Goal: Task Accomplishment & Management: Manage account settings

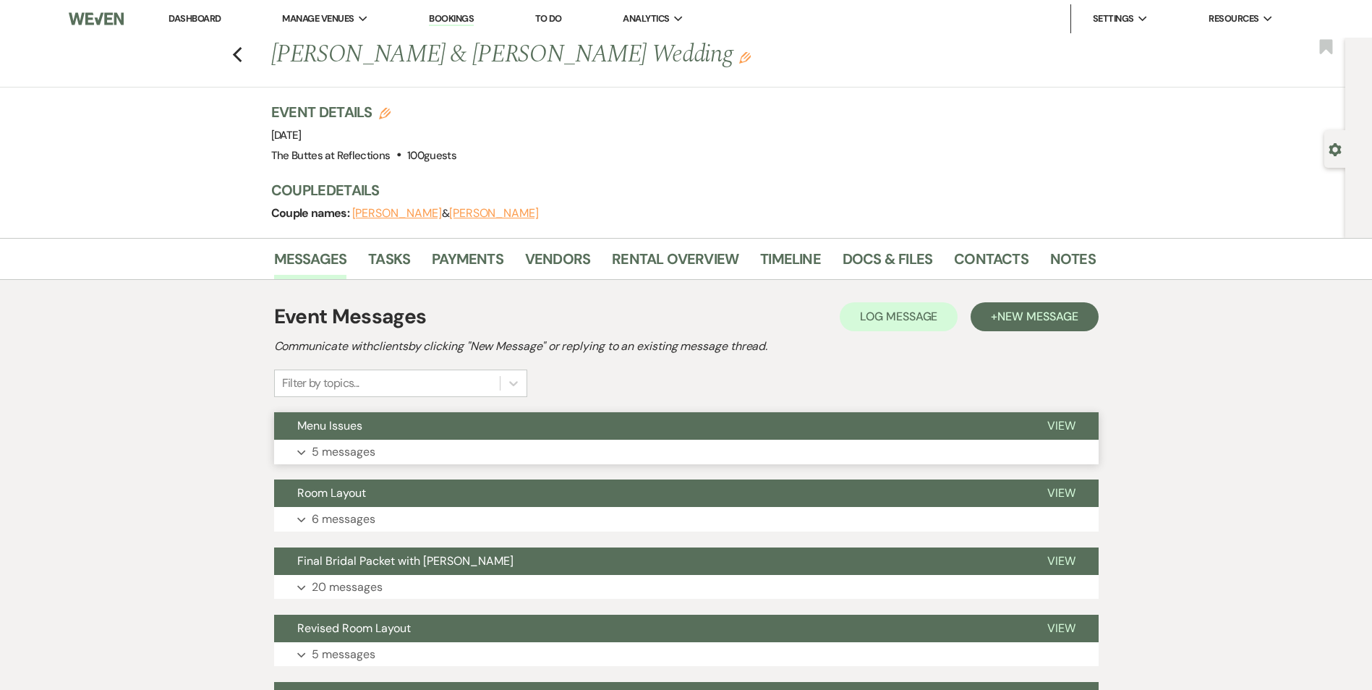
click at [548, 430] on button "Menu Issues" at bounding box center [649, 425] width 750 height 27
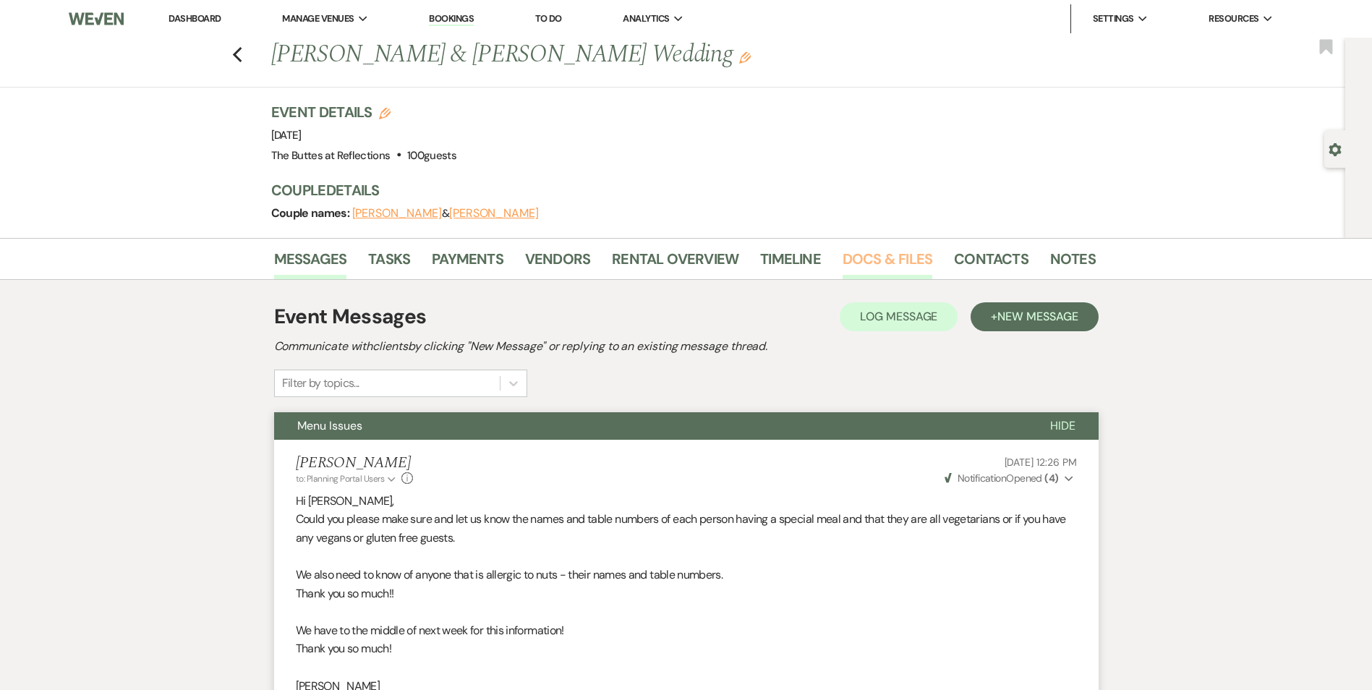
click at [880, 261] on link "Docs & Files" at bounding box center [888, 263] width 90 height 32
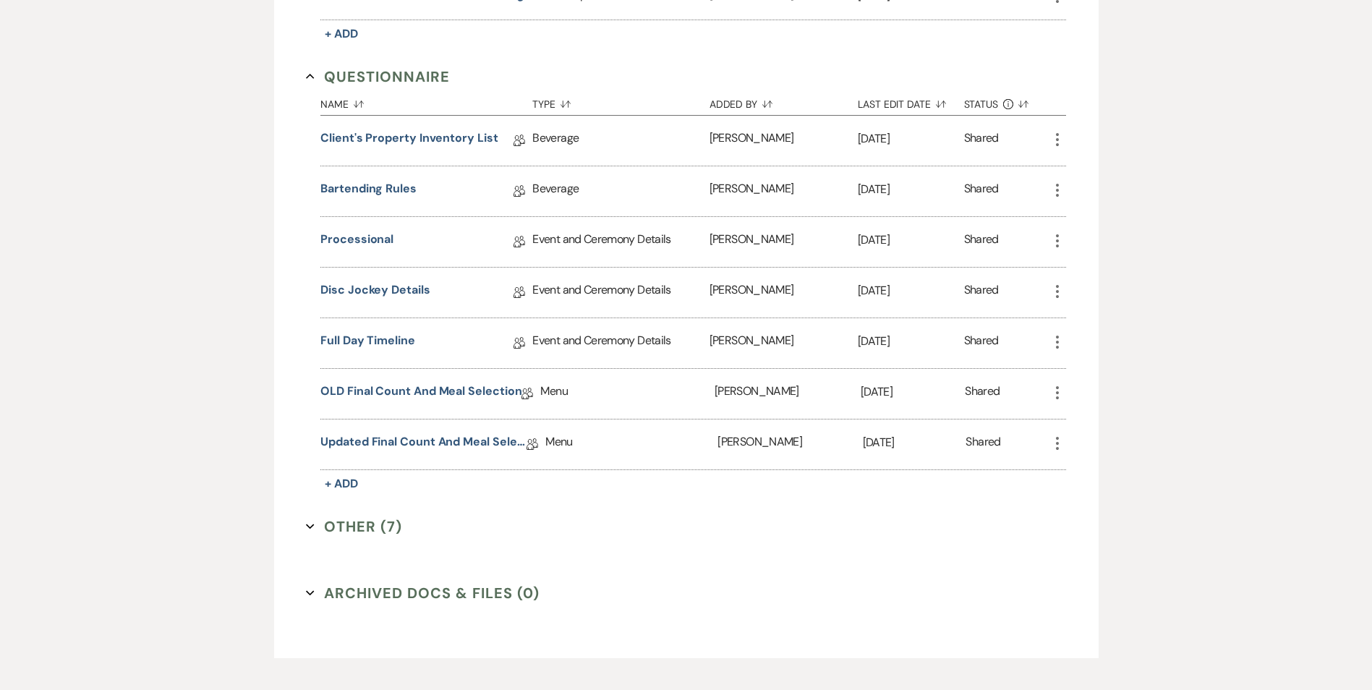
scroll to position [1881, 0]
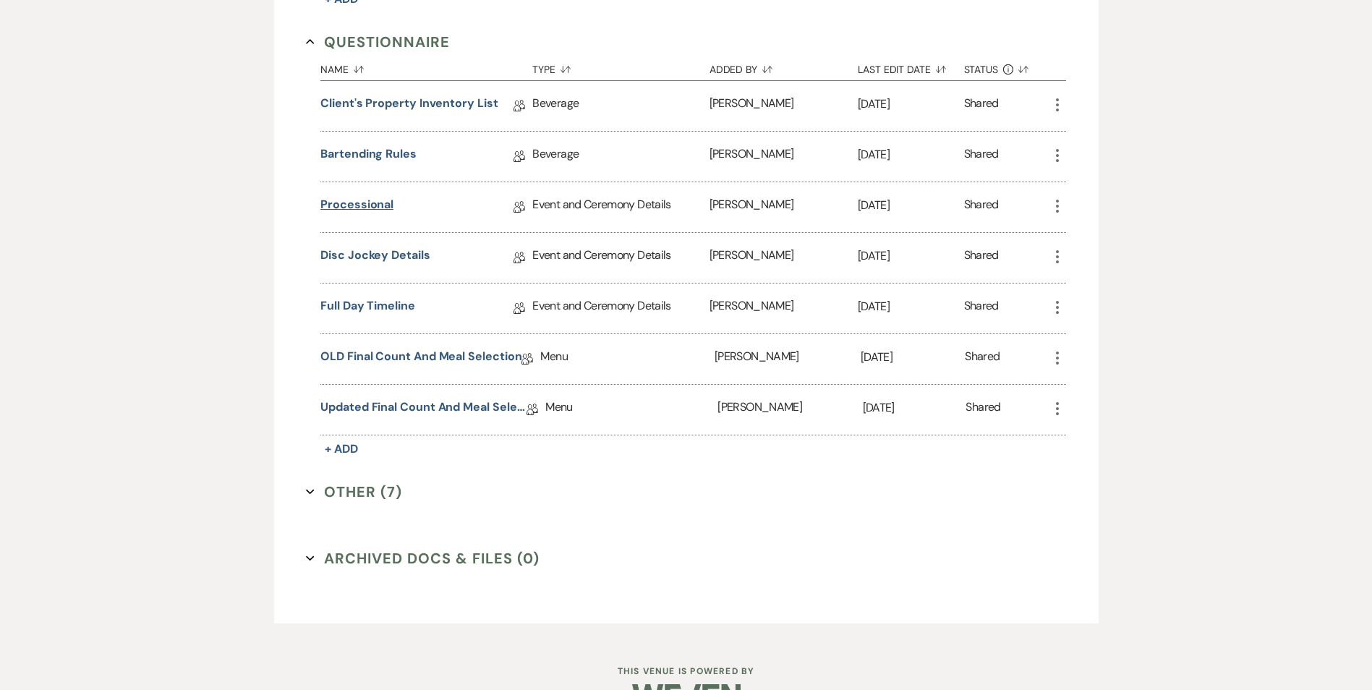
click at [382, 207] on link "Processional" at bounding box center [356, 207] width 73 height 22
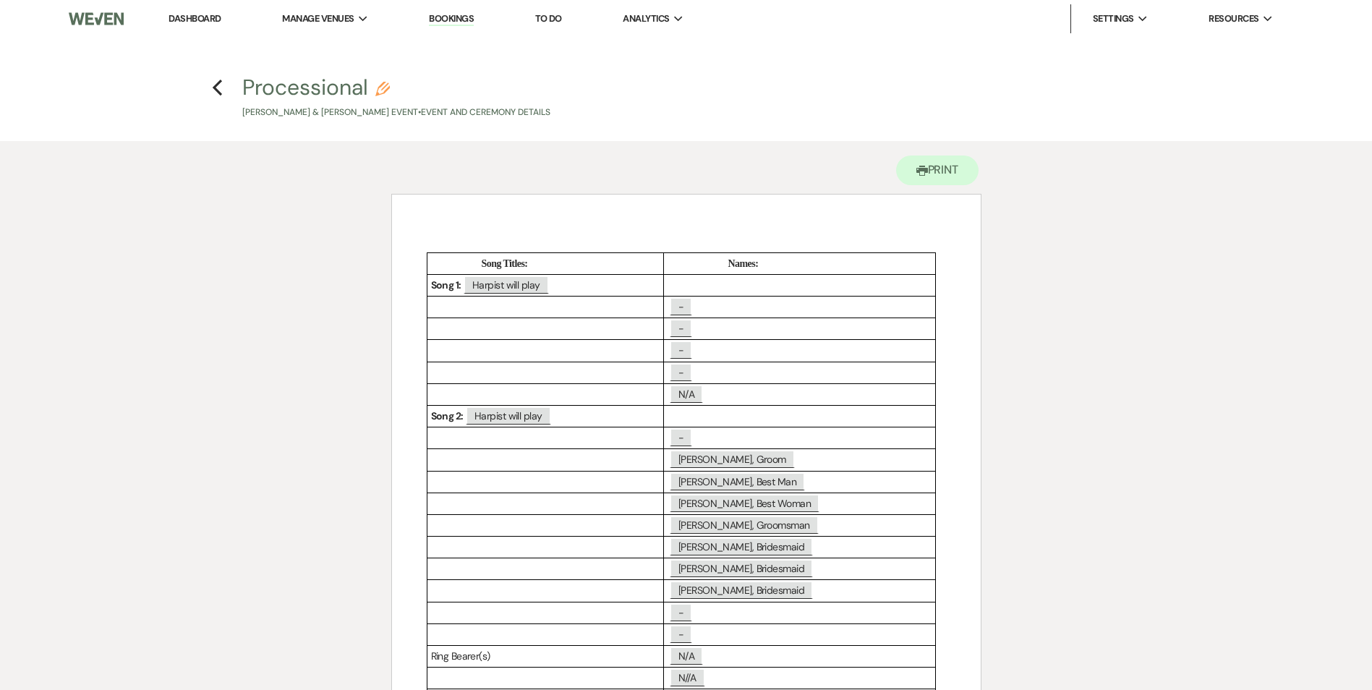
click at [713, 333] on p "﻿ - ﻿" at bounding box center [800, 329] width 264 height 18
click at [570, 284] on p "Song 1: ﻿ Harpist will play ﻿" at bounding box center [545, 285] width 229 height 18
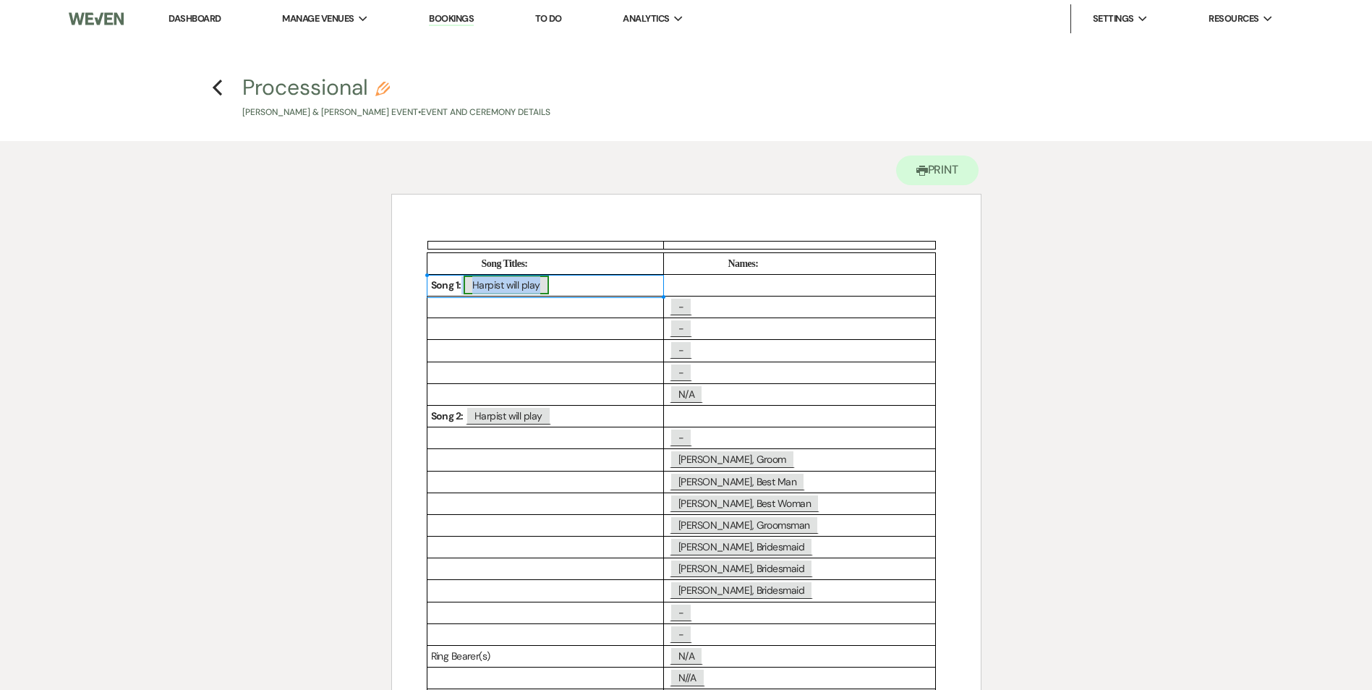
click at [542, 288] on span "Harpist will play" at bounding box center [506, 285] width 85 height 19
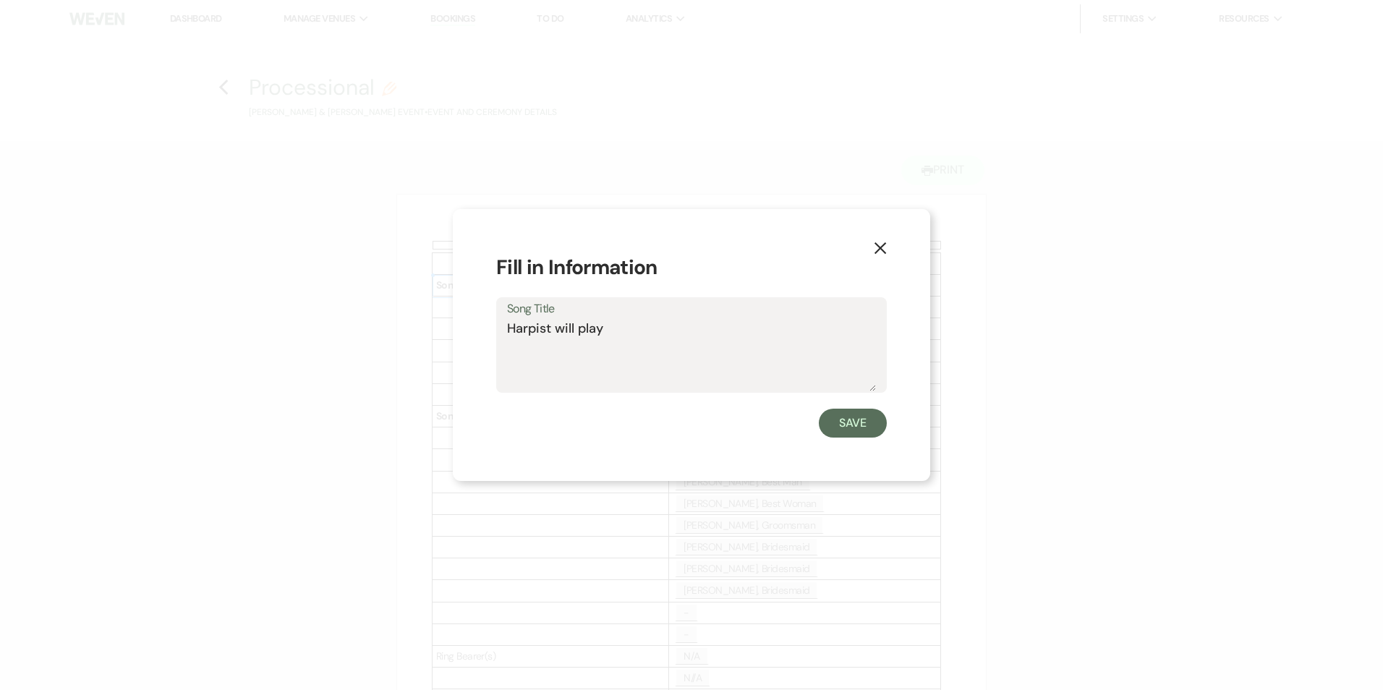
drag, startPoint x: 542, startPoint y: 288, endPoint x: 616, endPoint y: 318, distance: 79.5
click at [616, 318] on label "Song Title" at bounding box center [691, 309] width 369 height 21
click at [616, 319] on textarea "Harpist will play" at bounding box center [691, 355] width 369 height 72
click at [618, 335] on textarea "Harpist will play" at bounding box center [691, 355] width 369 height 72
click at [643, 331] on textarea "Harpist will play All 1 Song for Everyone except the Bride" at bounding box center [691, 355] width 369 height 72
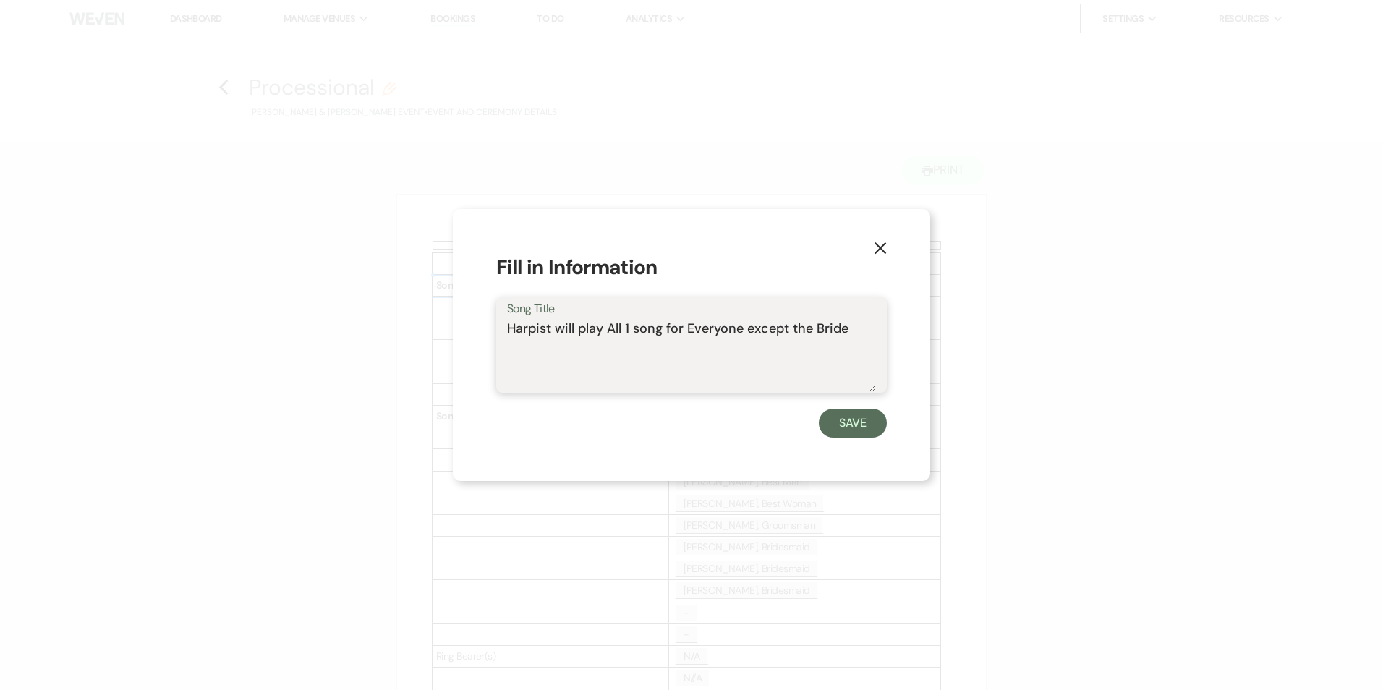
click at [692, 328] on textarea "Harpist will play All 1 song for Everyone except the Bride" at bounding box center [691, 355] width 369 height 72
type textarea "Harpist will play All 1 song for everyone except the Bride"
click at [861, 433] on button "Save" at bounding box center [853, 423] width 68 height 29
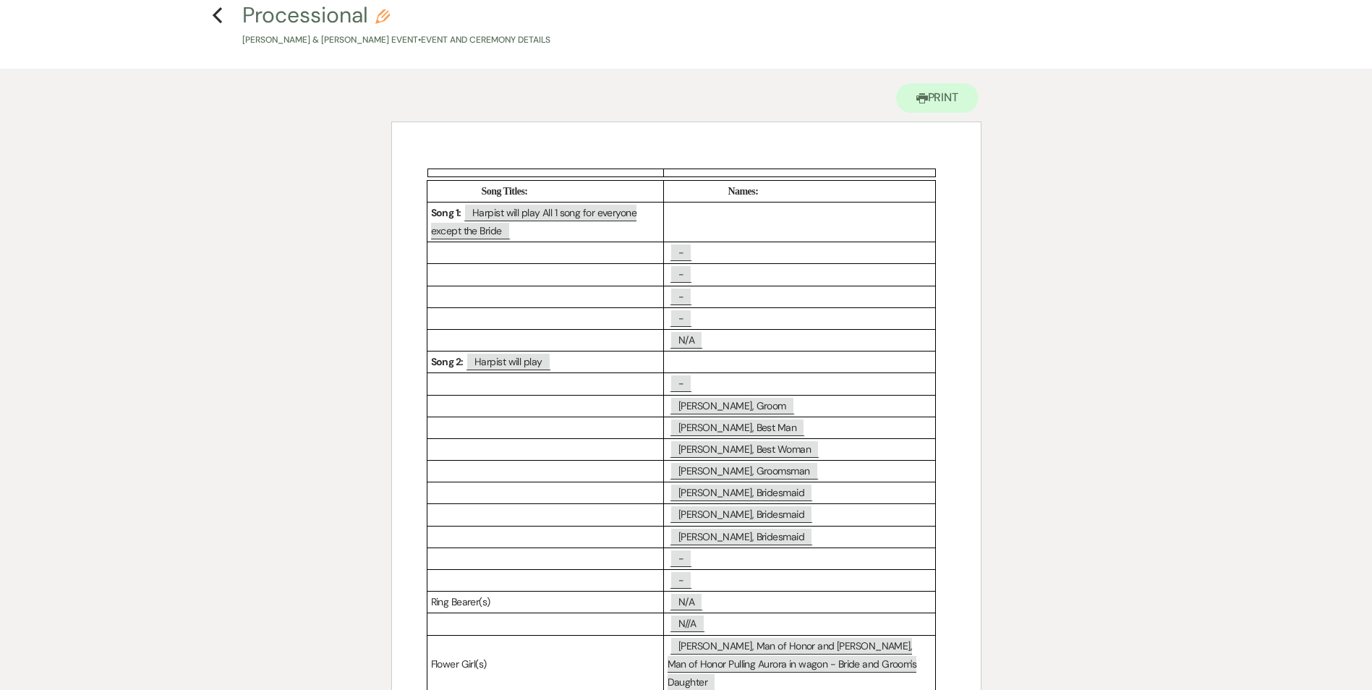
scroll to position [145, 0]
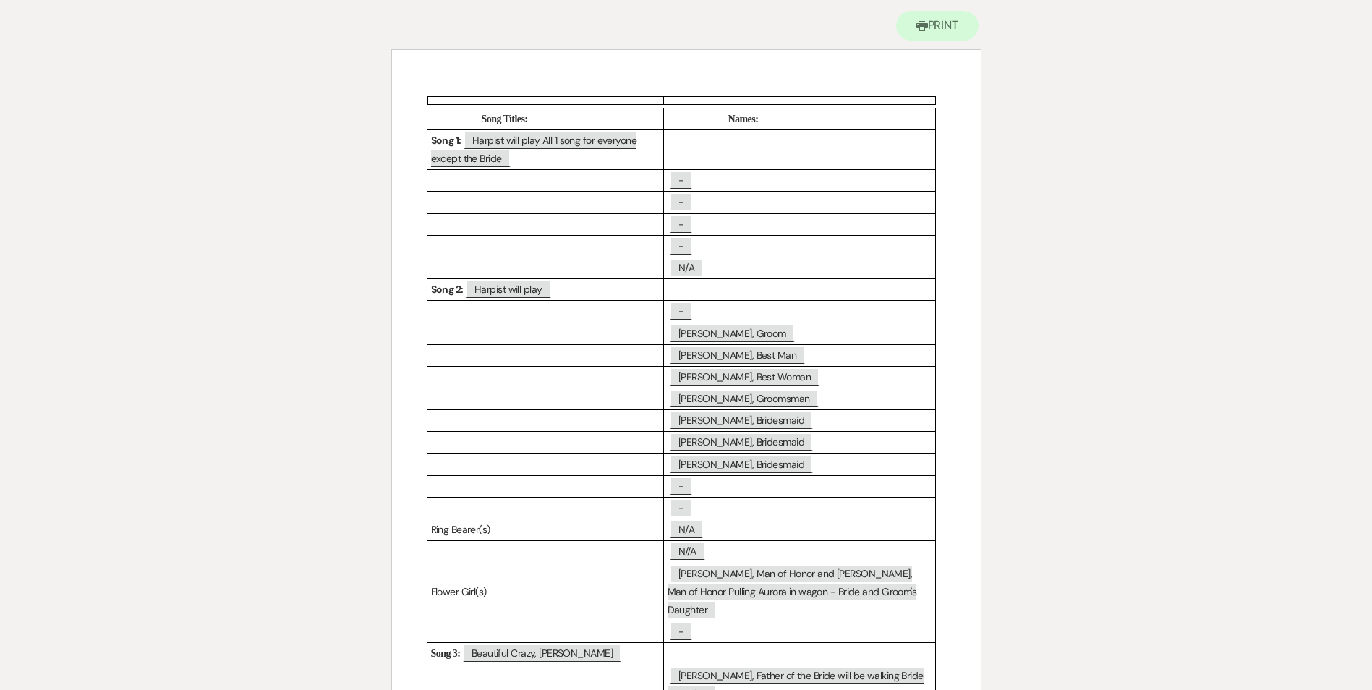
click at [704, 182] on p "﻿ - ﻿" at bounding box center [800, 180] width 264 height 18
click at [679, 186] on span "-" at bounding box center [681, 180] width 22 height 19
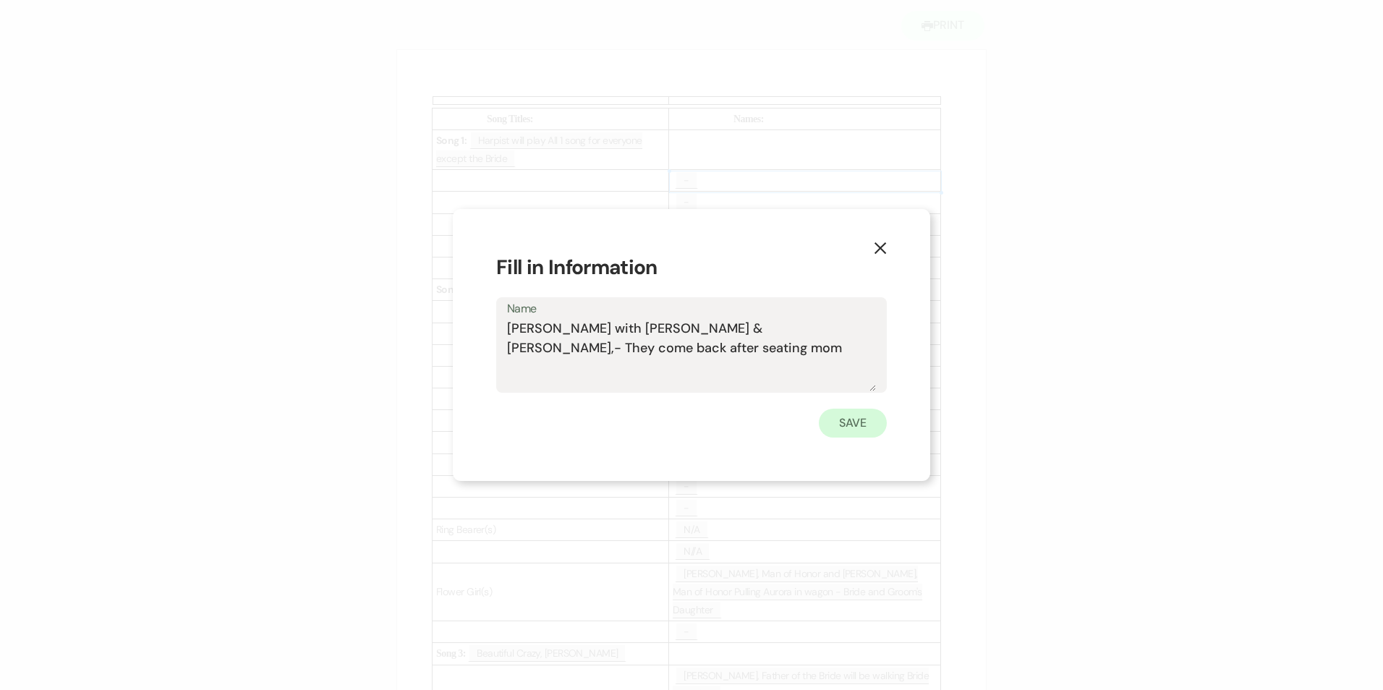
type textarea "[PERSON_NAME] with [PERSON_NAME] & [PERSON_NAME],- They come back after seating…"
click at [868, 424] on button "Save" at bounding box center [853, 423] width 68 height 29
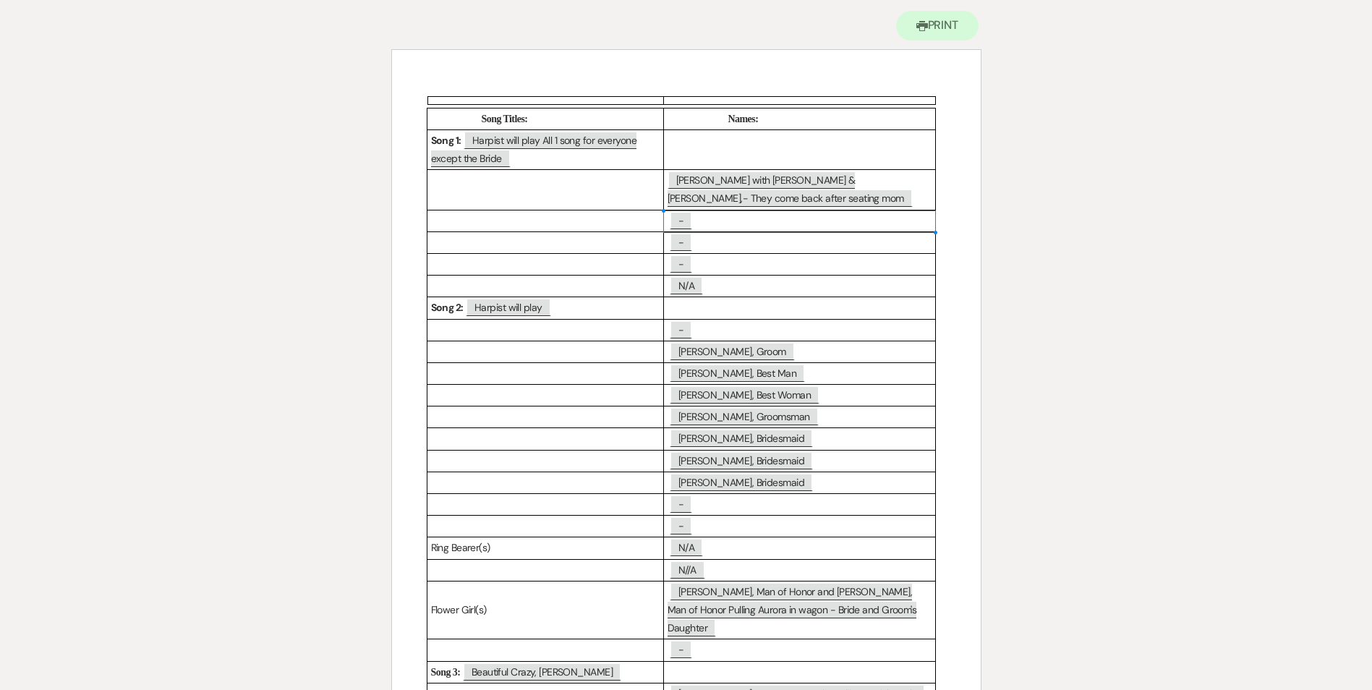
click at [700, 221] on p "﻿ - ﻿" at bounding box center [800, 221] width 264 height 18
click at [687, 229] on span "-" at bounding box center [681, 220] width 22 height 19
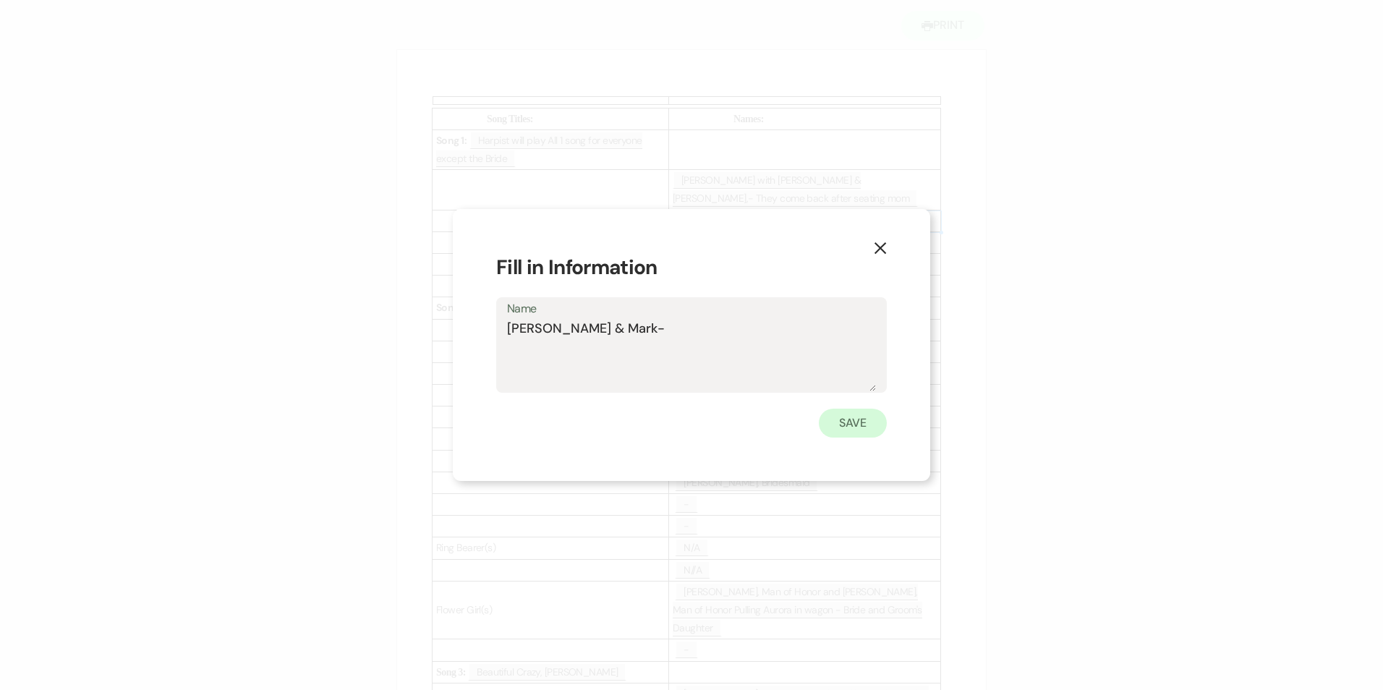
type textarea "[PERSON_NAME] & Mark-"
click at [870, 422] on button "Save" at bounding box center [853, 423] width 68 height 29
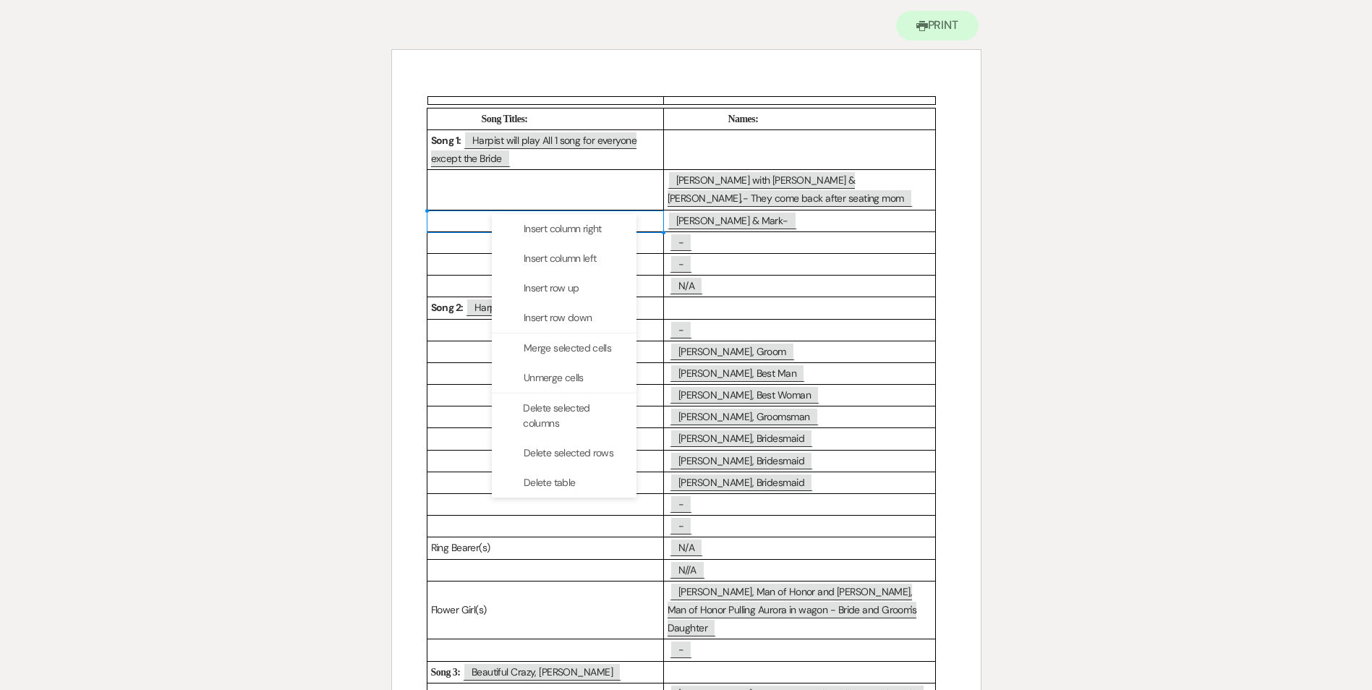
click at [847, 264] on p "﻿ - ﻿" at bounding box center [800, 264] width 264 height 18
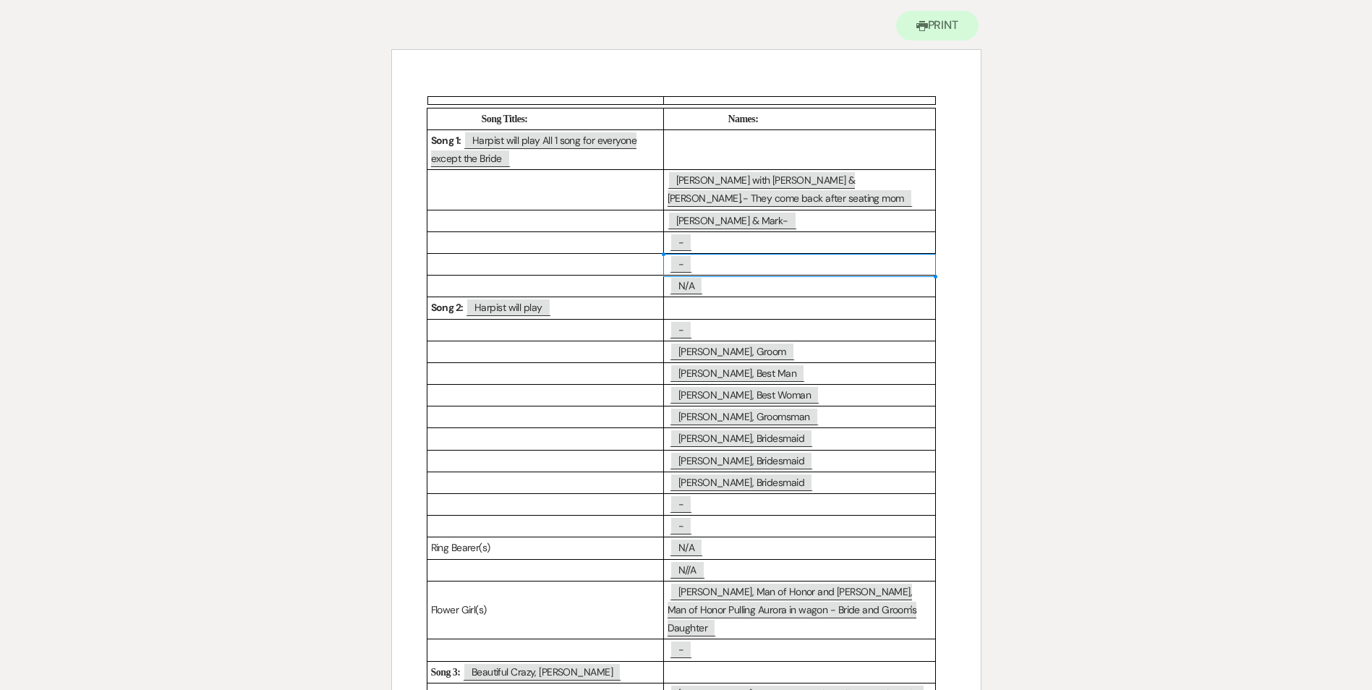
click at [503, 224] on p at bounding box center [545, 221] width 229 height 18
click at [642, 218] on p at bounding box center [545, 221] width 229 height 18
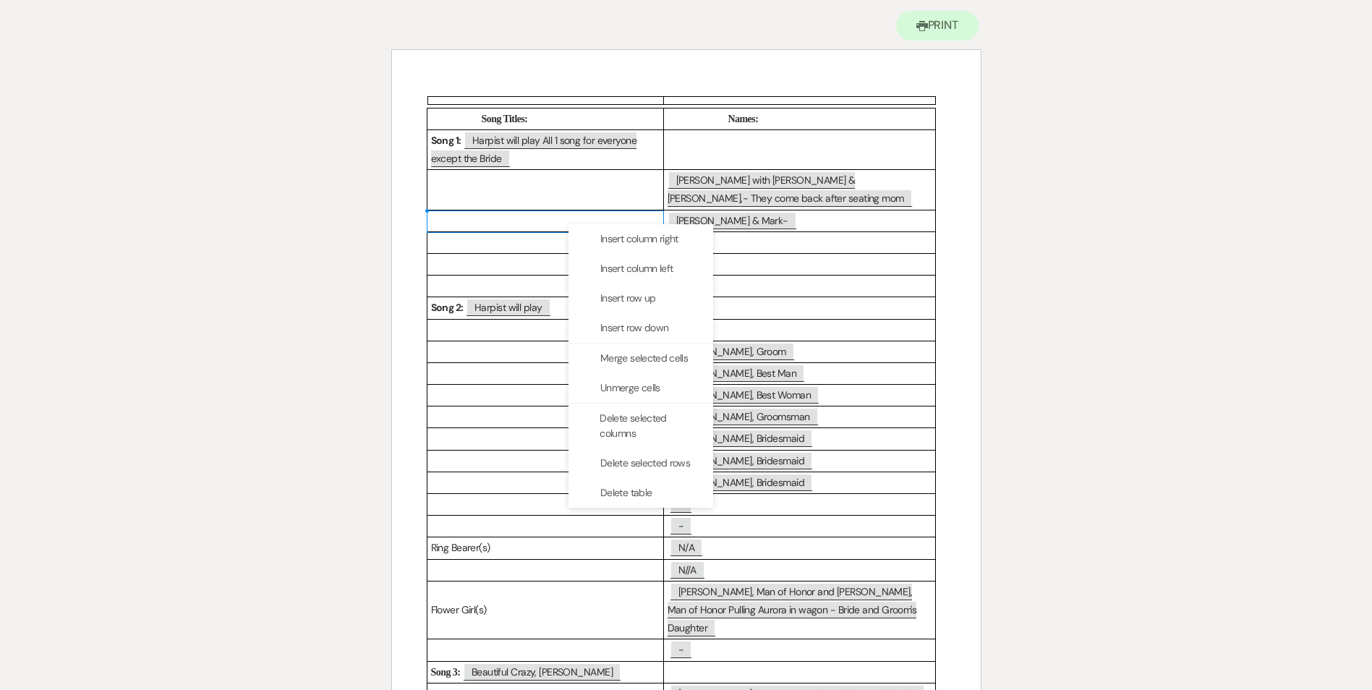
click at [539, 224] on p at bounding box center [545, 221] width 229 height 18
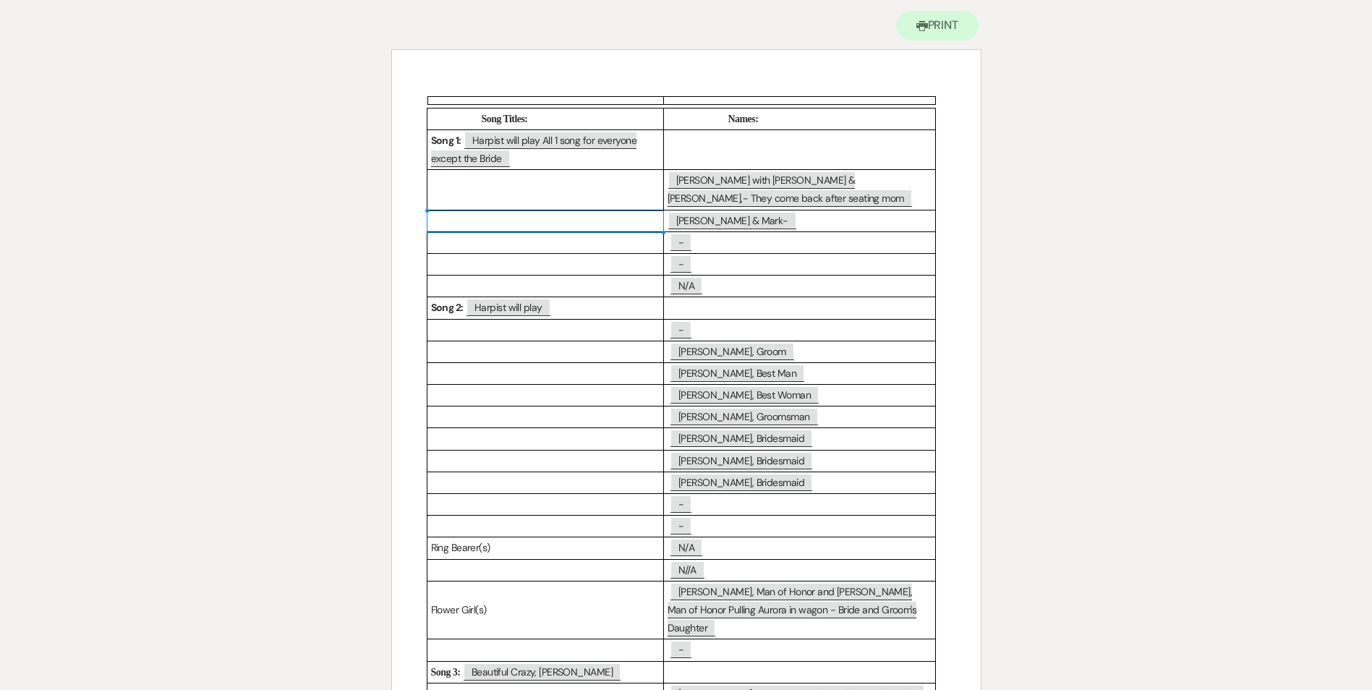
click at [539, 224] on p at bounding box center [545, 221] width 229 height 18
click at [451, 223] on p at bounding box center [545, 221] width 229 height 18
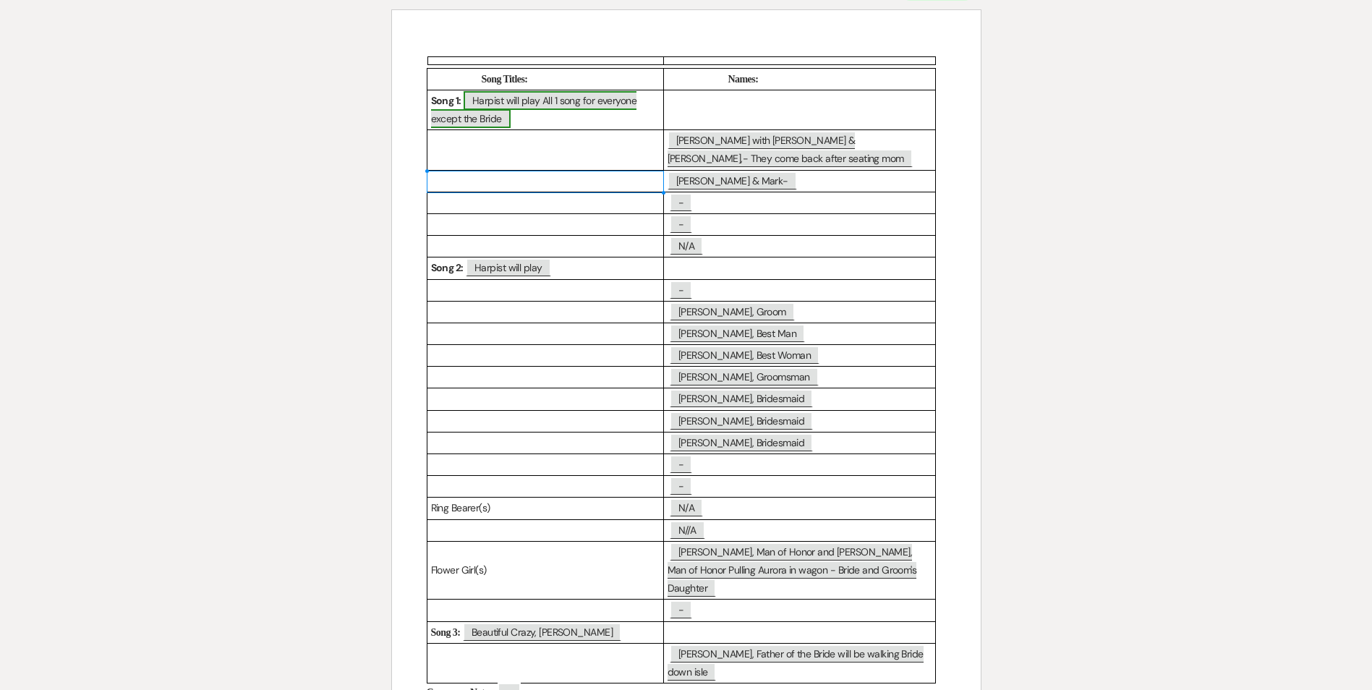
scroll to position [103, 0]
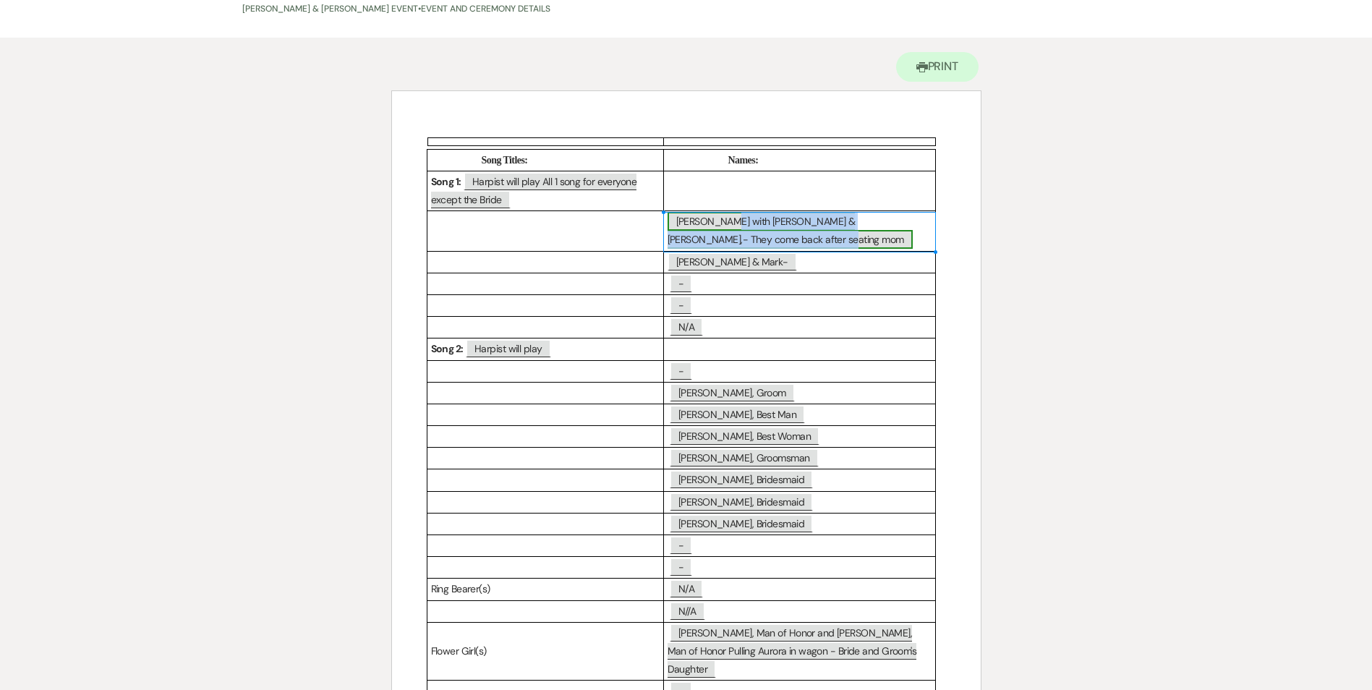
click at [696, 239] on span "[PERSON_NAME] with [PERSON_NAME] & [PERSON_NAME],- They come back after seating…" at bounding box center [790, 230] width 245 height 37
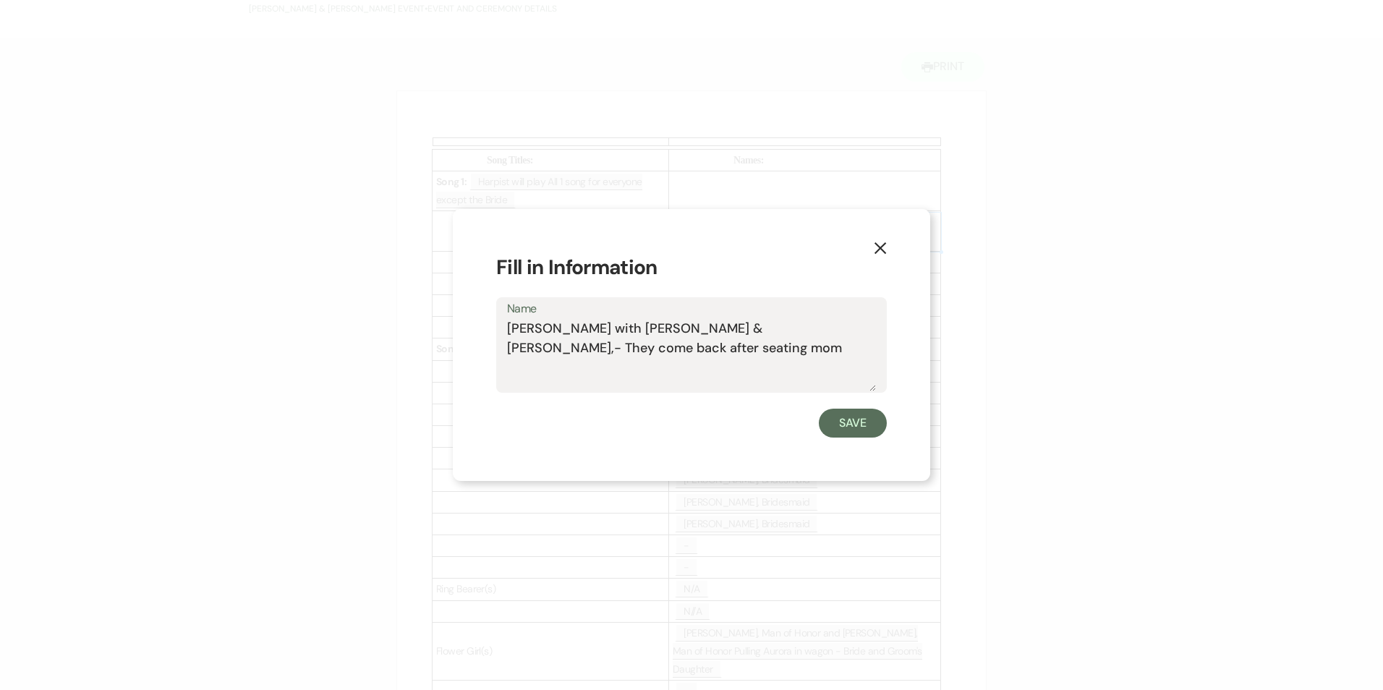
click at [590, 351] on textarea "[PERSON_NAME] with [PERSON_NAME] & [PERSON_NAME],- They come back after seating…" at bounding box center [691, 355] width 369 height 72
type textarea "[PERSON_NAME] with [PERSON_NAME] & [PERSON_NAME],- They come back after seating…"
click at [841, 430] on button "Save" at bounding box center [853, 423] width 68 height 29
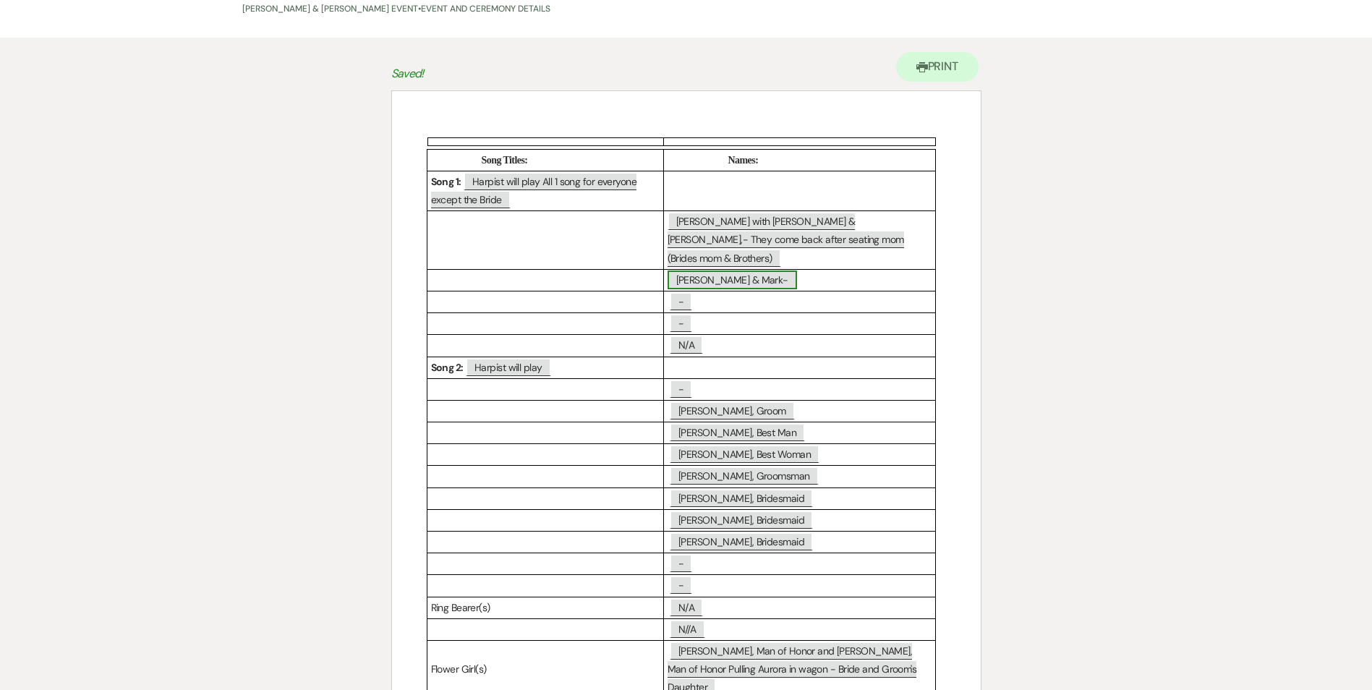
click at [757, 271] on span "[PERSON_NAME] & Mark-" at bounding box center [732, 280] width 129 height 19
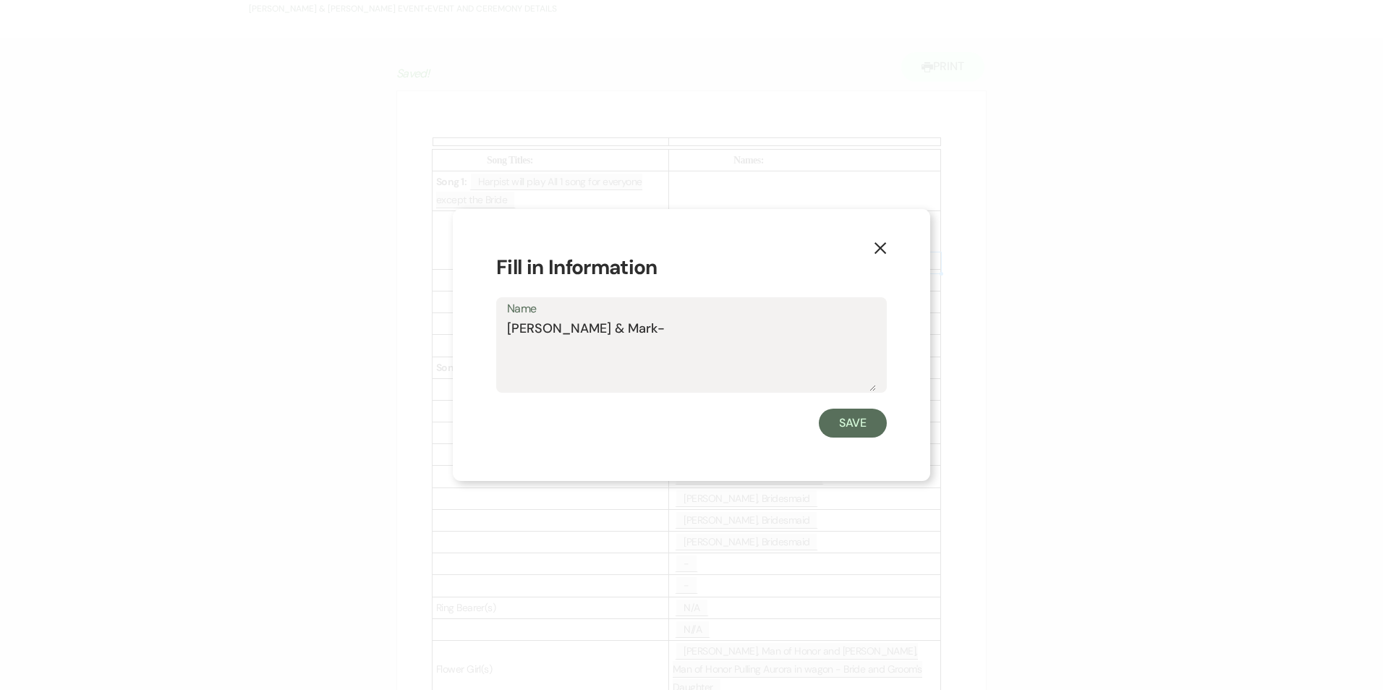
click at [660, 331] on textarea "[PERSON_NAME] & Mark-" at bounding box center [691, 355] width 369 height 72
click at [650, 325] on textarea "[PERSON_NAME] & Mark- [PERSON_NAME] Mom" at bounding box center [691, 355] width 369 height 72
click at [735, 328] on textarea "[PERSON_NAME] & Mark- ([PERSON_NAME] Mom" at bounding box center [691, 355] width 369 height 72
type textarea "[PERSON_NAME] & Mark- ([PERSON_NAME] Mom)"
click at [879, 434] on button "Save" at bounding box center [853, 423] width 68 height 29
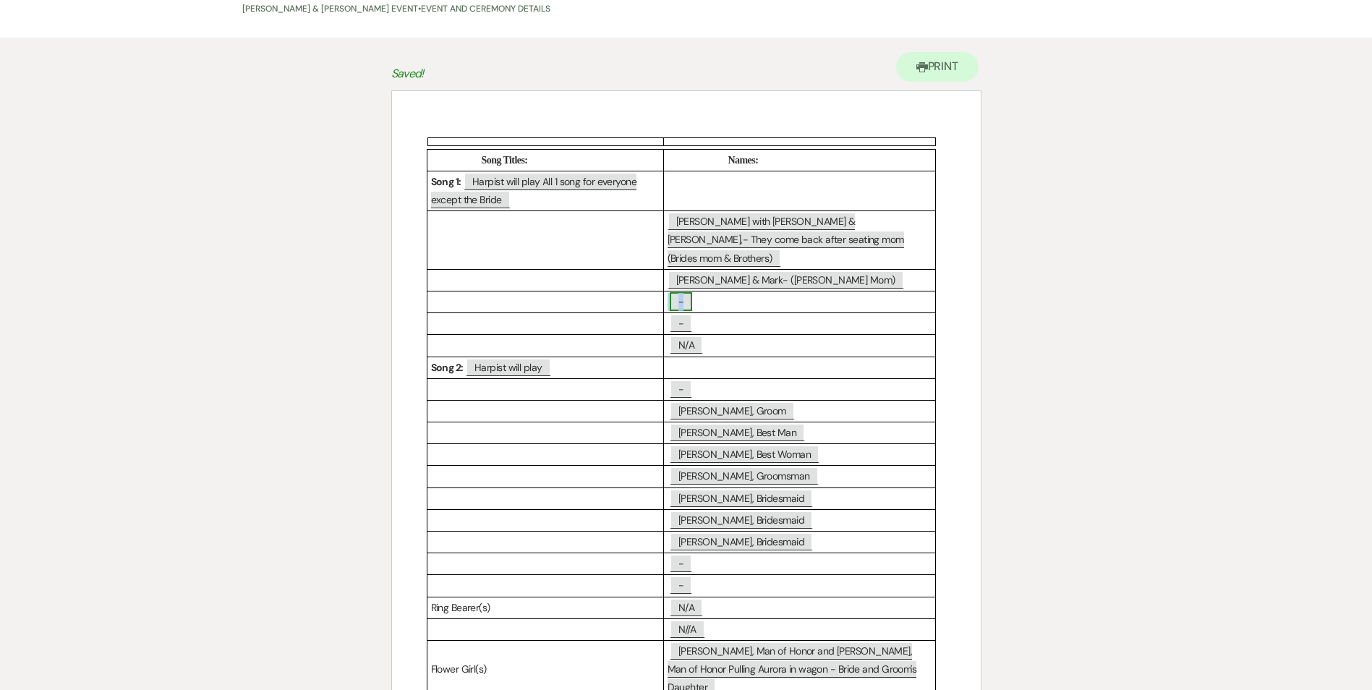
click at [690, 292] on span "-" at bounding box center [681, 301] width 22 height 19
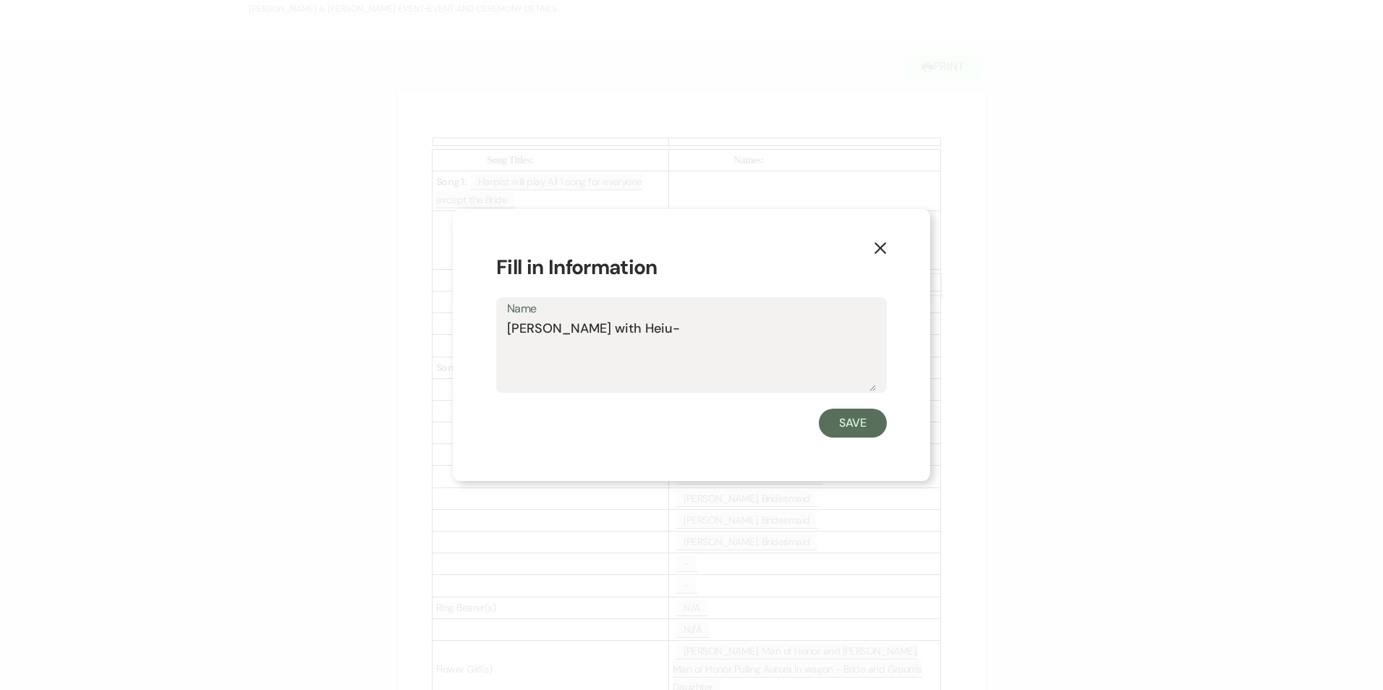
click at [629, 329] on textarea "[PERSON_NAME] with Heiu-" at bounding box center [691, 355] width 369 height 72
type textarea "[PERSON_NAME] with [PERSON_NAME]-(Ggooms Dad)"
click at [859, 430] on button "Save" at bounding box center [853, 423] width 68 height 29
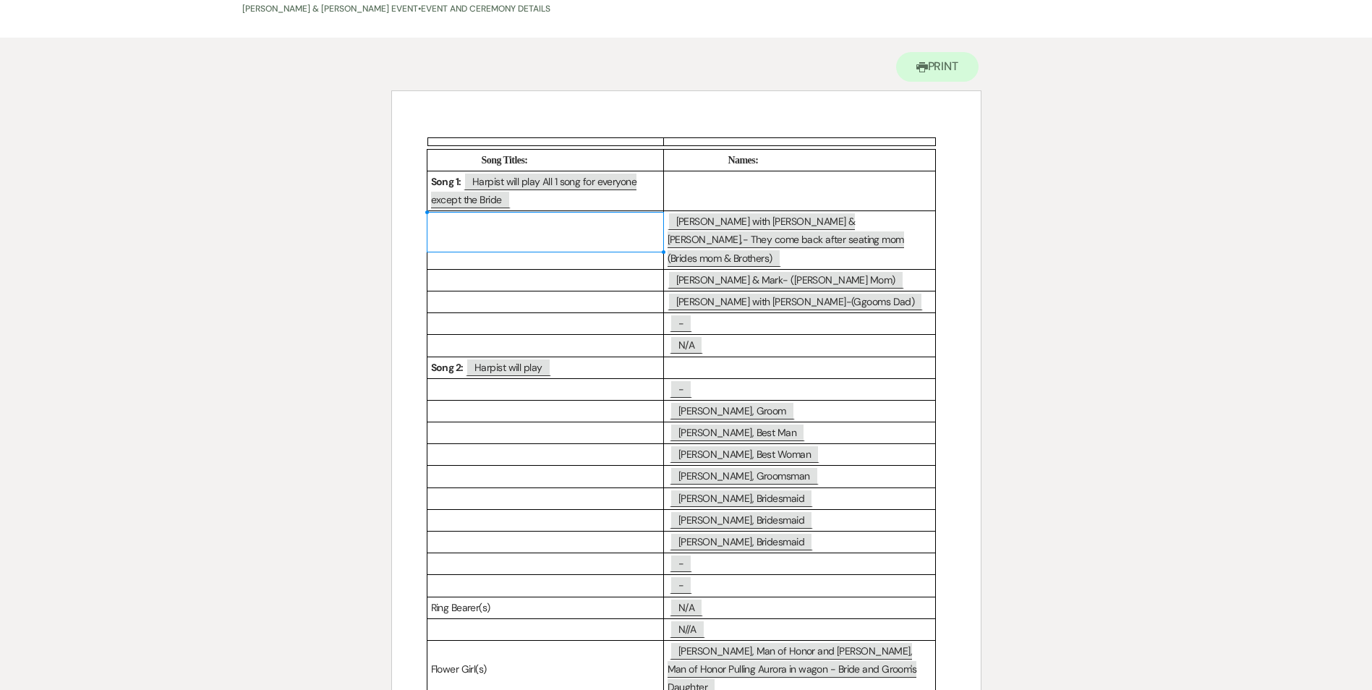
click at [440, 235] on p at bounding box center [545, 240] width 229 height 18
click at [444, 271] on p at bounding box center [545, 280] width 229 height 18
click at [444, 274] on div at bounding box center [545, 273] width 237 height 1
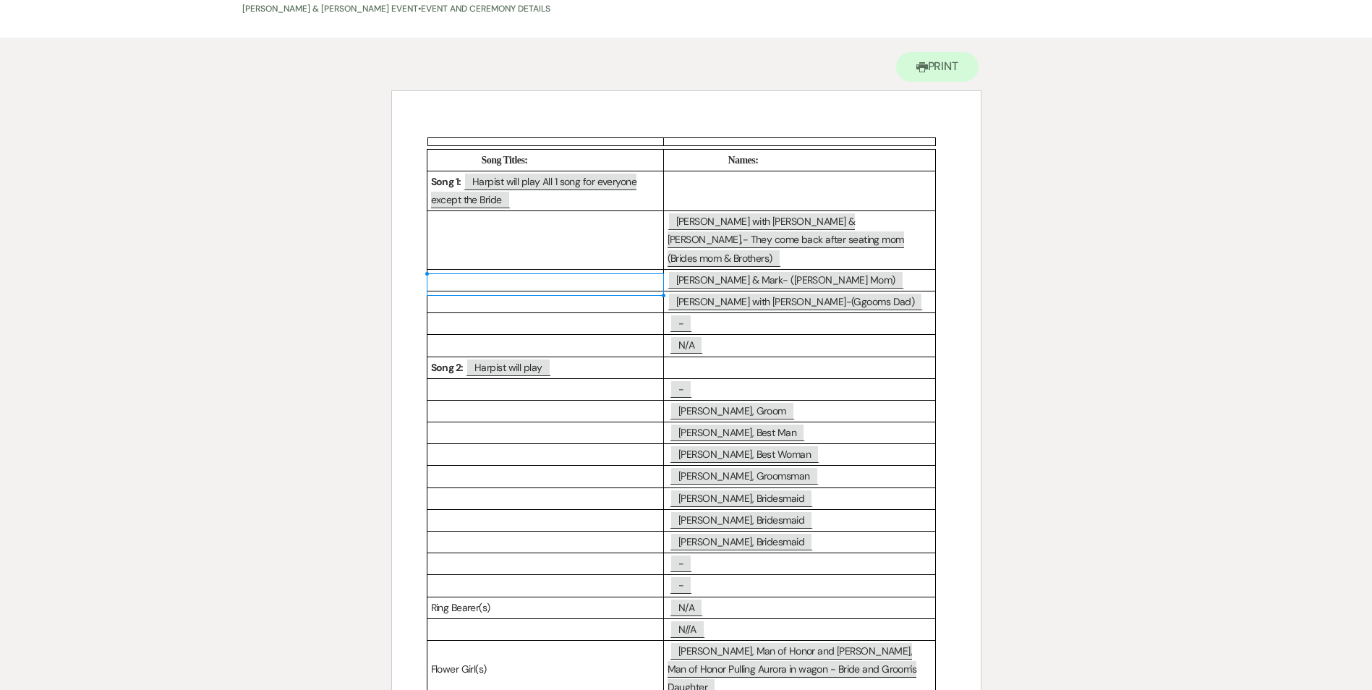
click at [444, 293] on p at bounding box center [545, 302] width 229 height 18
click at [508, 358] on span "Harpist will play" at bounding box center [508, 367] width 85 height 19
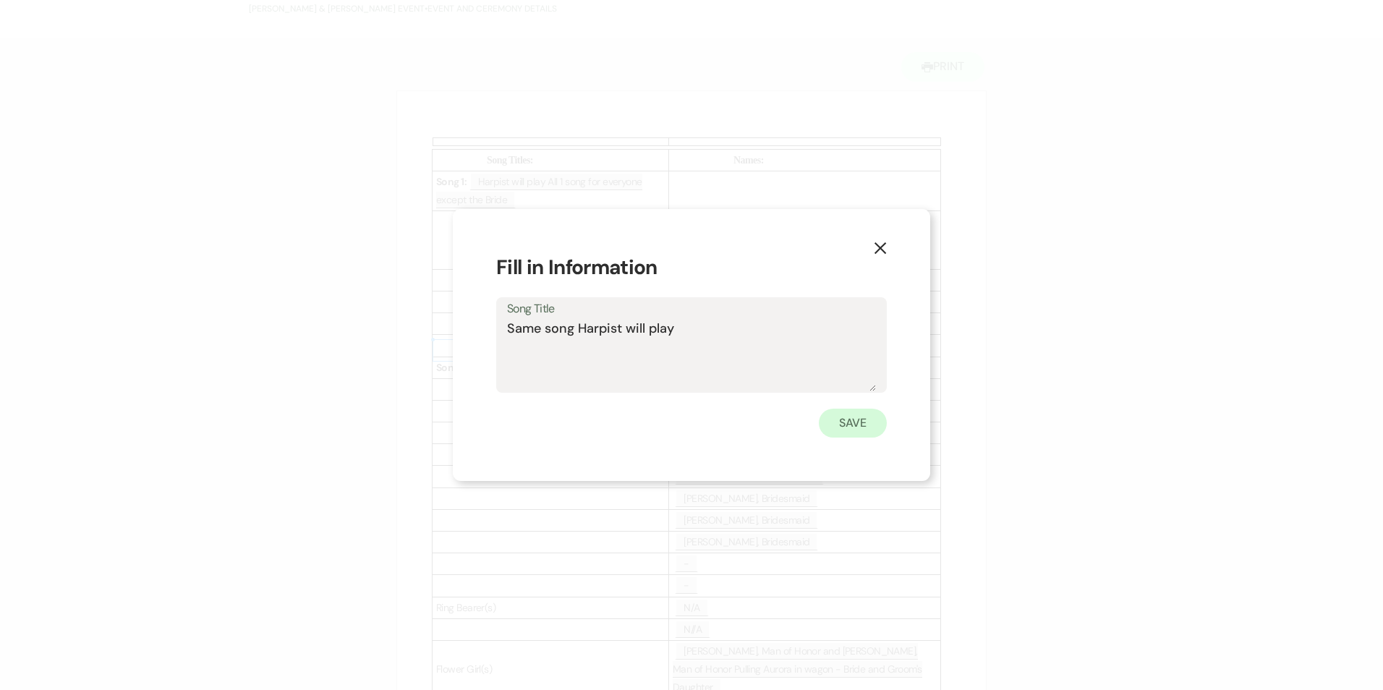
type textarea "Same song Harpist will play"
click at [857, 431] on button "Save" at bounding box center [853, 423] width 68 height 29
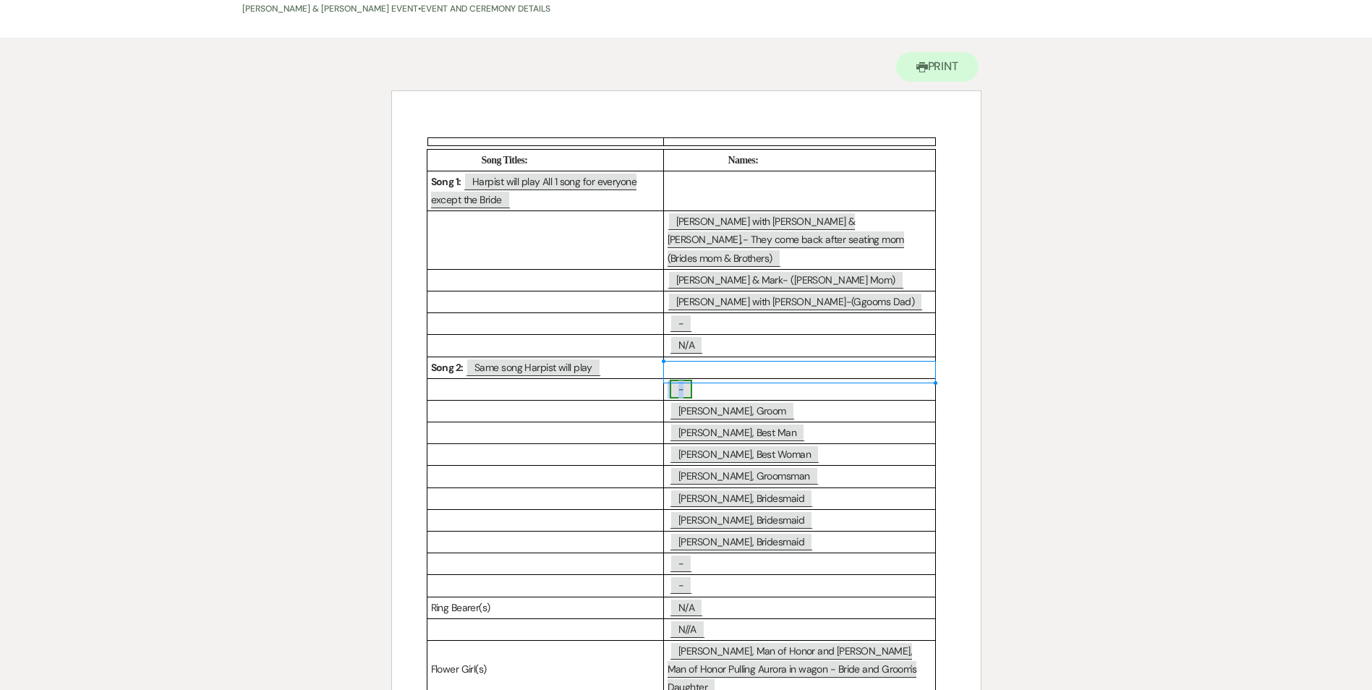
click at [686, 380] on span "-" at bounding box center [681, 389] width 22 height 19
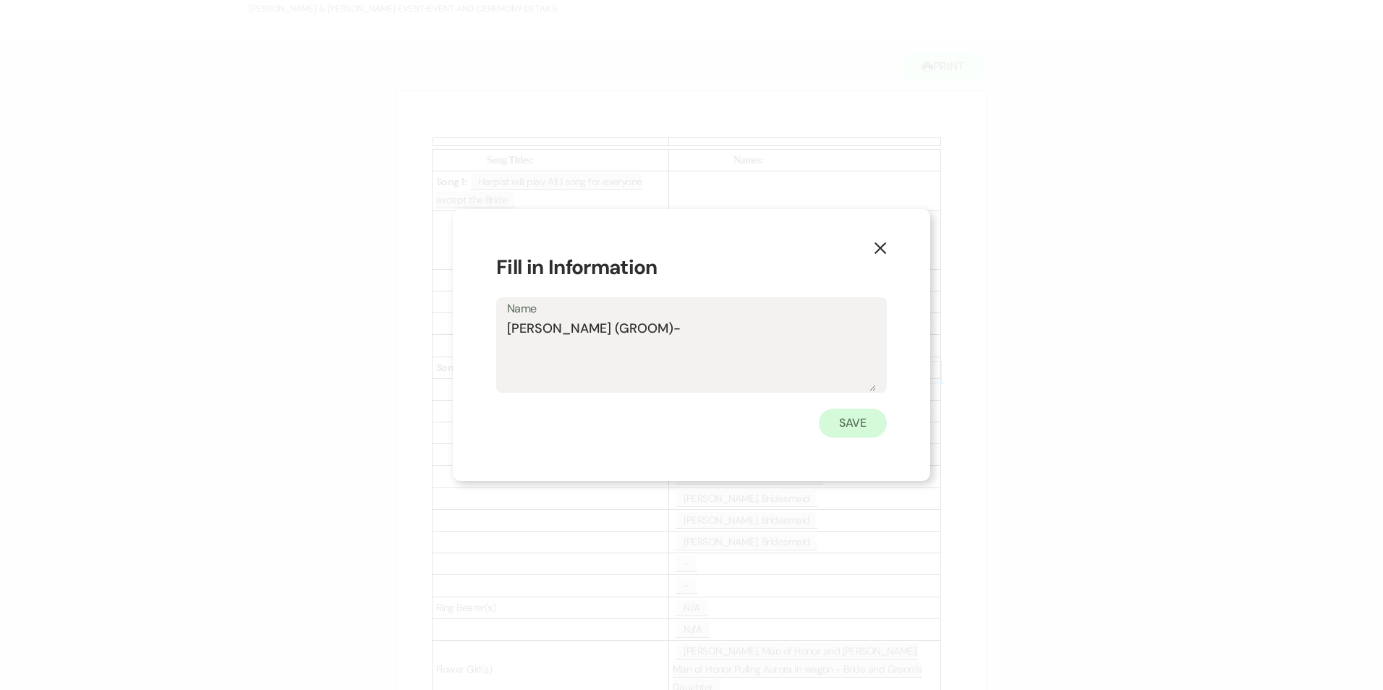
type textarea "[PERSON_NAME] (GROOM)-"
click at [860, 427] on button "Save" at bounding box center [853, 423] width 68 height 29
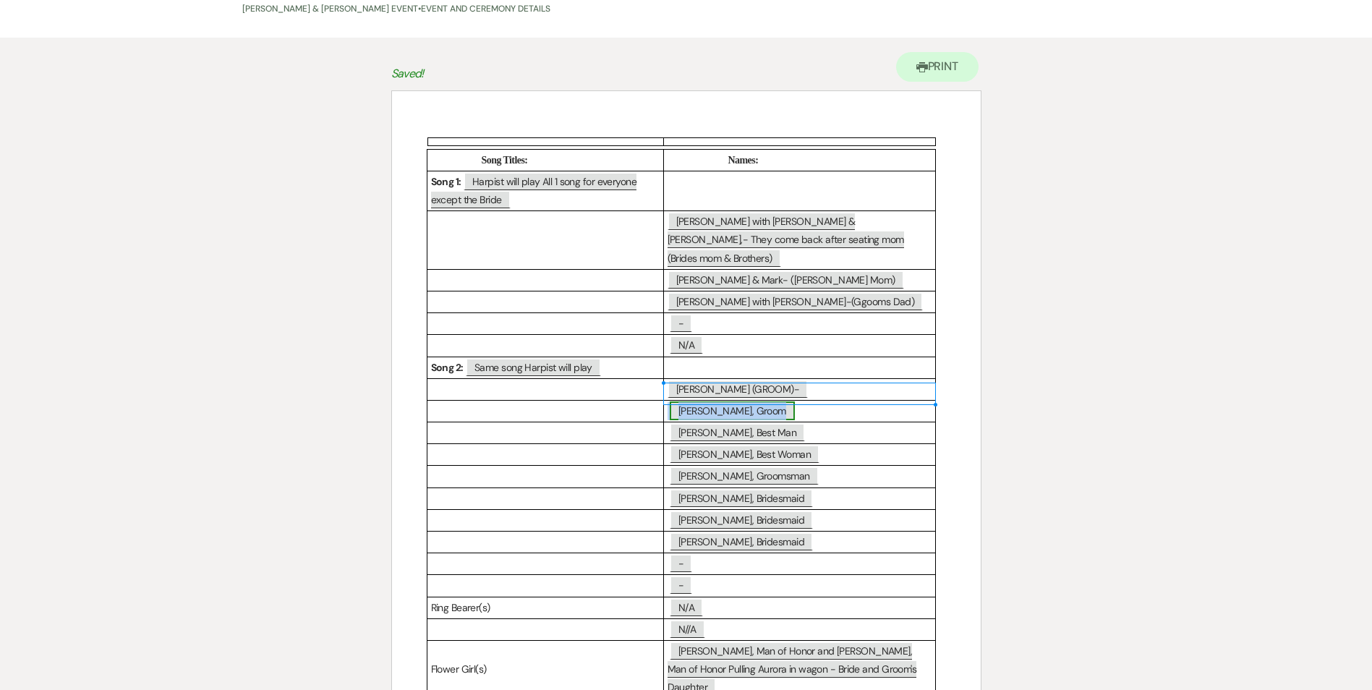
click at [713, 401] on span "[PERSON_NAME], Groom" at bounding box center [732, 410] width 125 height 19
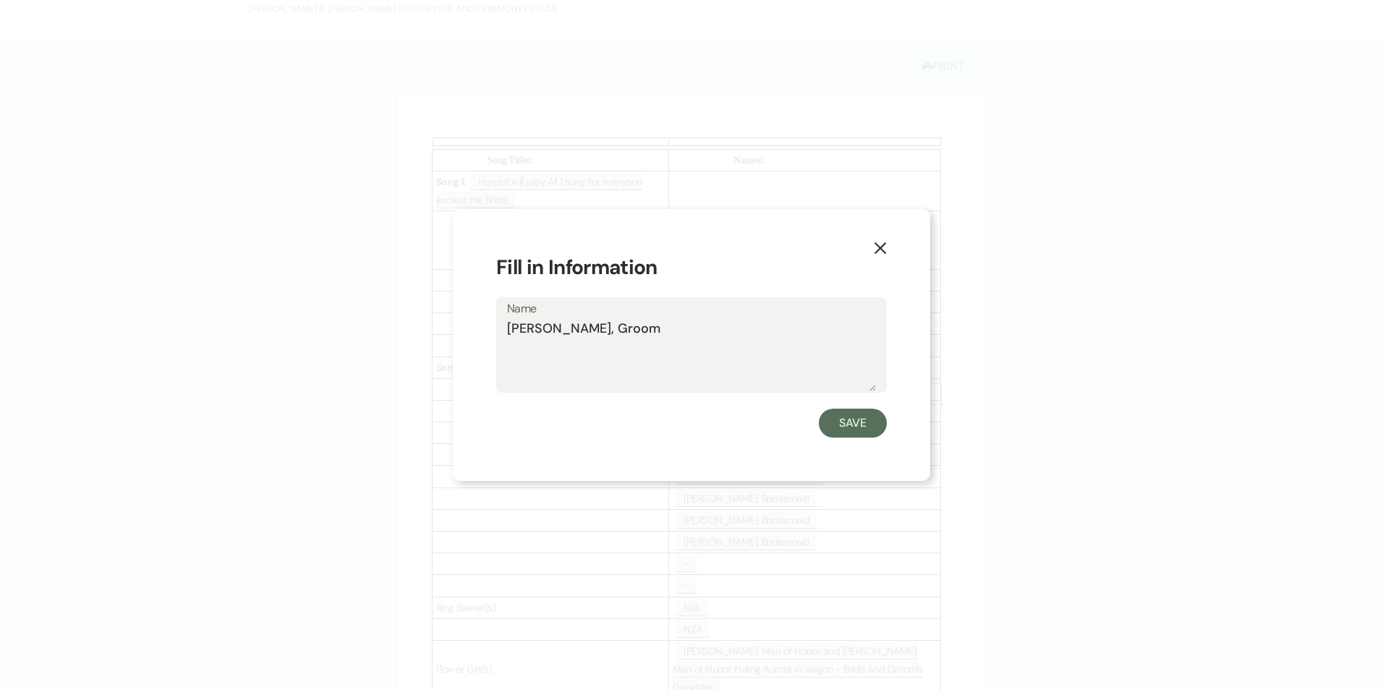
drag, startPoint x: 681, startPoint y: 328, endPoint x: 474, endPoint y: 333, distance: 206.9
click at [474, 333] on div "X Fill in Information Name [PERSON_NAME], Groom Save" at bounding box center [691, 345] width 477 height 273
type textarea "-"
click at [857, 421] on button "Save" at bounding box center [853, 423] width 68 height 29
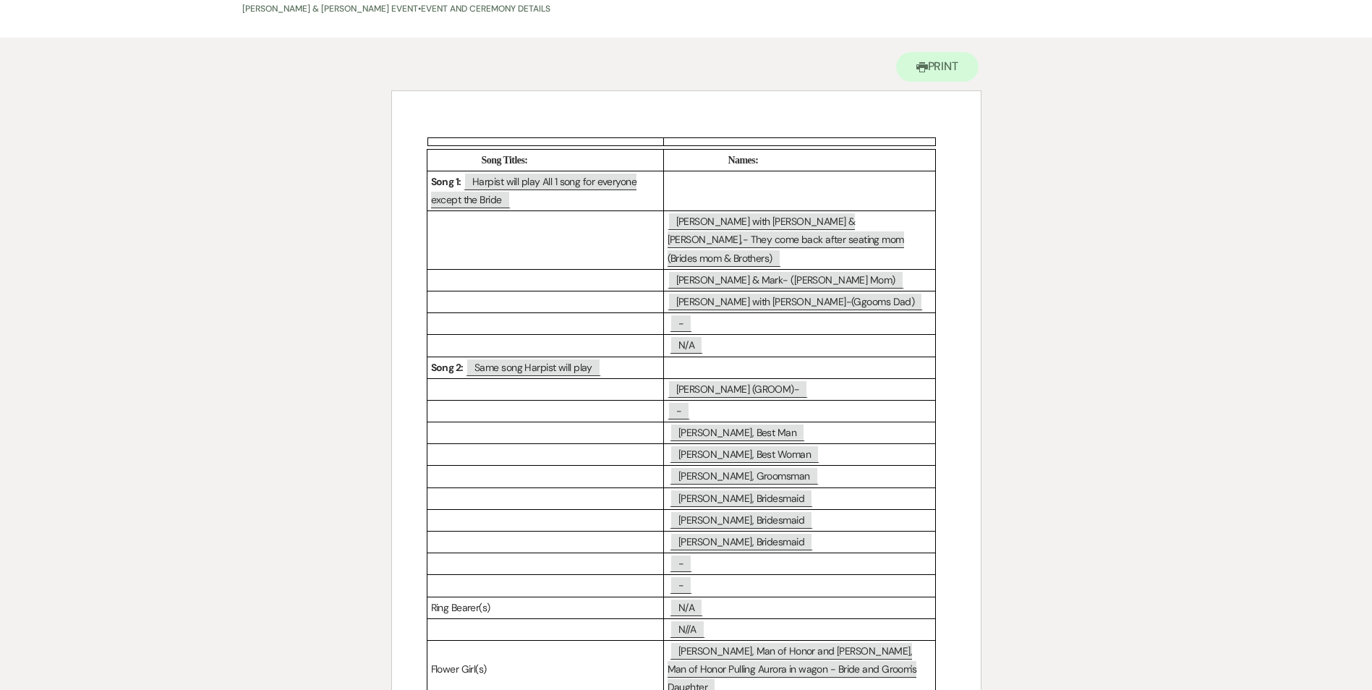
click at [677, 359] on p at bounding box center [800, 368] width 264 height 18
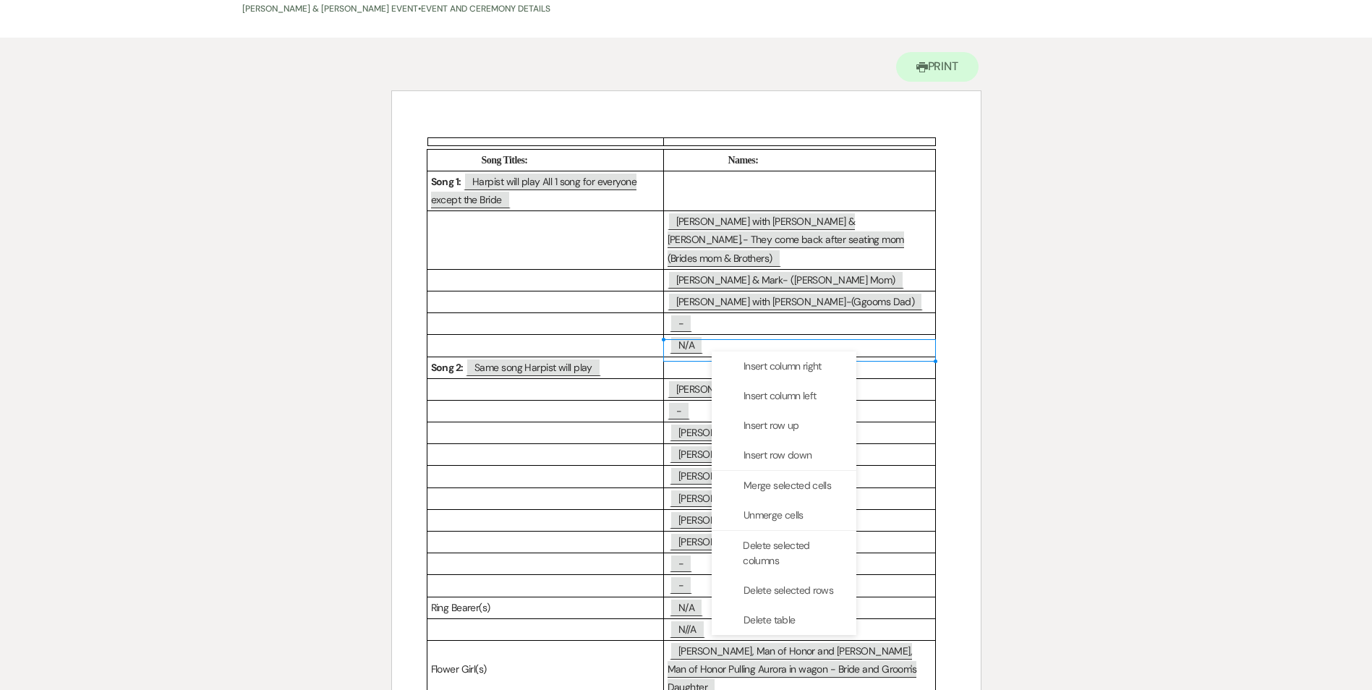
drag, startPoint x: 712, startPoint y: 352, endPoint x: 699, endPoint y: 348, distance: 12.8
click at [699, 359] on p at bounding box center [800, 368] width 264 height 18
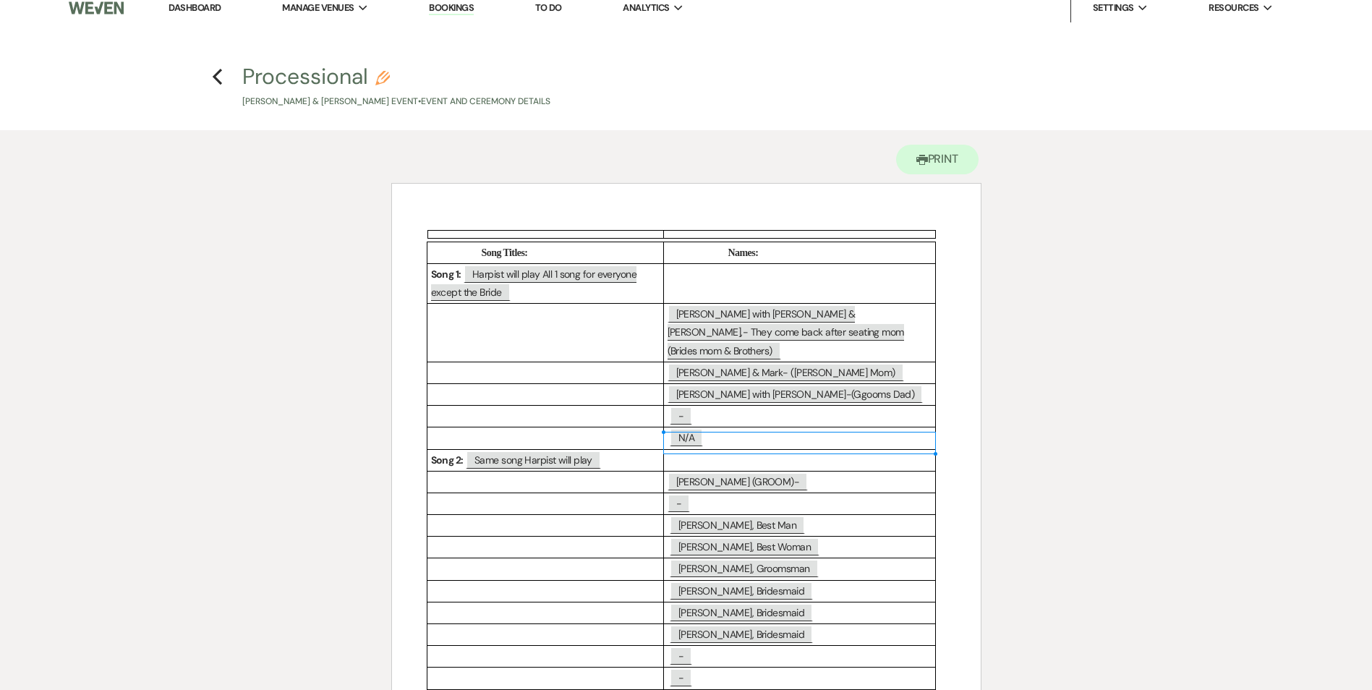
scroll to position [0, 0]
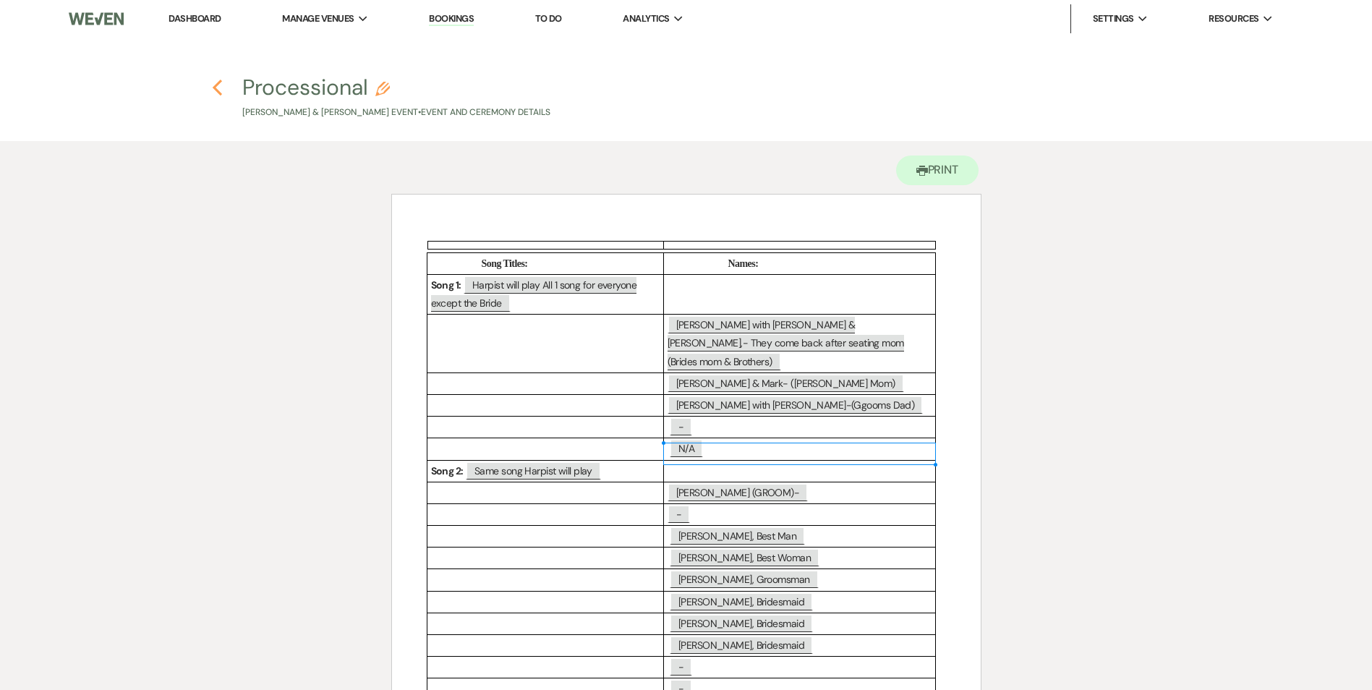
click at [219, 90] on icon "Previous" at bounding box center [217, 87] width 11 height 17
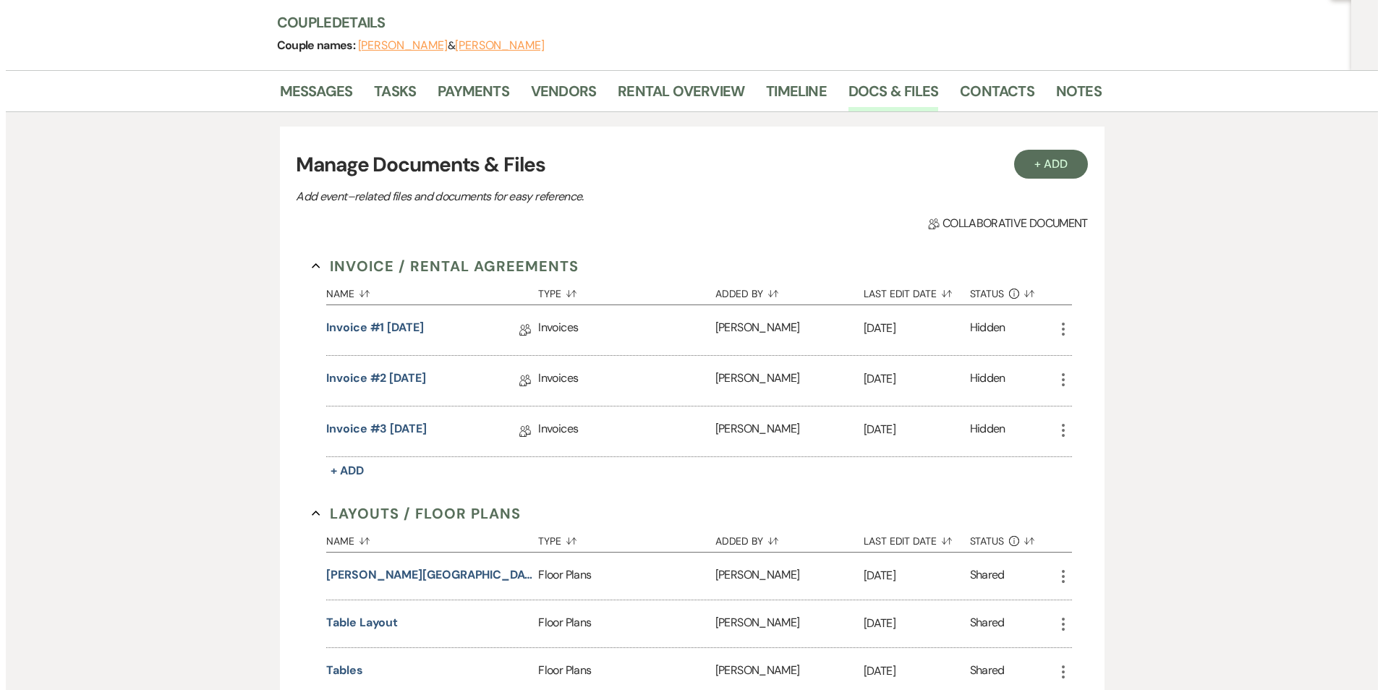
scroll to position [145, 0]
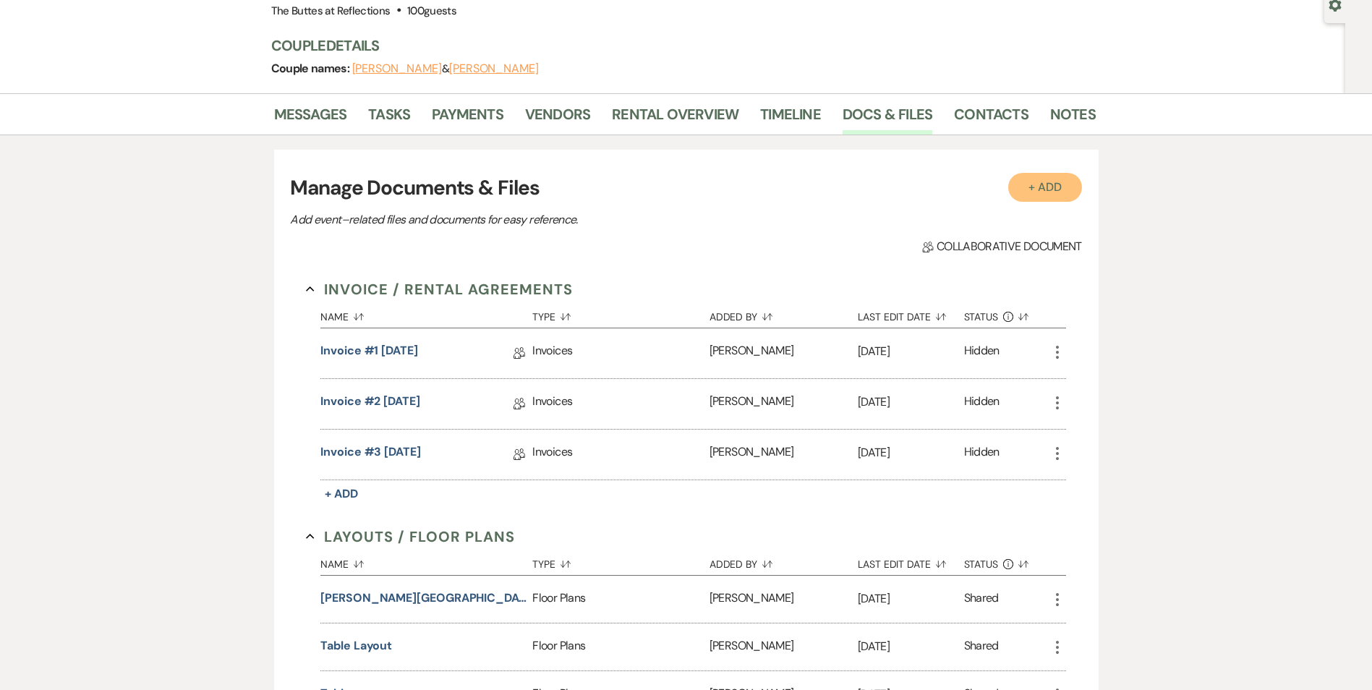
click at [1065, 193] on button "+ Add" at bounding box center [1045, 187] width 74 height 29
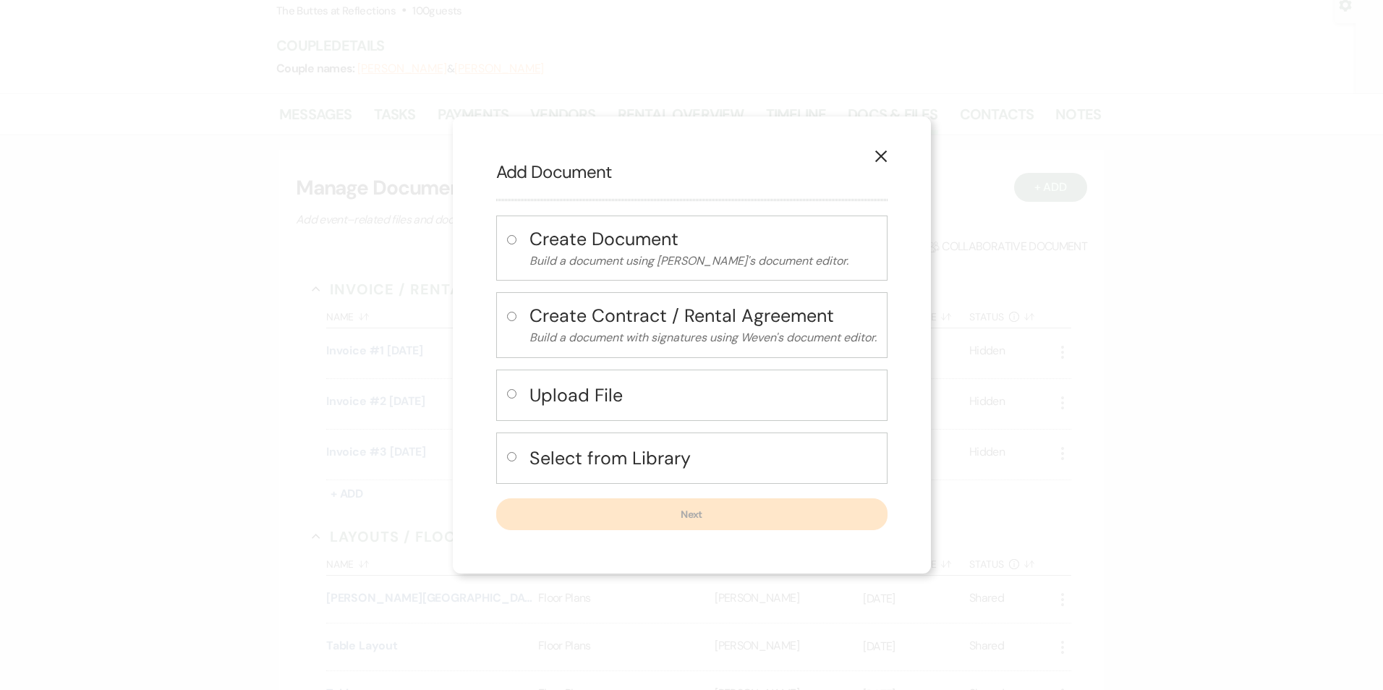
click at [508, 451] on label at bounding box center [514, 461] width 15 height 24
click at [508, 452] on input "radio" at bounding box center [511, 456] width 9 height 9
radio input "true"
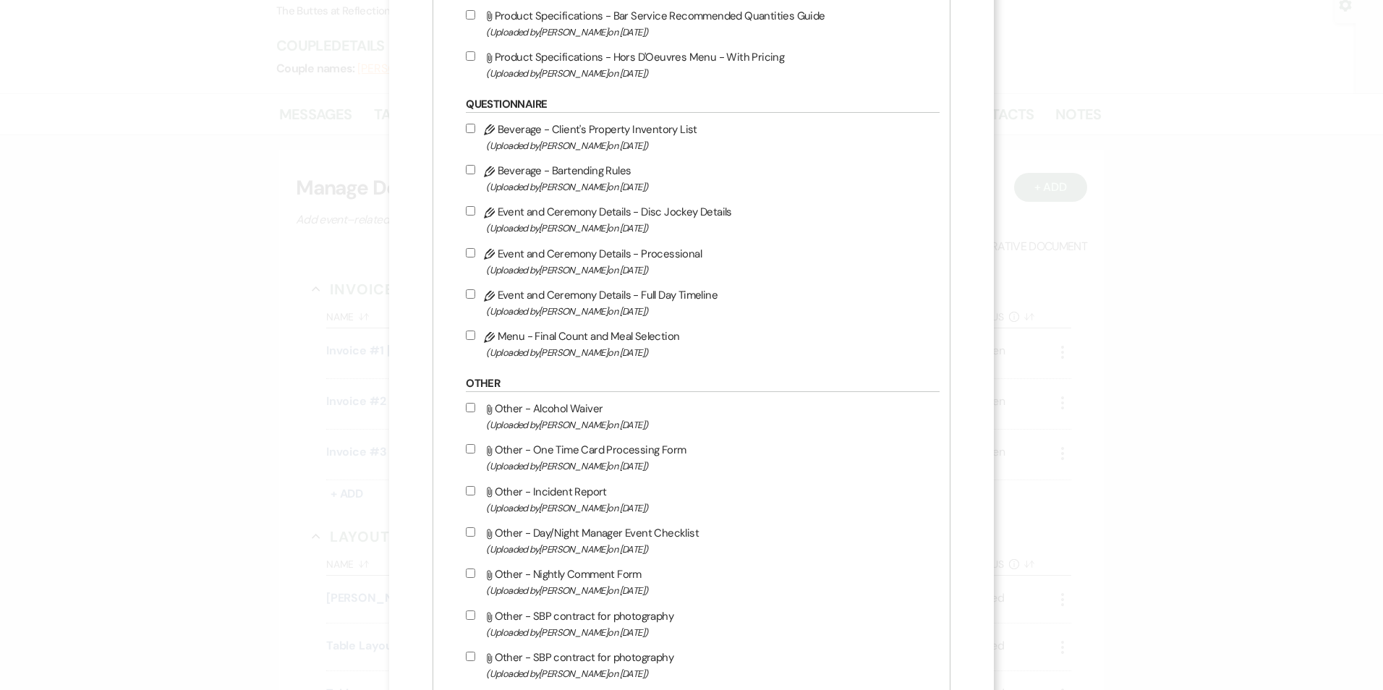
scroll to position [1664, 0]
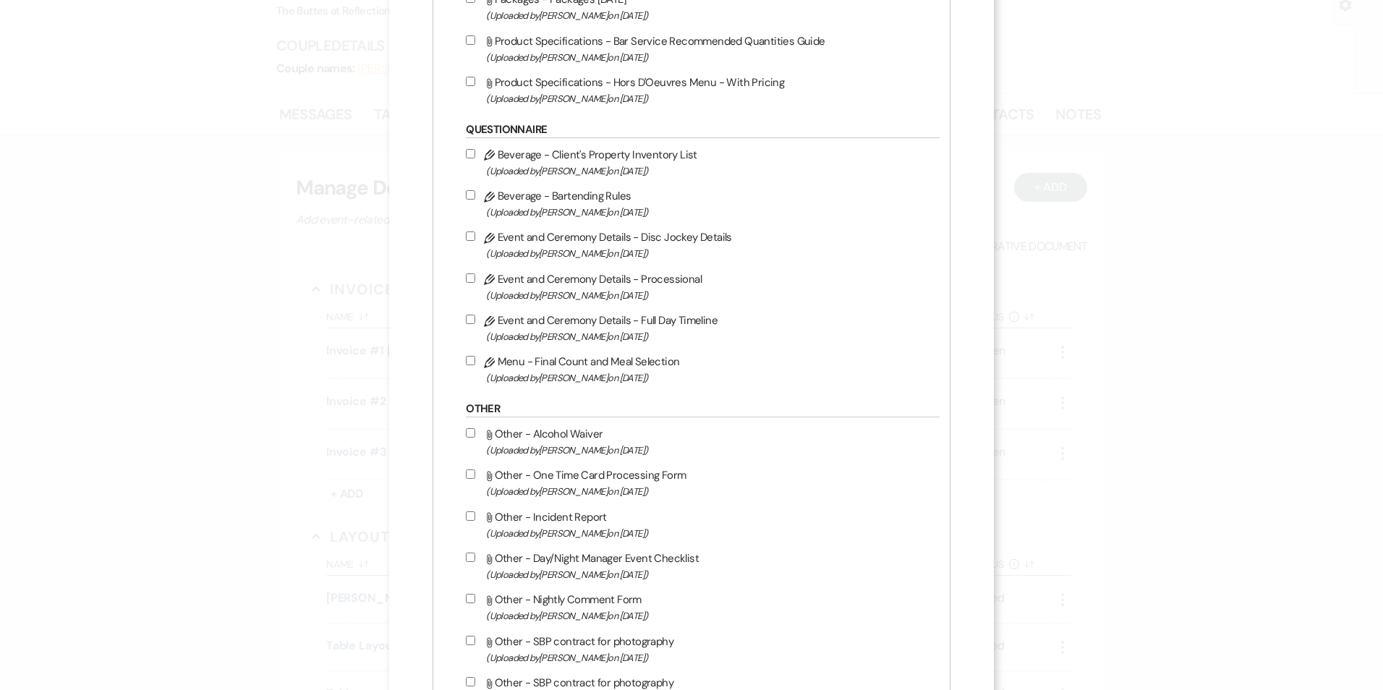
click at [466, 281] on input "Pencil Event and Ceremony Details - Processional (Uploaded by [PERSON_NAME] on …" at bounding box center [470, 277] width 9 height 9
checkbox input "true"
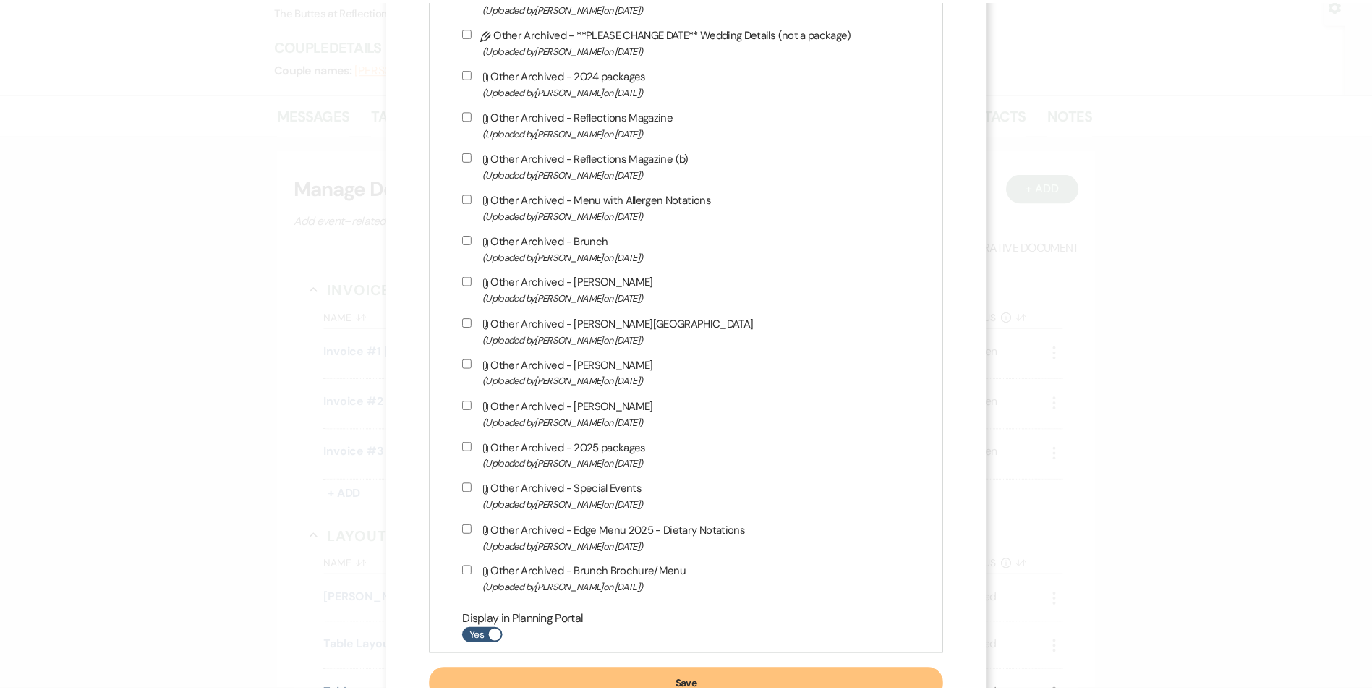
scroll to position [3229, 0]
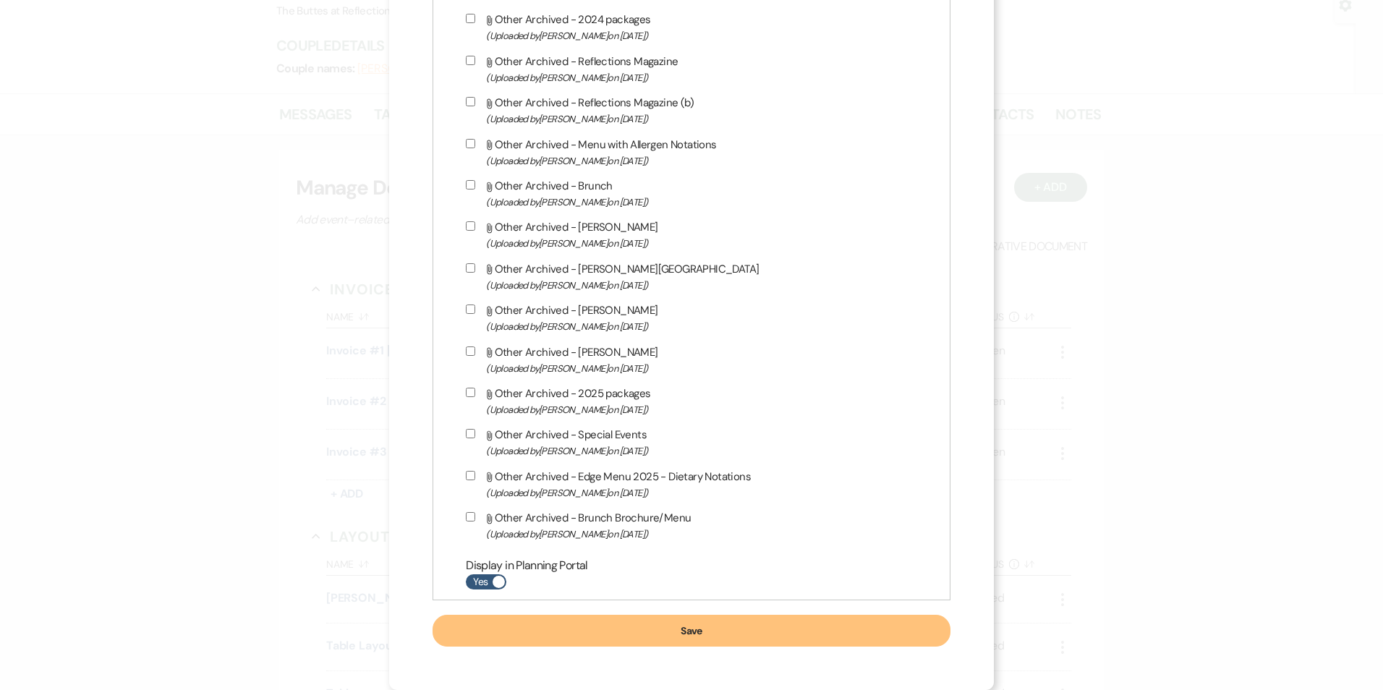
click at [681, 631] on button "Save" at bounding box center [691, 631] width 517 height 32
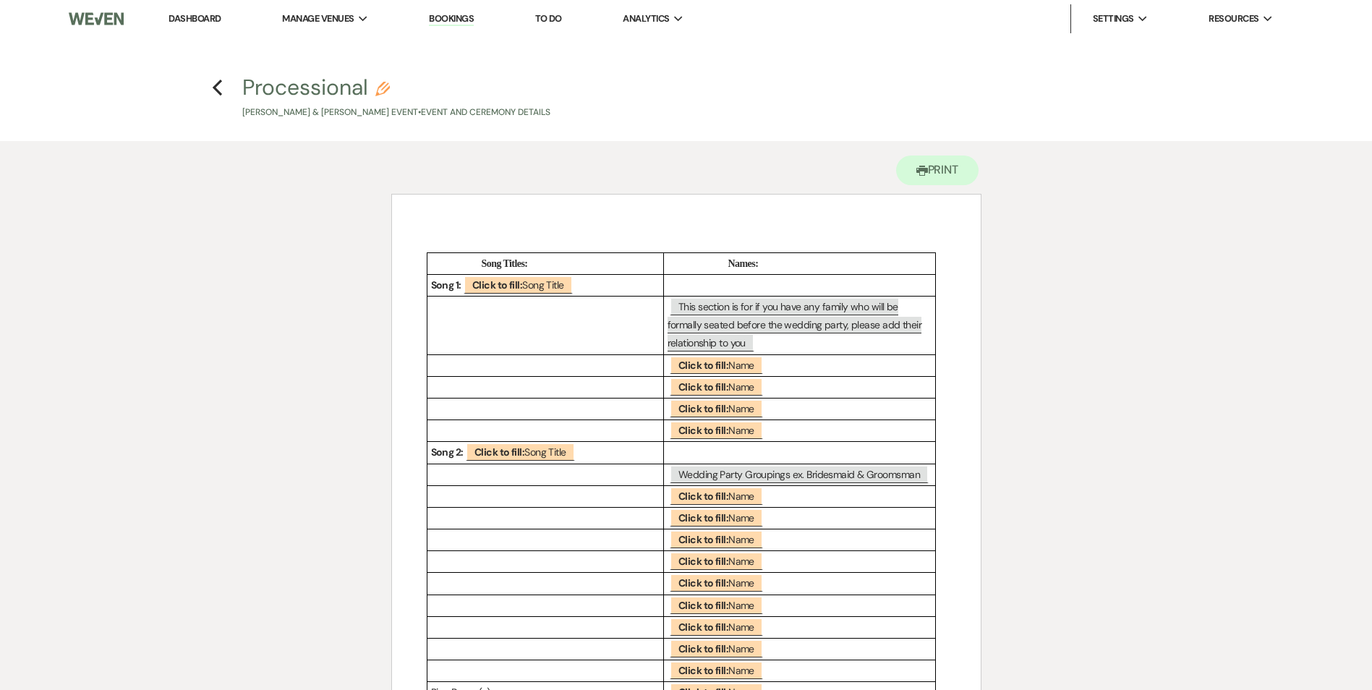
click at [381, 94] on icon "Pencil" at bounding box center [382, 89] width 14 height 14
select select "49"
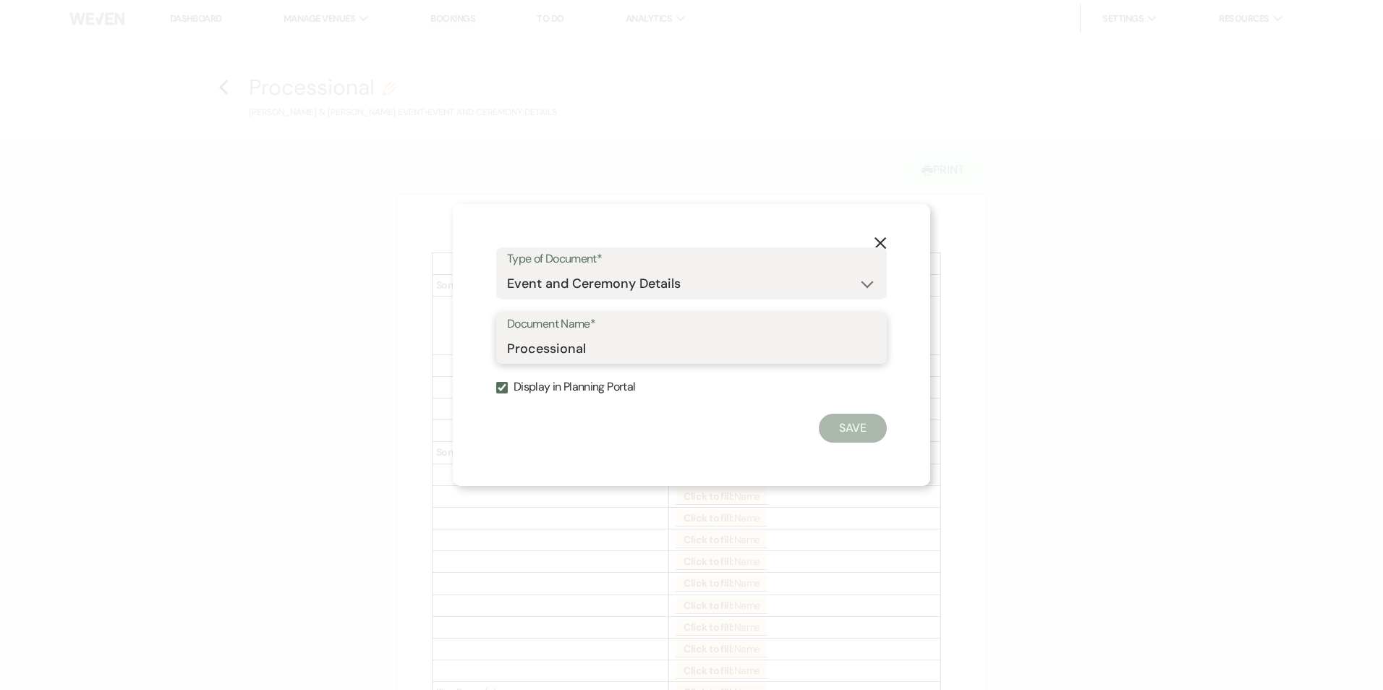
click at [610, 350] on input "Processional" at bounding box center [691, 348] width 369 height 28
type input "Processional [DATE]"
click at [856, 431] on button "Save" at bounding box center [853, 428] width 68 height 29
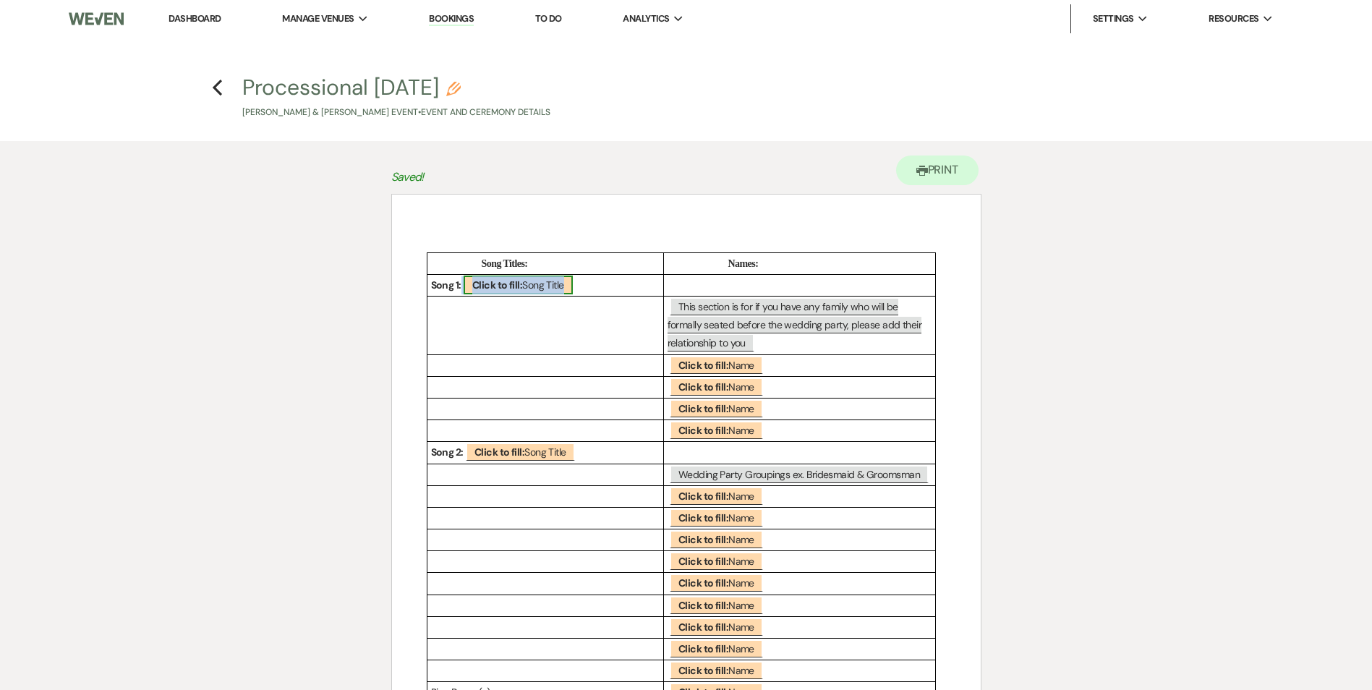
click at [540, 288] on span "Click to fill: Song Title" at bounding box center [518, 285] width 109 height 19
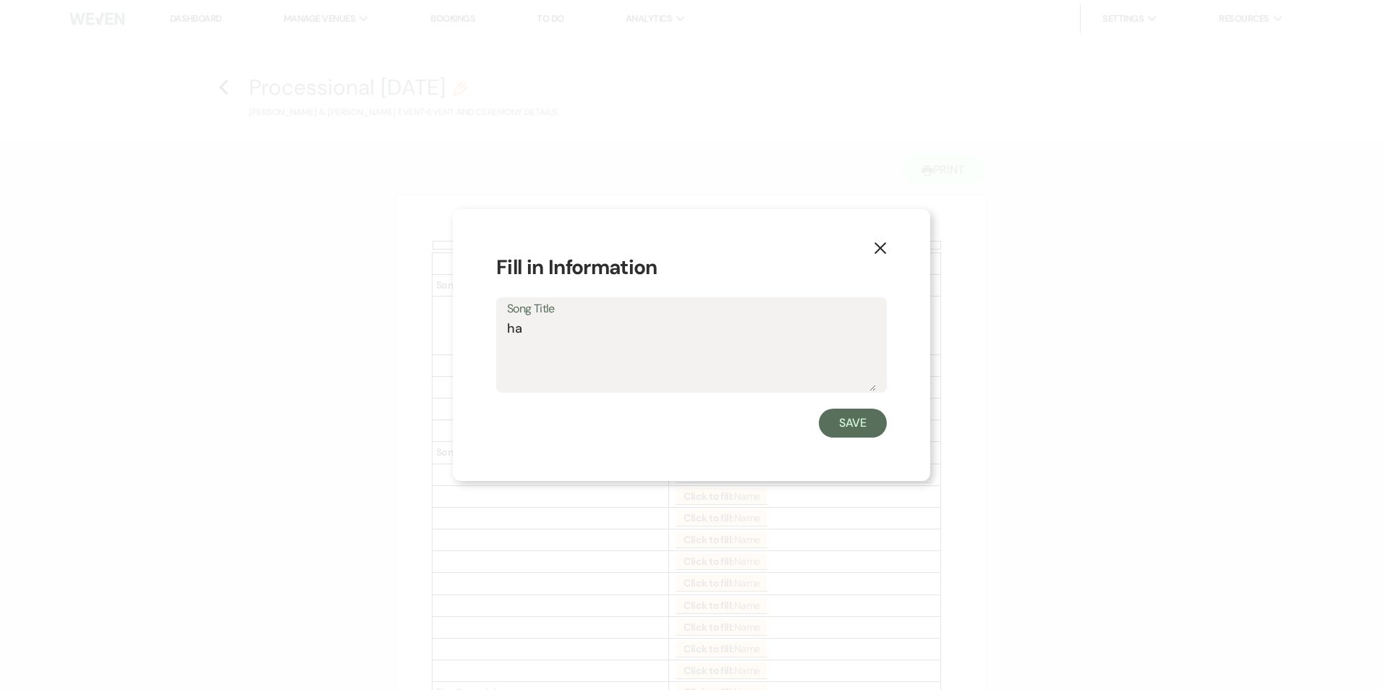
type textarea "h"
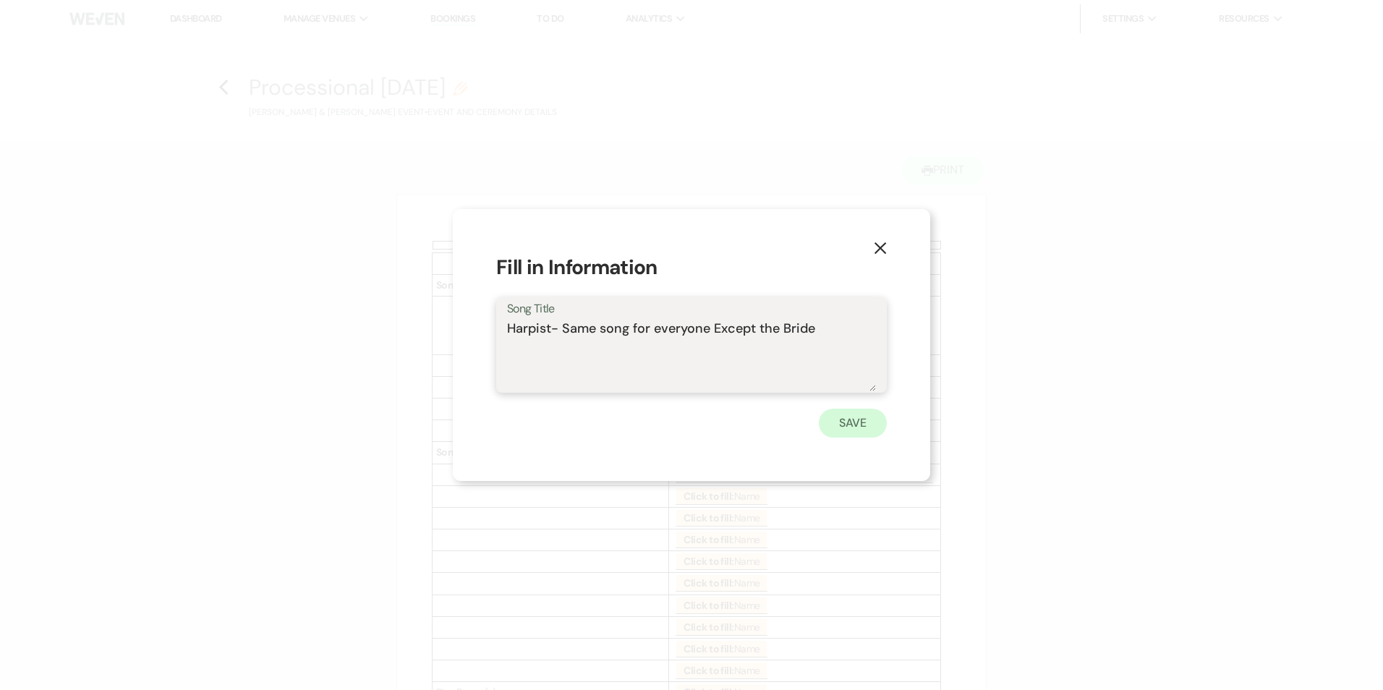
type textarea "Harpist- Same song for everyone Except the Bride"
click at [858, 427] on button "Save" at bounding box center [853, 423] width 68 height 29
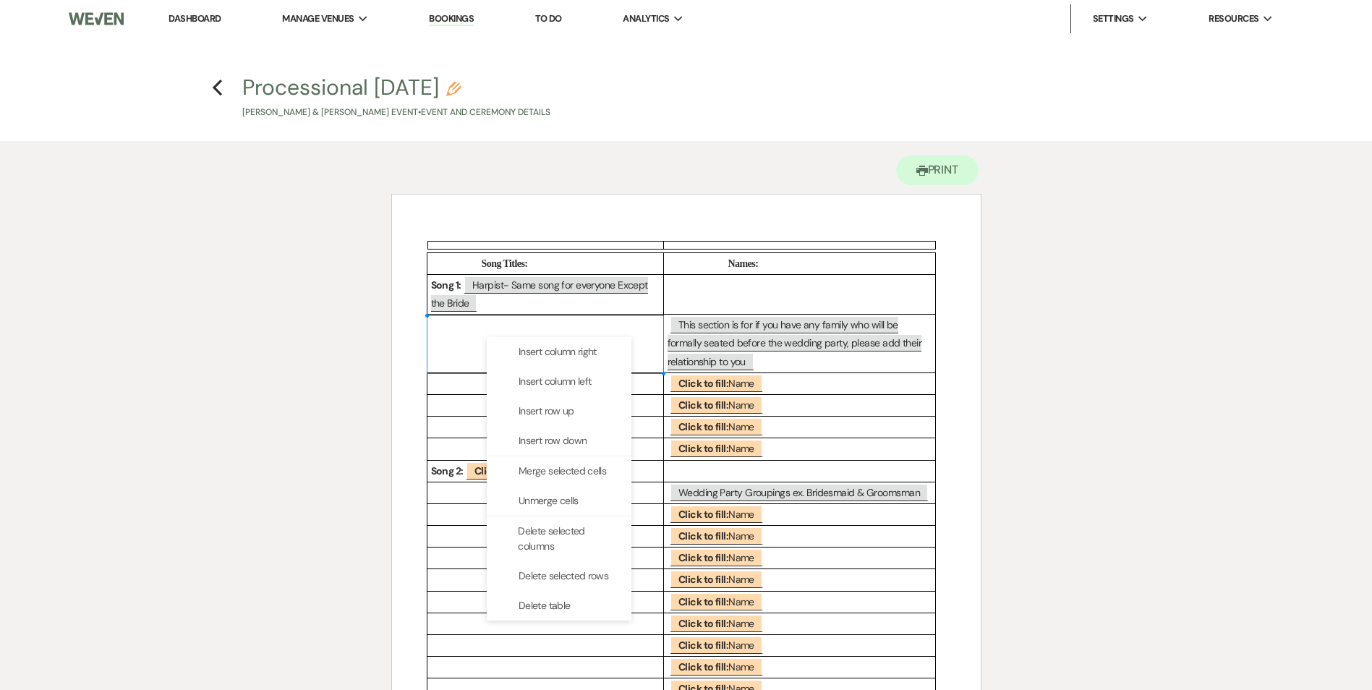
click at [461, 325] on td at bounding box center [545, 344] width 237 height 59
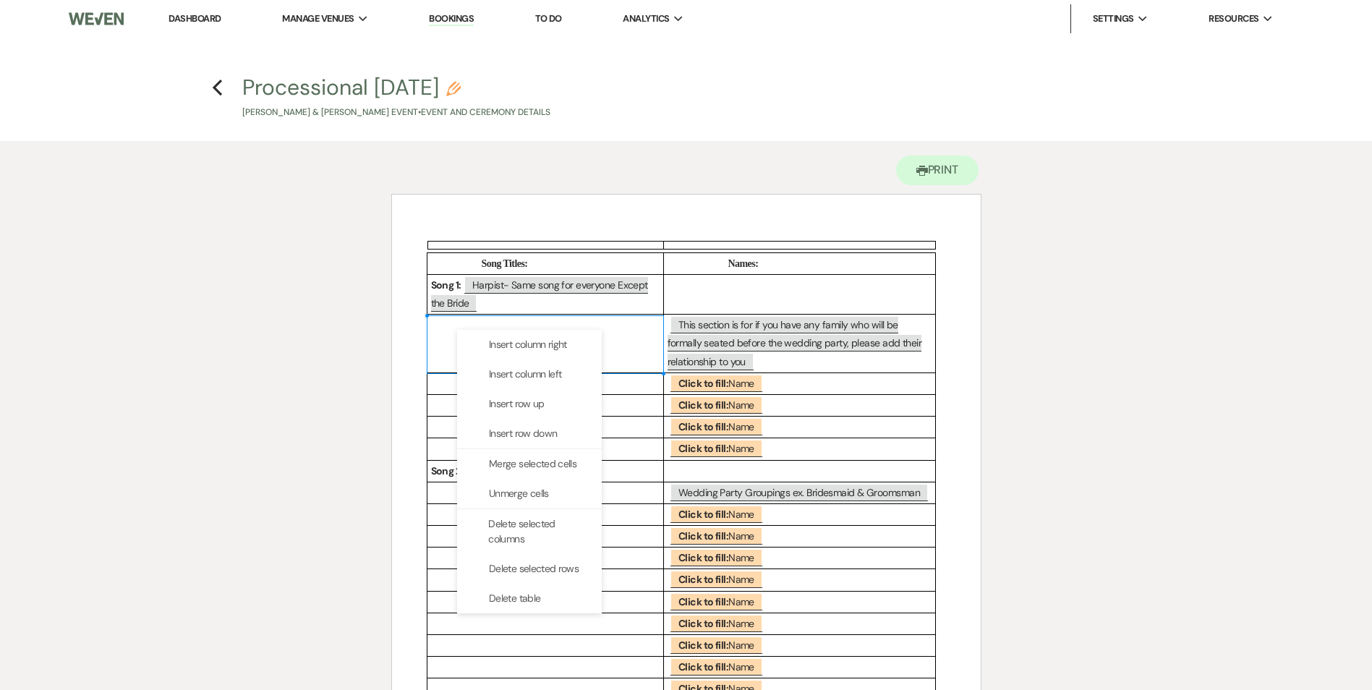
click at [631, 370] on td at bounding box center [545, 344] width 237 height 59
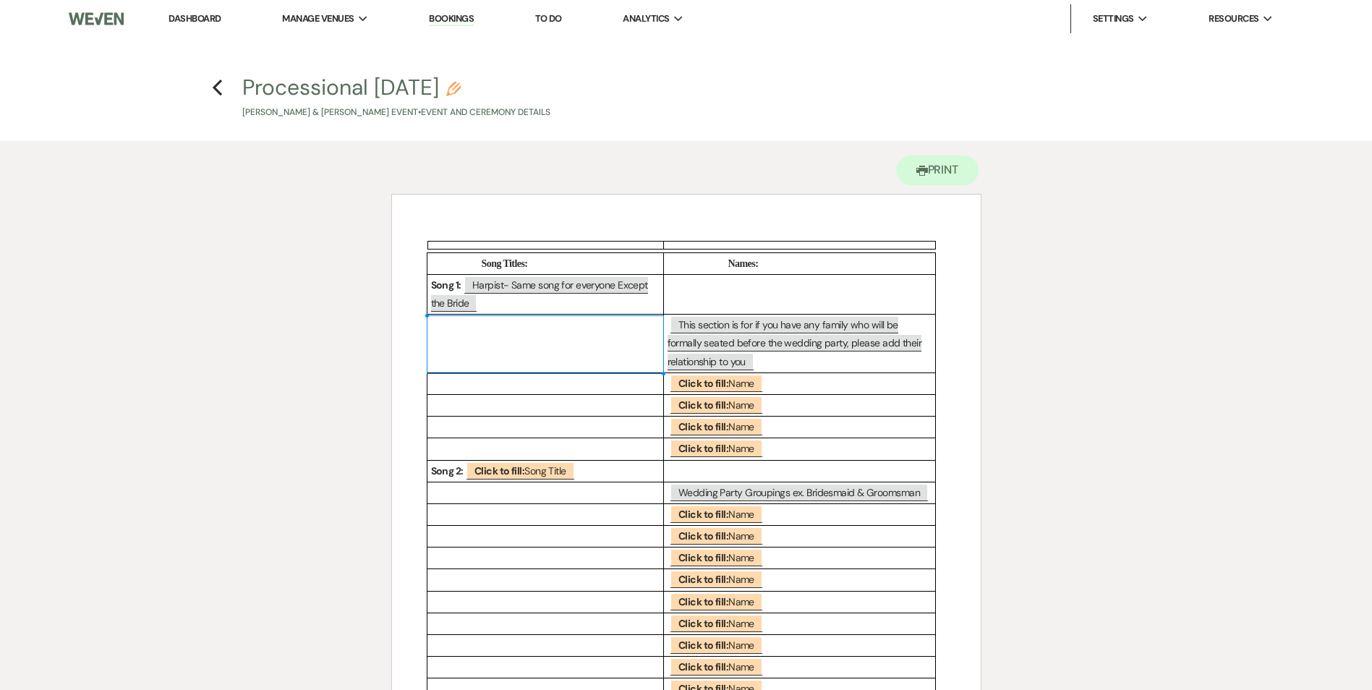
click at [503, 357] on td at bounding box center [545, 344] width 237 height 59
click at [503, 354] on td at bounding box center [545, 344] width 237 height 59
click at [503, 385] on p at bounding box center [545, 384] width 229 height 18
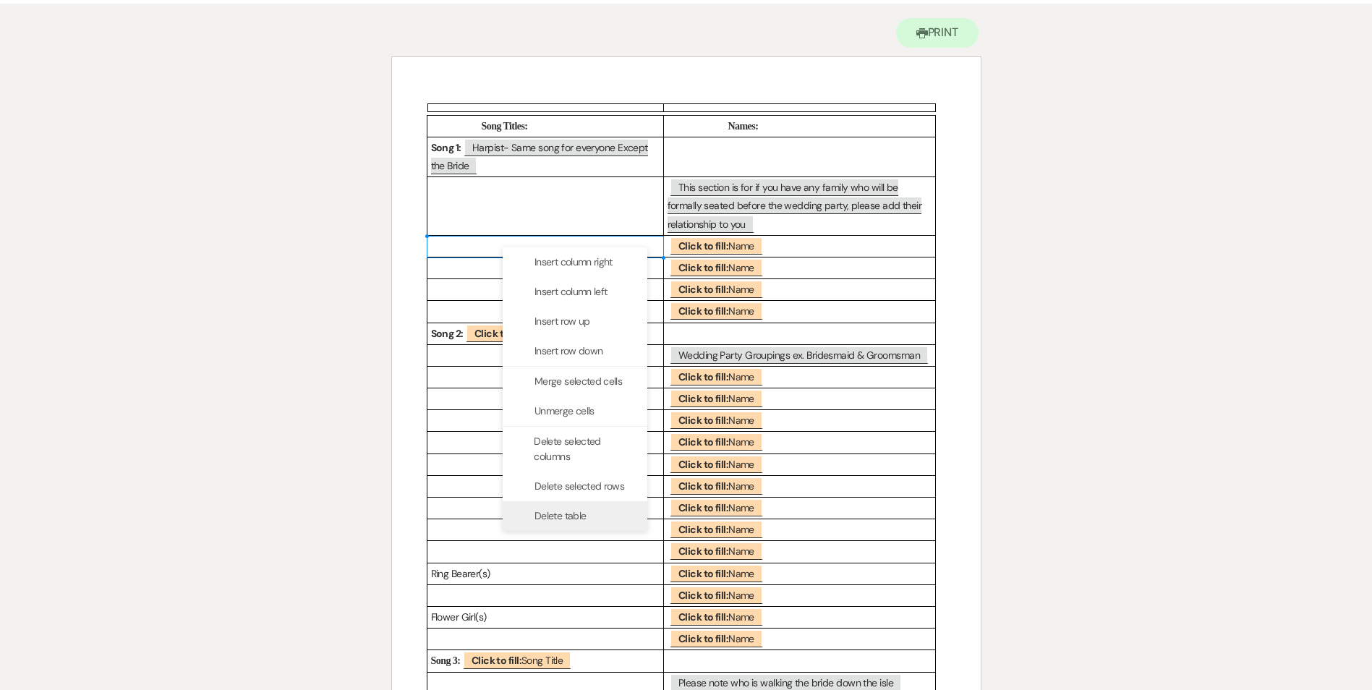
scroll to position [145, 0]
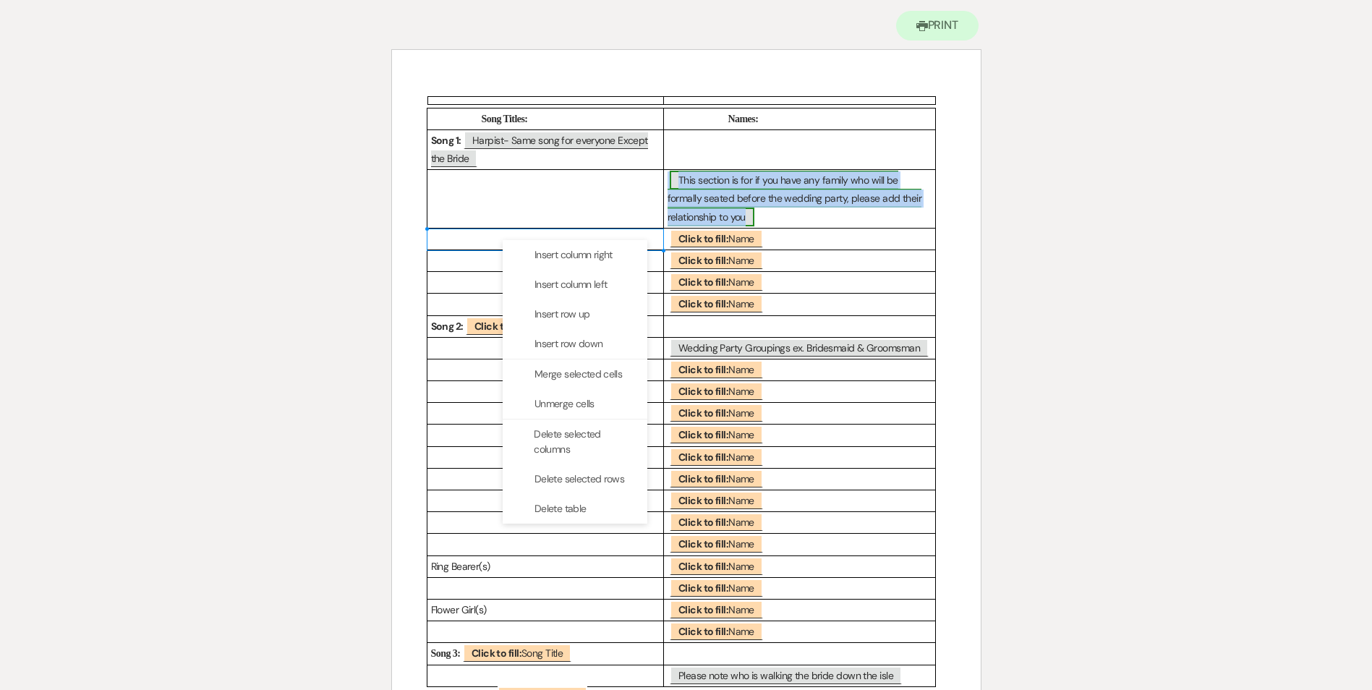
click at [723, 199] on span "This section is for if you have any family who will be formally seated before t…" at bounding box center [795, 198] width 255 height 55
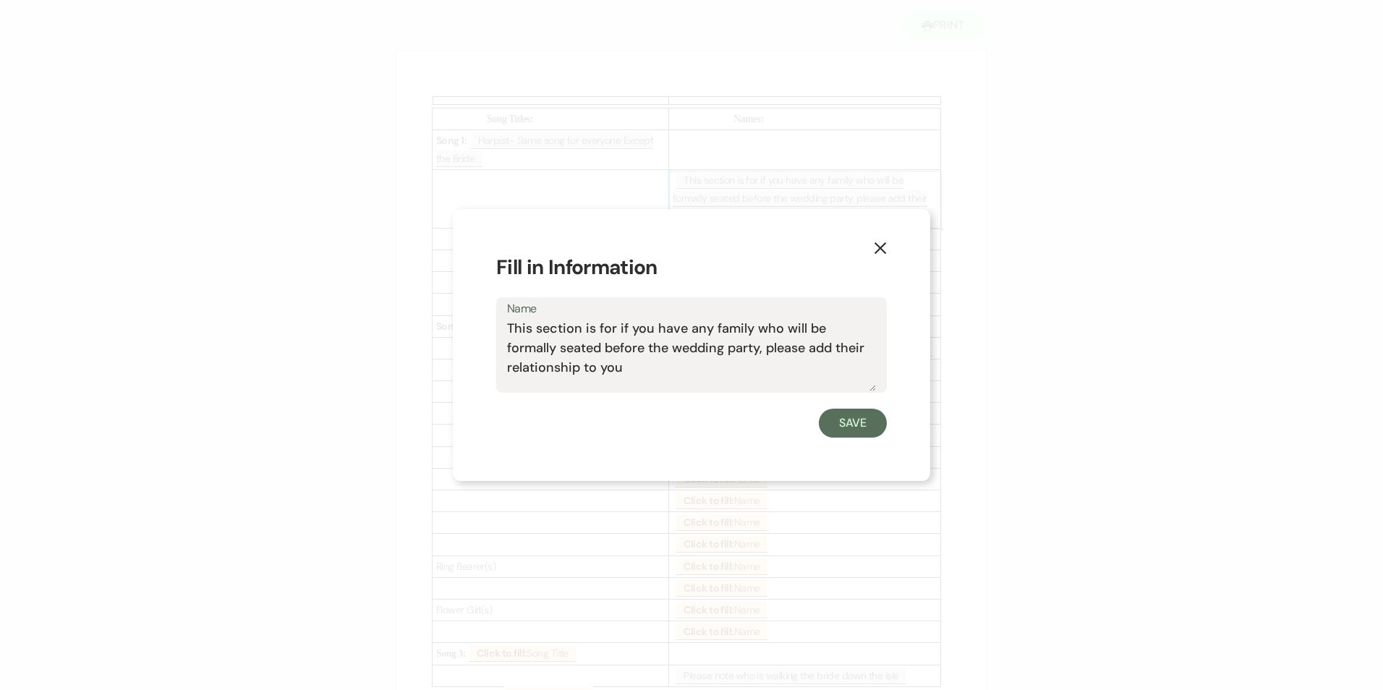
drag, startPoint x: 643, startPoint y: 364, endPoint x: 477, endPoint y: 323, distance: 170.5
click at [477, 323] on div "X Fill in Information Name This section is for if you have any family who will …" at bounding box center [691, 345] width 477 height 273
click at [880, 243] on icon "X" at bounding box center [880, 248] width 13 height 13
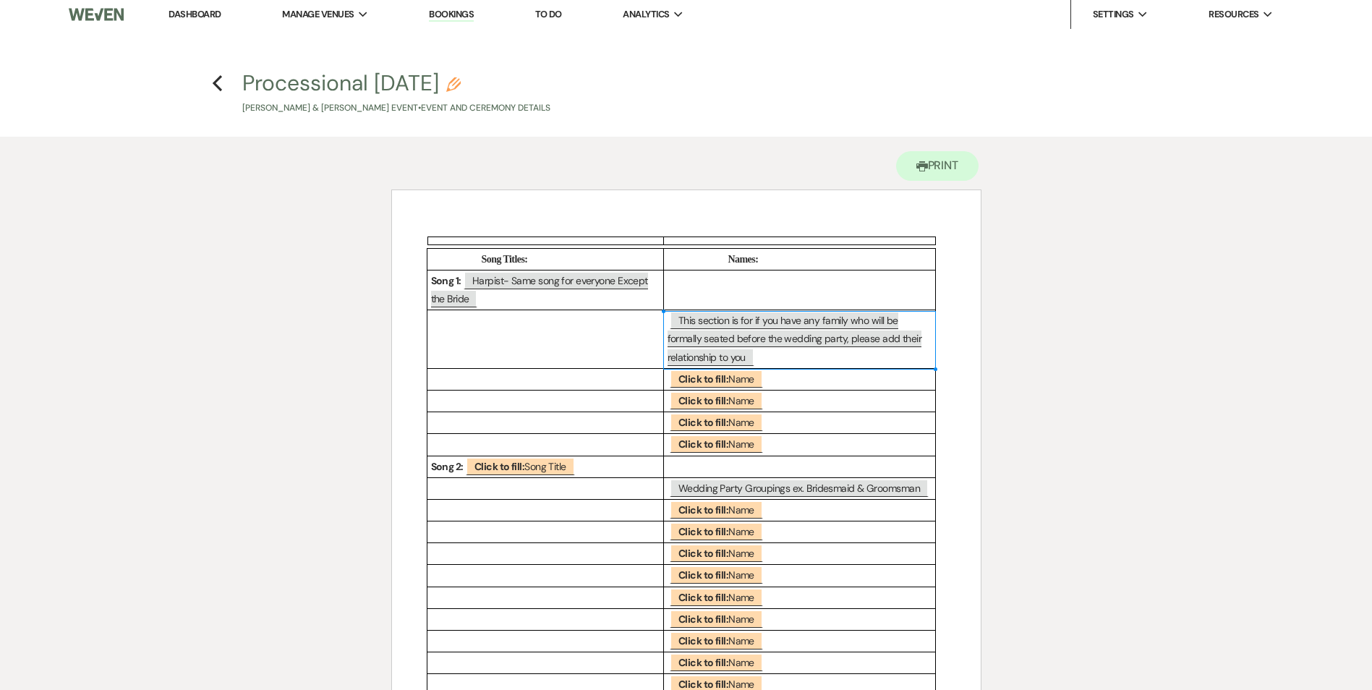
scroll to position [0, 0]
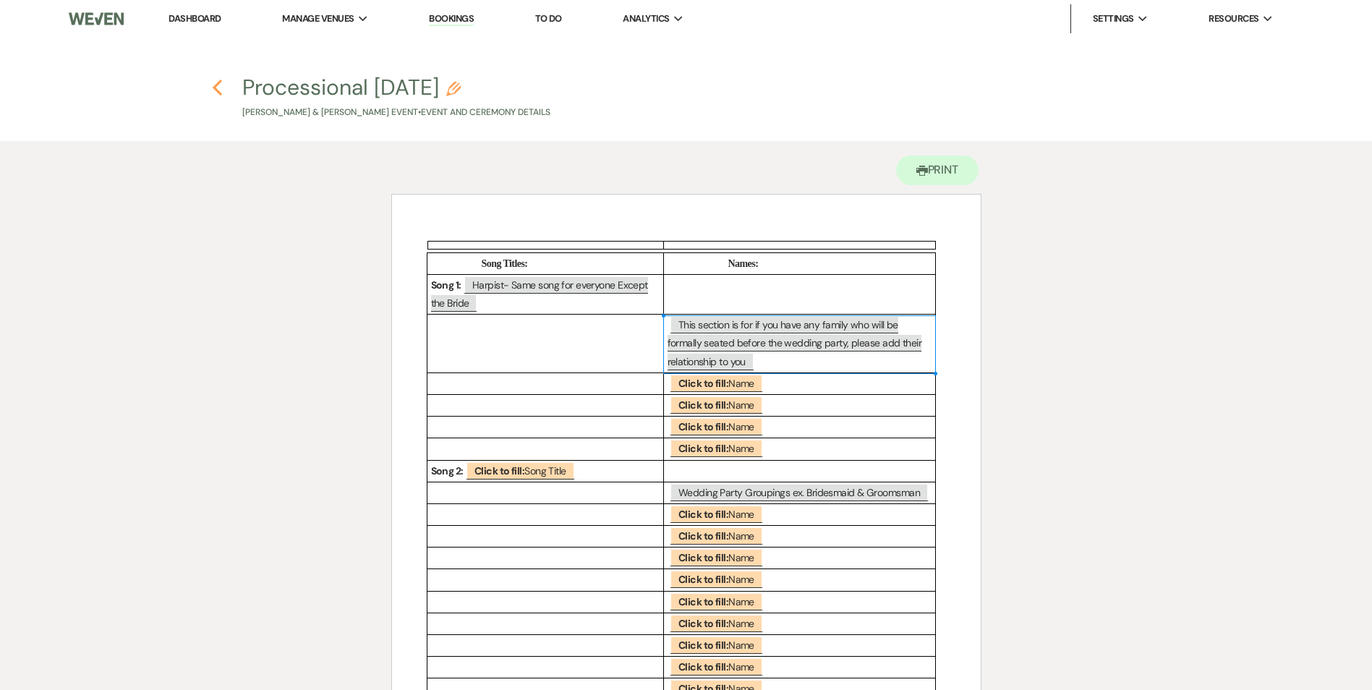
click at [219, 90] on icon "Previous" at bounding box center [217, 87] width 11 height 17
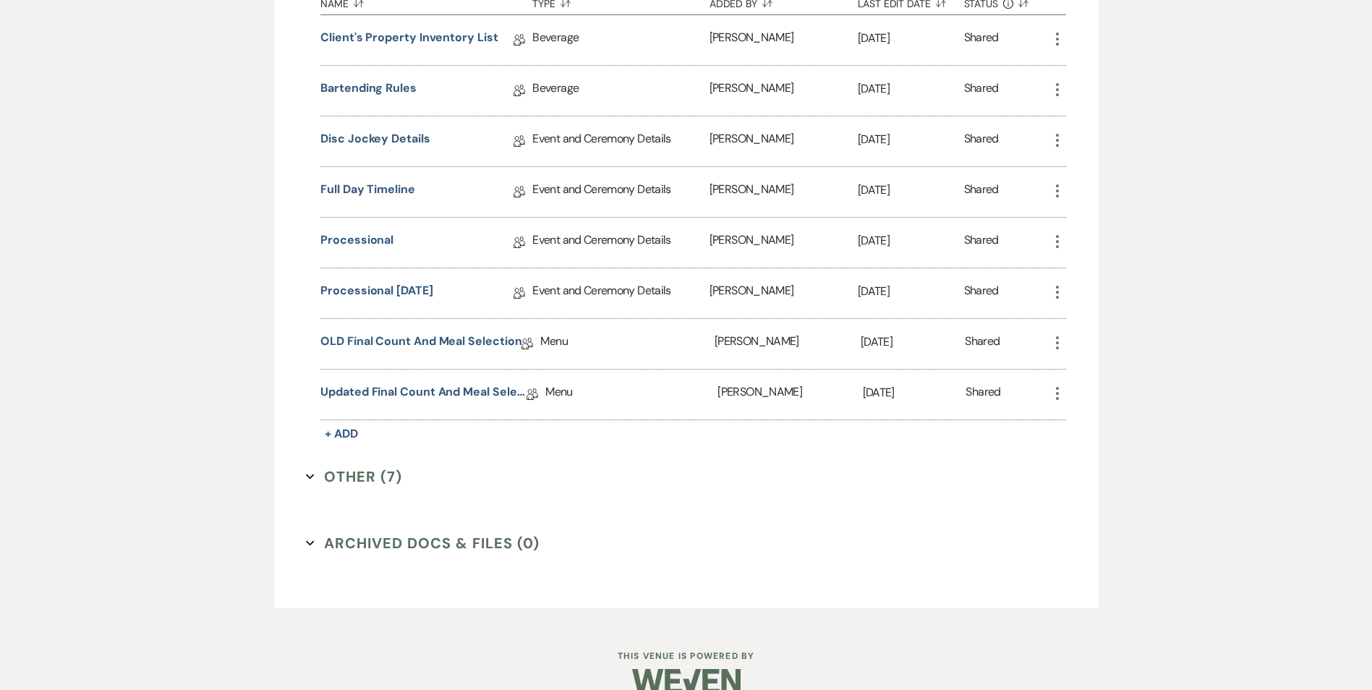
scroll to position [1953, 0]
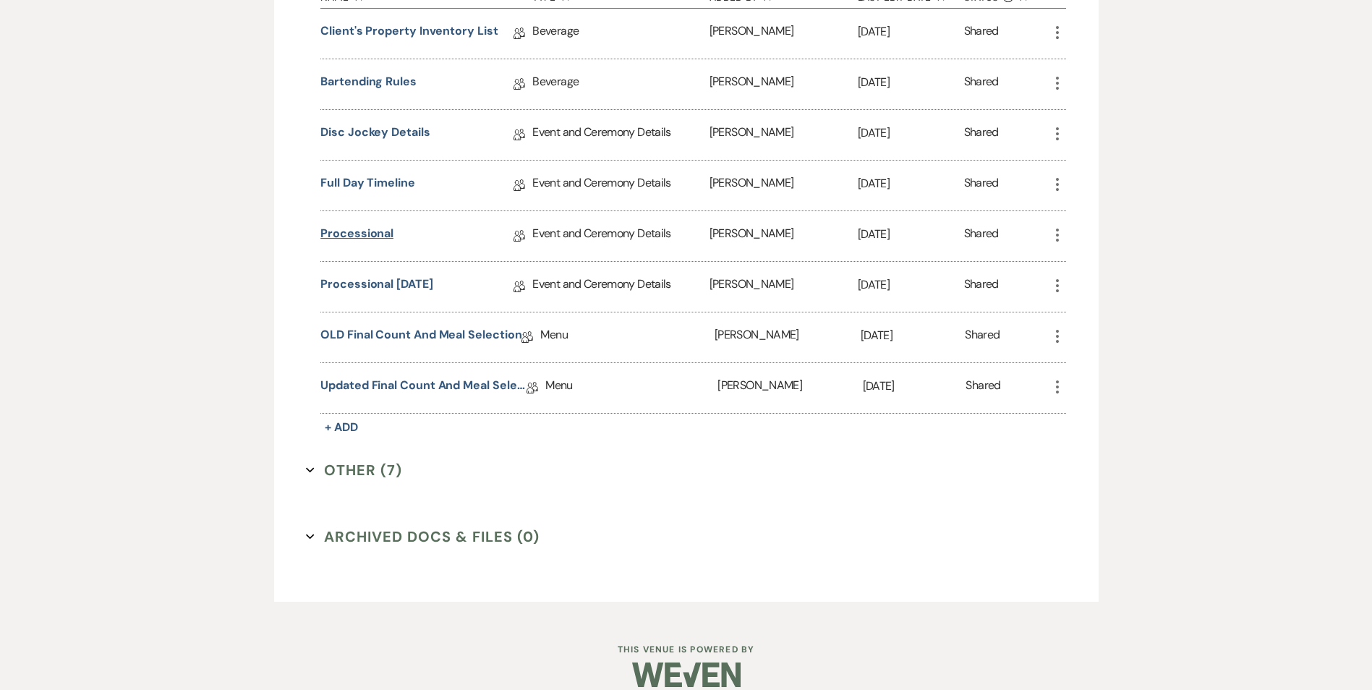
click at [378, 231] on link "Processional" at bounding box center [356, 236] width 73 height 22
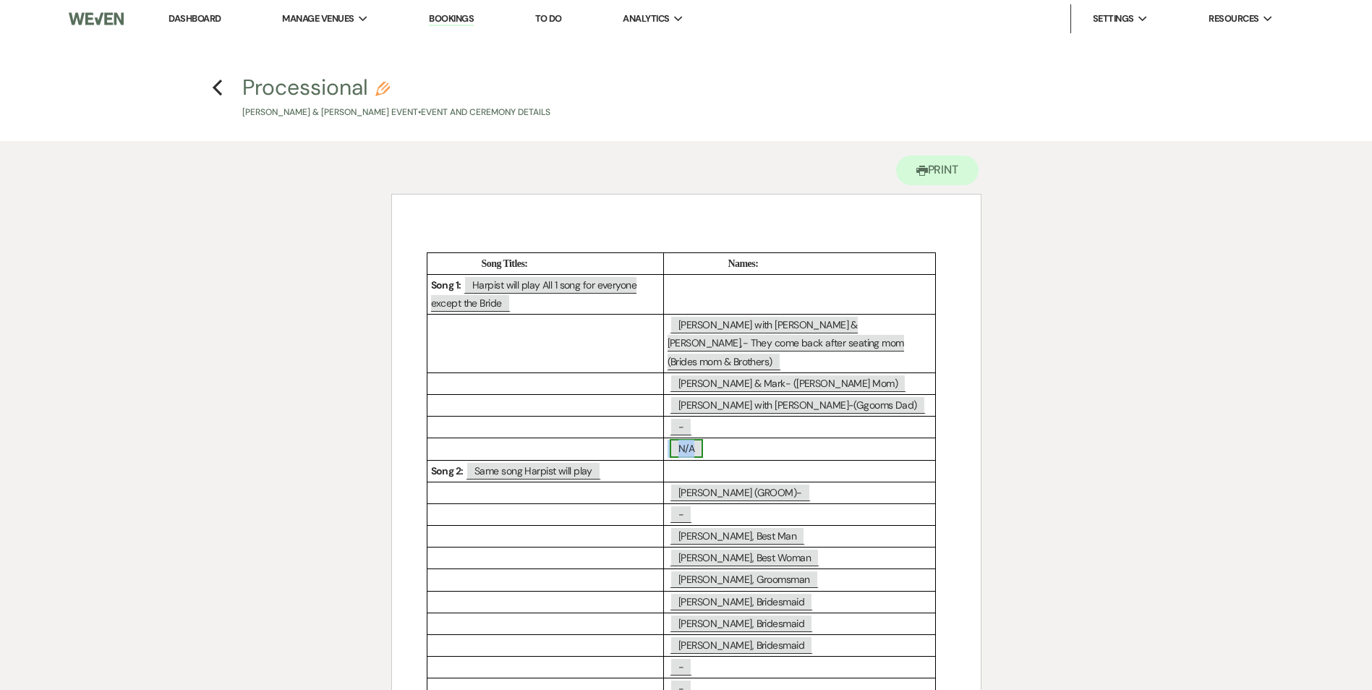
click at [686, 439] on span "N/A" at bounding box center [686, 448] width 33 height 19
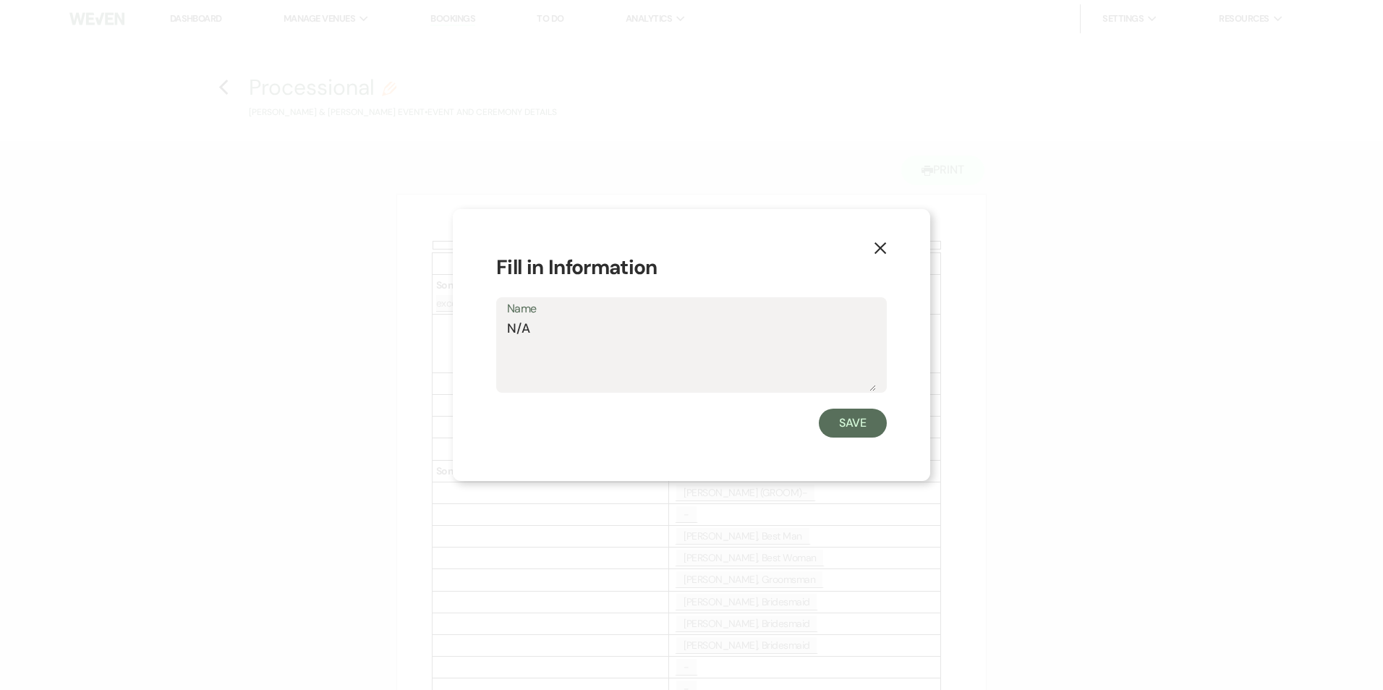
drag, startPoint x: 547, startPoint y: 333, endPoint x: 444, endPoint y: 332, distance: 102.7
click at [444, 332] on div "X Fill in Information Name N/A Save" at bounding box center [691, 345] width 1383 height 690
click at [621, 323] on textarea "Kira -- (Officiant)" at bounding box center [691, 355] width 369 height 72
type textarea "Kira -- (Officiant)"
click at [854, 422] on button "Save" at bounding box center [853, 423] width 68 height 29
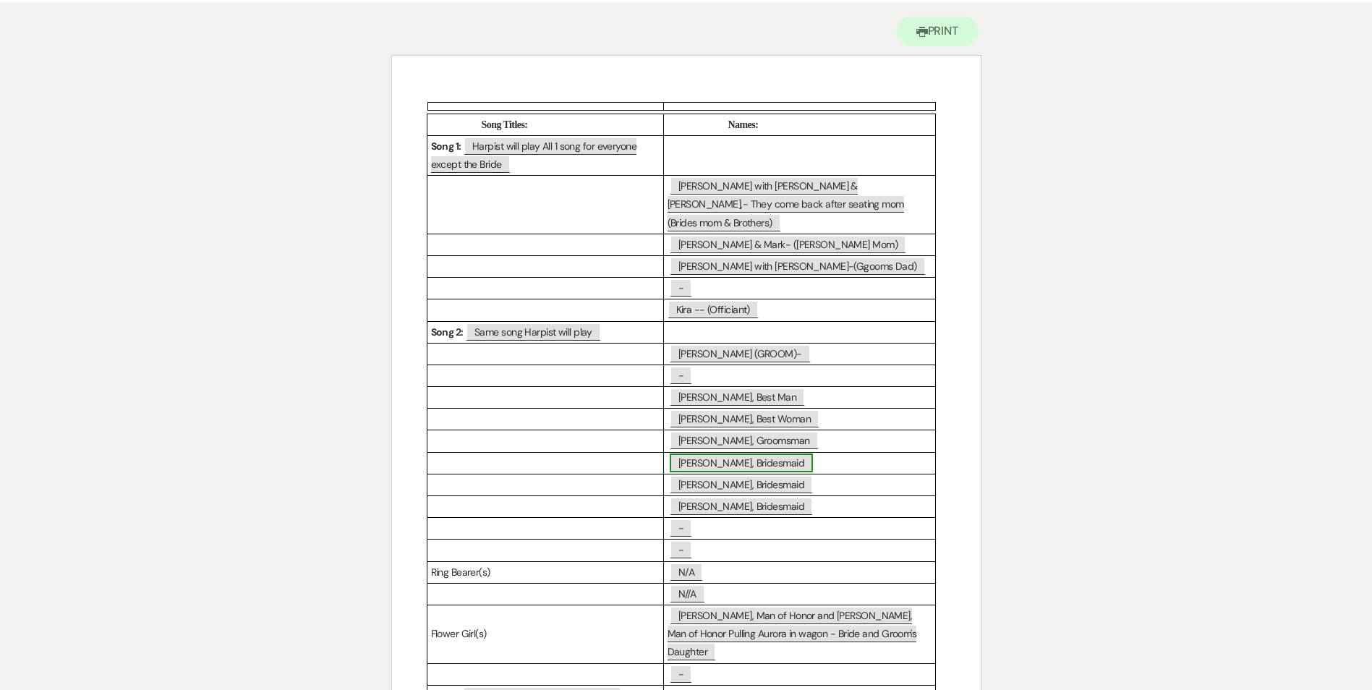
scroll to position [145, 0]
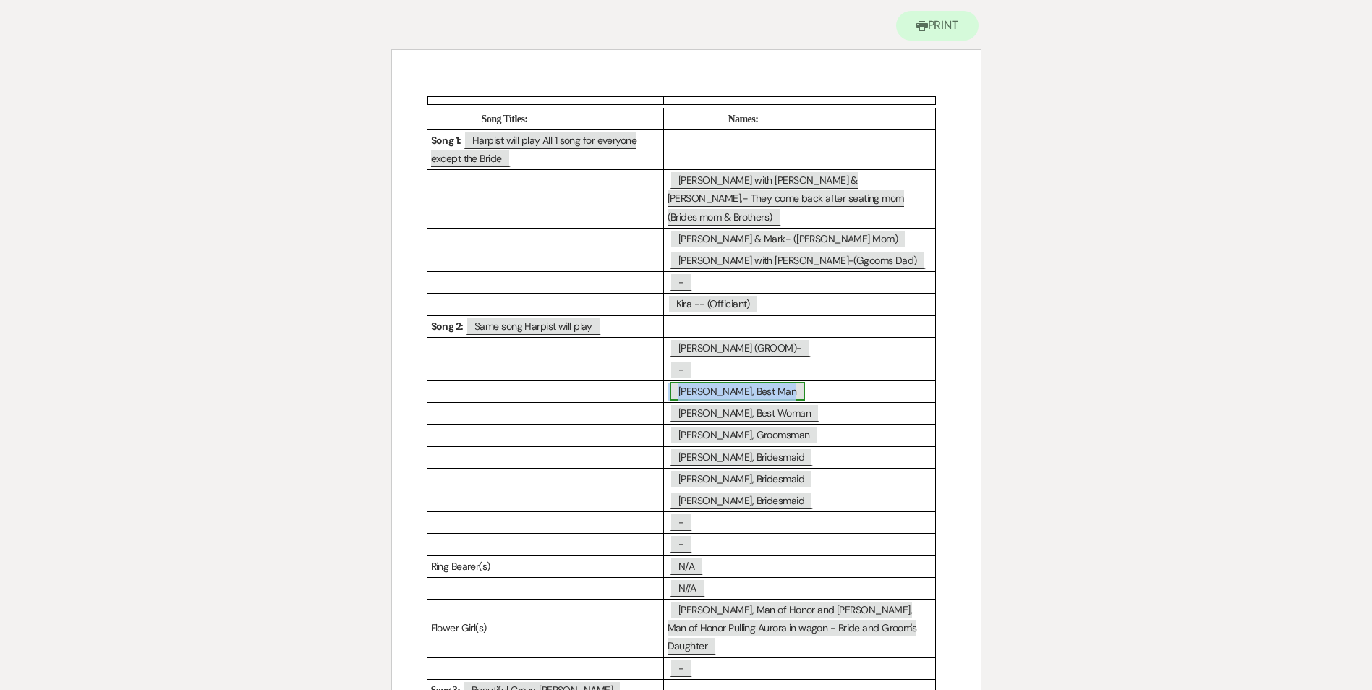
click at [711, 382] on span "[PERSON_NAME], Best Man" at bounding box center [737, 391] width 135 height 19
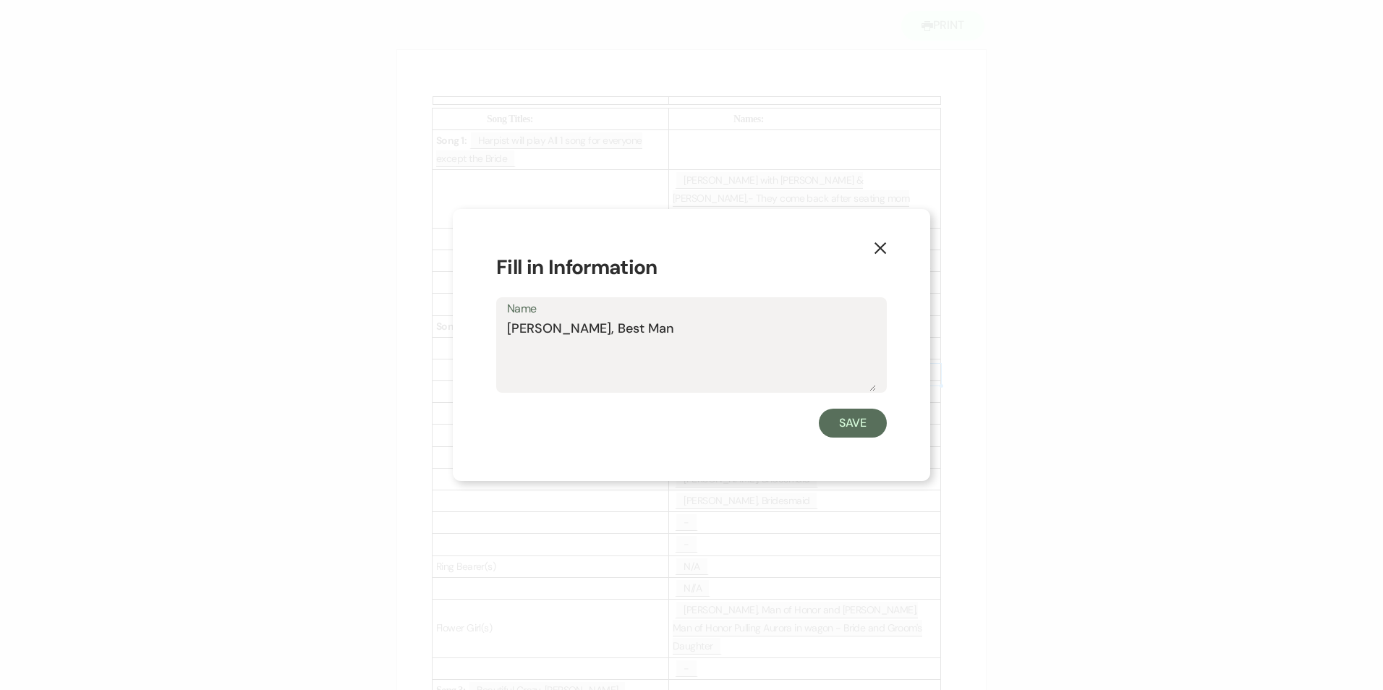
drag, startPoint x: 666, startPoint y: 325, endPoint x: 395, endPoint y: 325, distance: 271.2
click at [395, 325] on div "X Fill in Information Name [PERSON_NAME], Best Man Save" at bounding box center [691, 345] width 1383 height 690
click at [634, 332] on textarea "[PERSON_NAME] (Brides maid)" at bounding box center [691, 355] width 369 height 72
click at [667, 335] on textarea "[PERSON_NAME] (Bridesmaid)" at bounding box center [691, 355] width 369 height 72
type textarea "[PERSON_NAME] (Bridesmaid)"
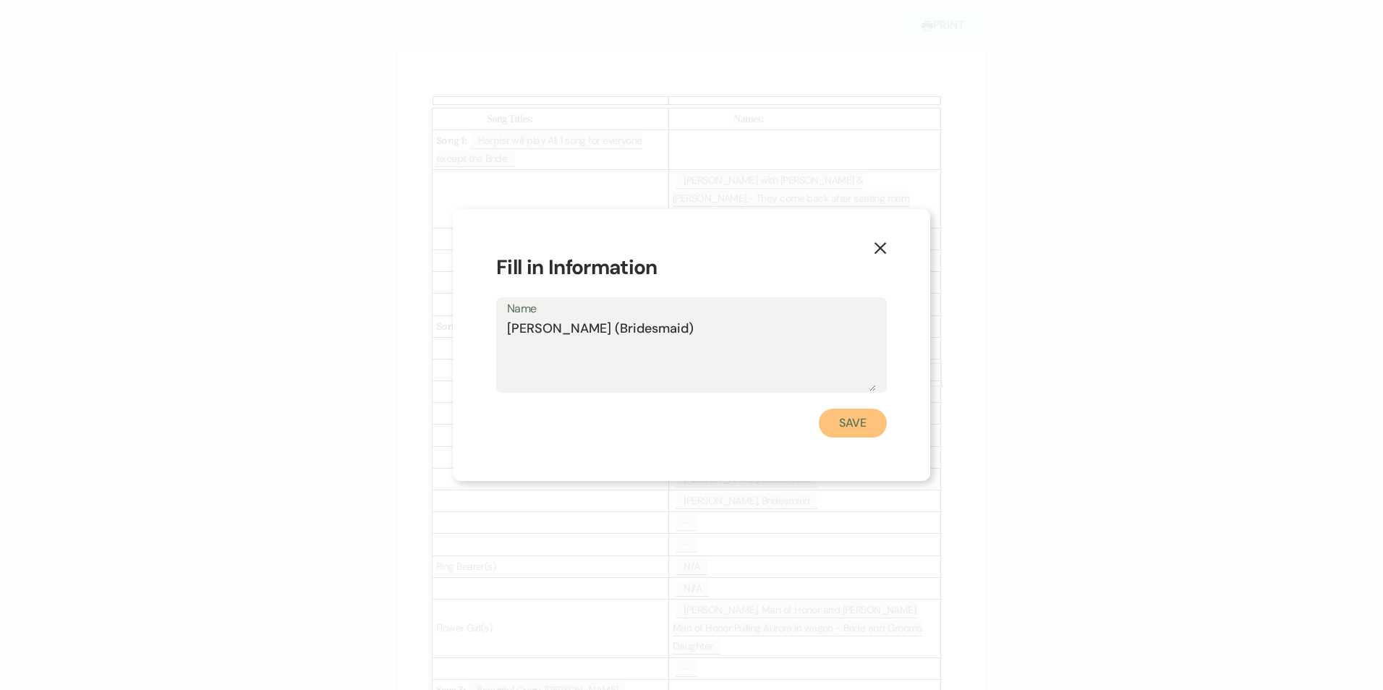
click at [853, 433] on button "Save" at bounding box center [853, 423] width 68 height 29
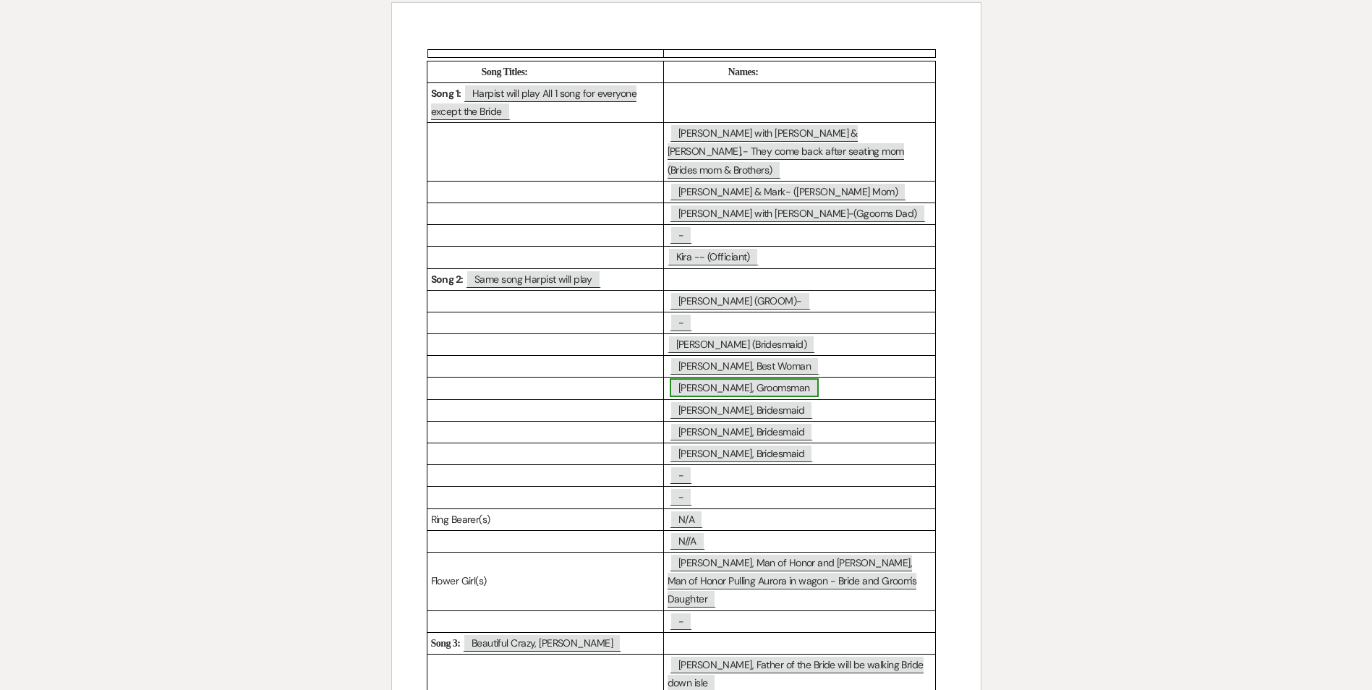
scroll to position [176, 0]
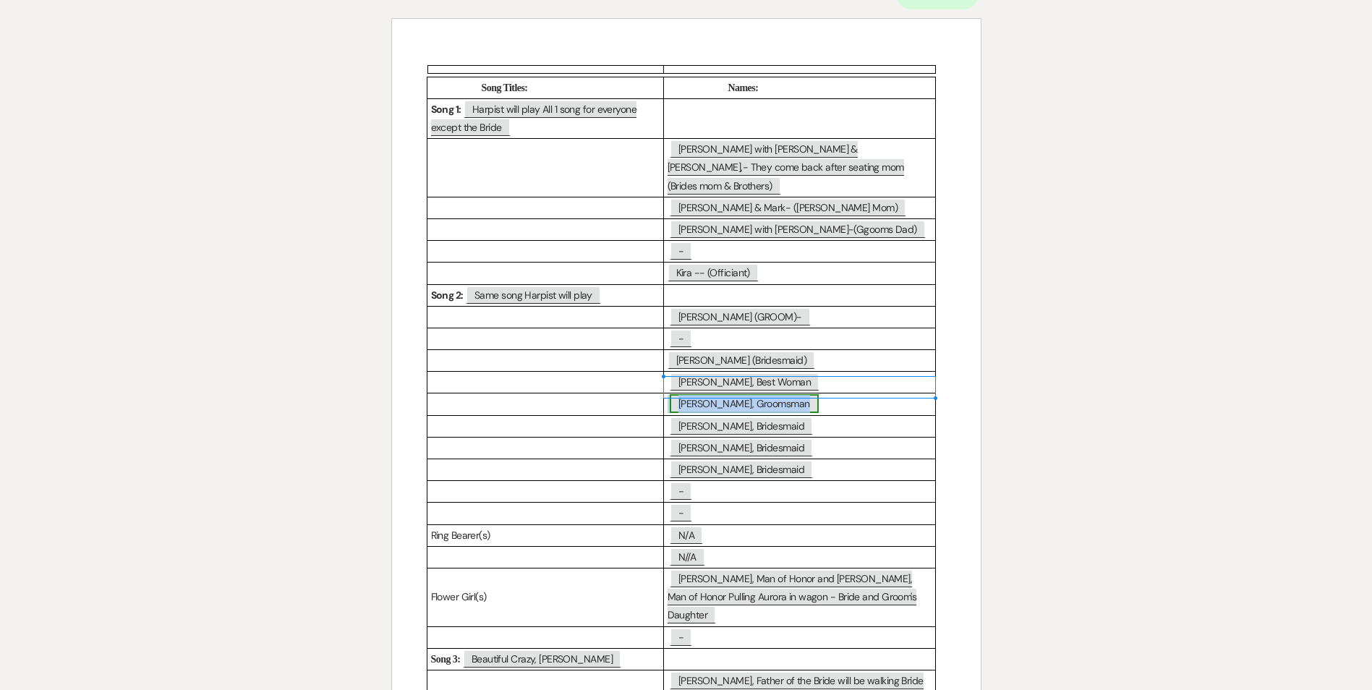
click at [738, 394] on span "[PERSON_NAME], Groomsman" at bounding box center [744, 403] width 149 height 19
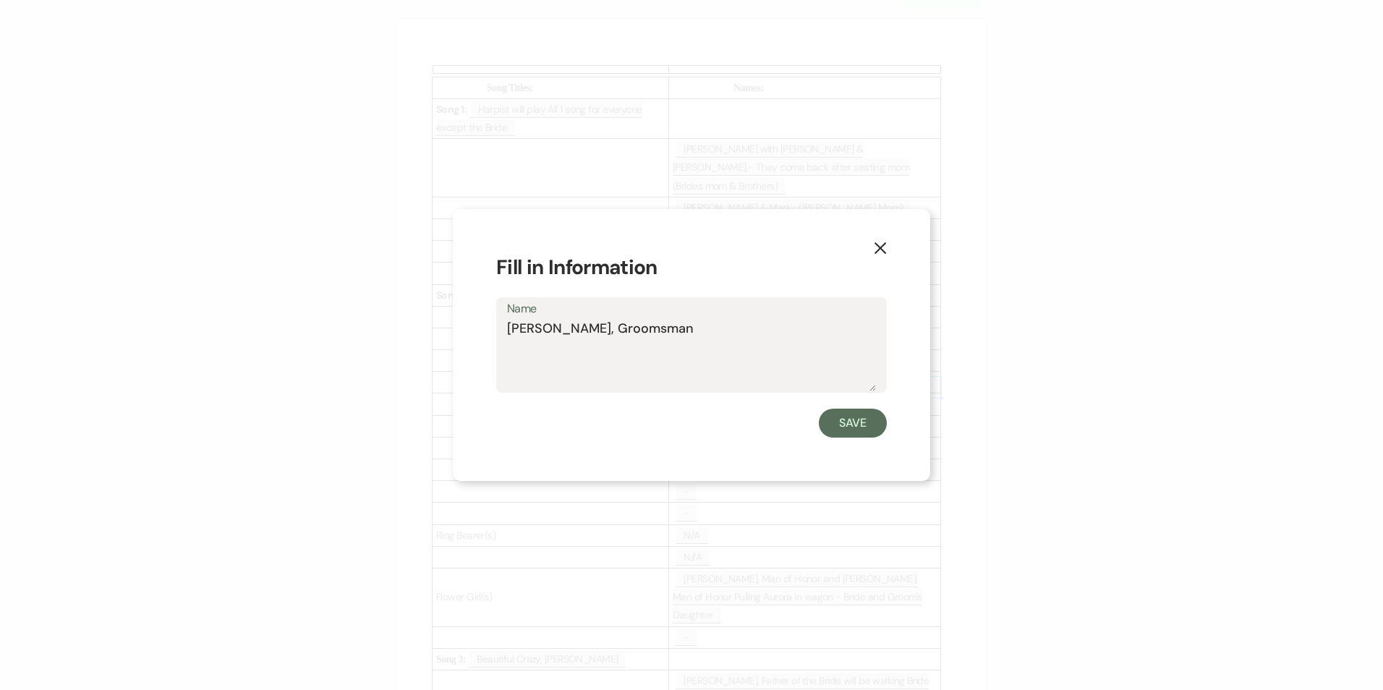
drag, startPoint x: 661, startPoint y: 330, endPoint x: 508, endPoint y: 317, distance: 153.9
click at [508, 317] on div "Name [PERSON_NAME]" at bounding box center [691, 345] width 391 height 96
type textarea "[PERSON_NAME] (Bridesmaid)"
click at [846, 419] on button "Save" at bounding box center [853, 423] width 68 height 29
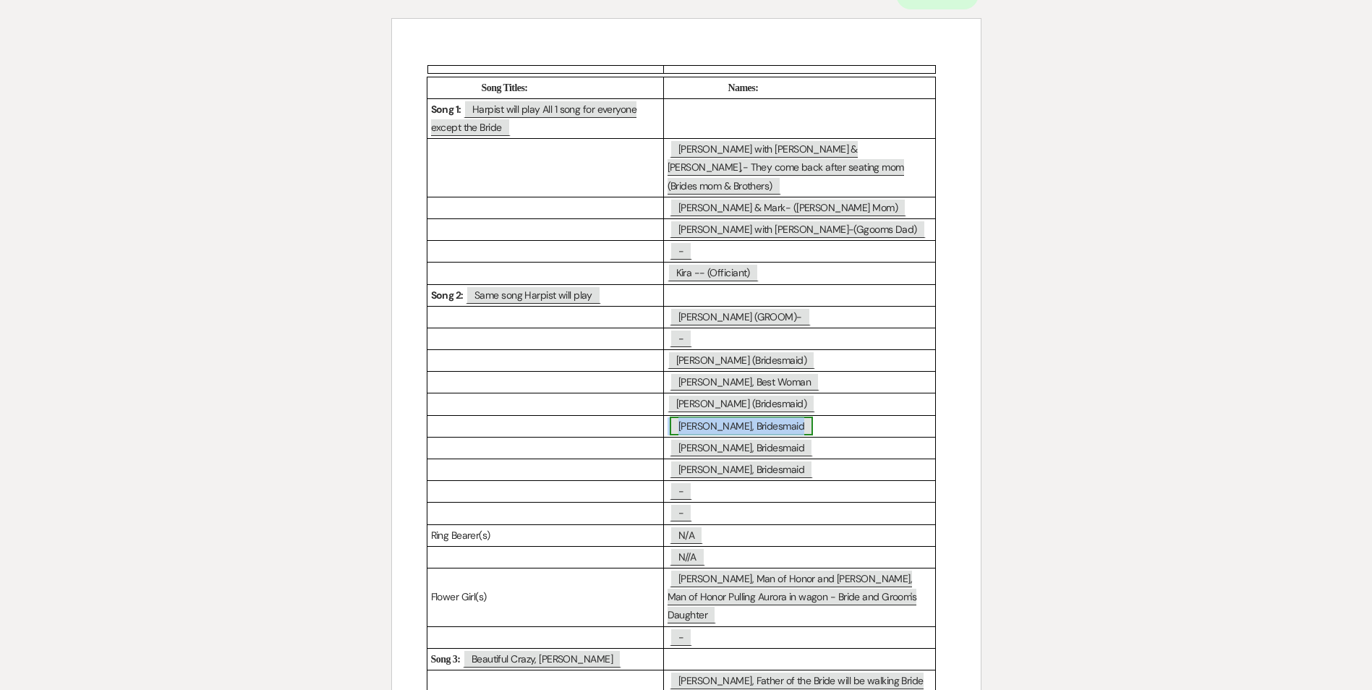
click at [718, 417] on span "[PERSON_NAME], Bridesmaid" at bounding box center [741, 426] width 143 height 19
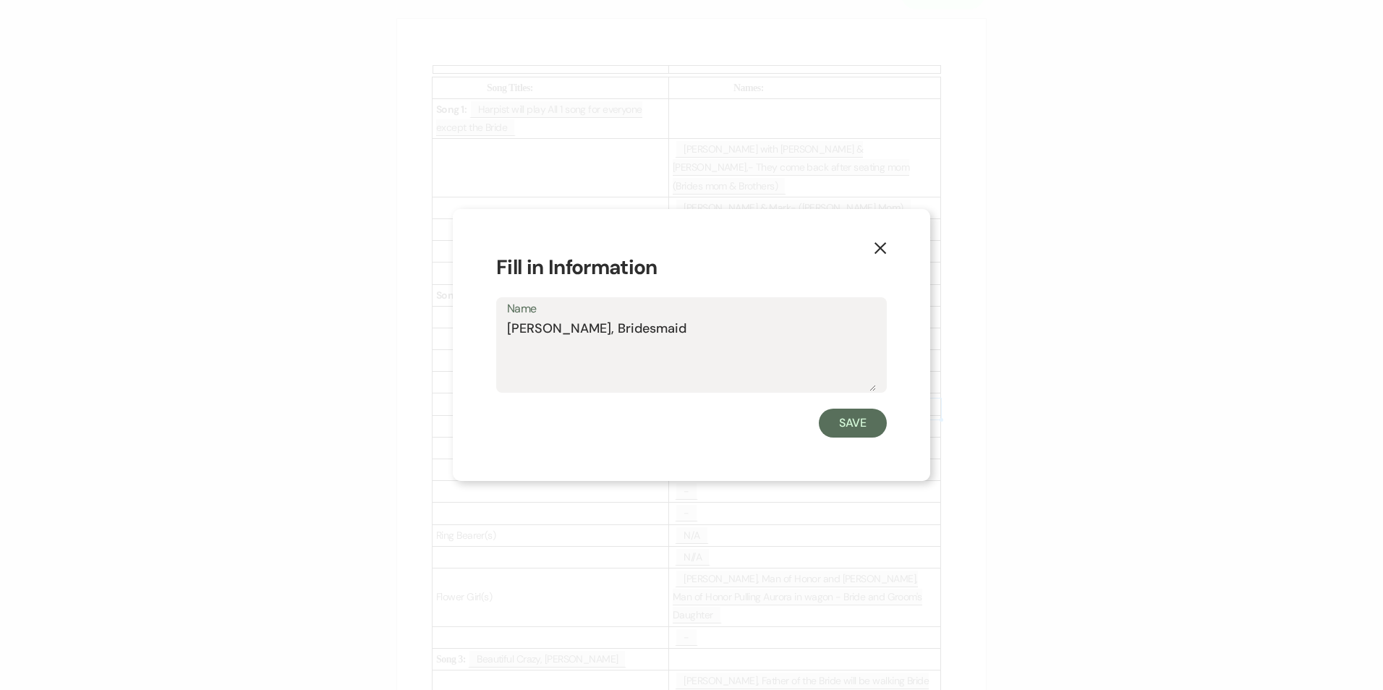
drag, startPoint x: 668, startPoint y: 333, endPoint x: 450, endPoint y: 332, distance: 217.7
click at [450, 332] on div "X Fill in Information Name [PERSON_NAME], Bridesmaid Save" at bounding box center [691, 345] width 1383 height 690
type textarea "[PERSON_NAME] (Groomsman)"
click at [841, 422] on button "Save" at bounding box center [853, 423] width 68 height 29
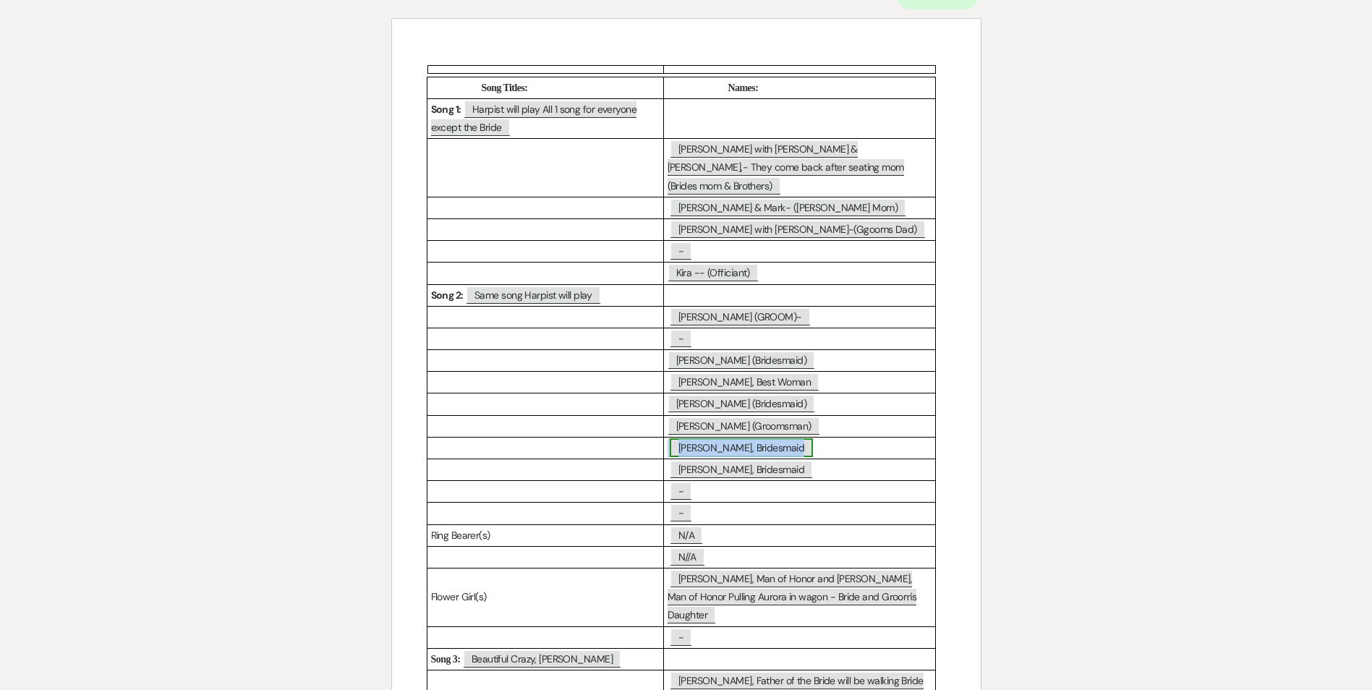
click at [702, 438] on span "[PERSON_NAME], Bridesmaid" at bounding box center [741, 447] width 143 height 19
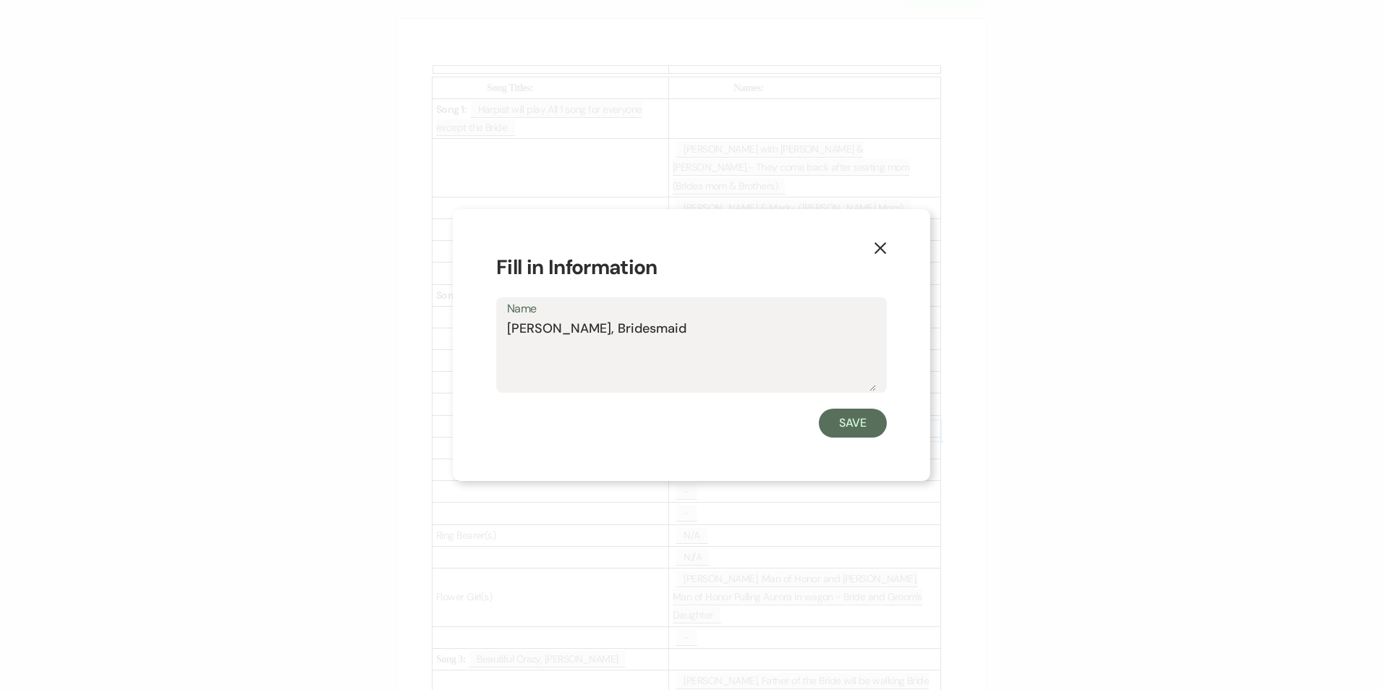
drag, startPoint x: 692, startPoint y: 334, endPoint x: 492, endPoint y: 328, distance: 200.4
click at [492, 328] on div "X Fill in Information Name [PERSON_NAME], Bridesmaid Save" at bounding box center [691, 345] width 477 height 273
type textarea "[PERSON_NAME] (Bridesmaid)"
click at [855, 432] on button "Save" at bounding box center [853, 423] width 68 height 29
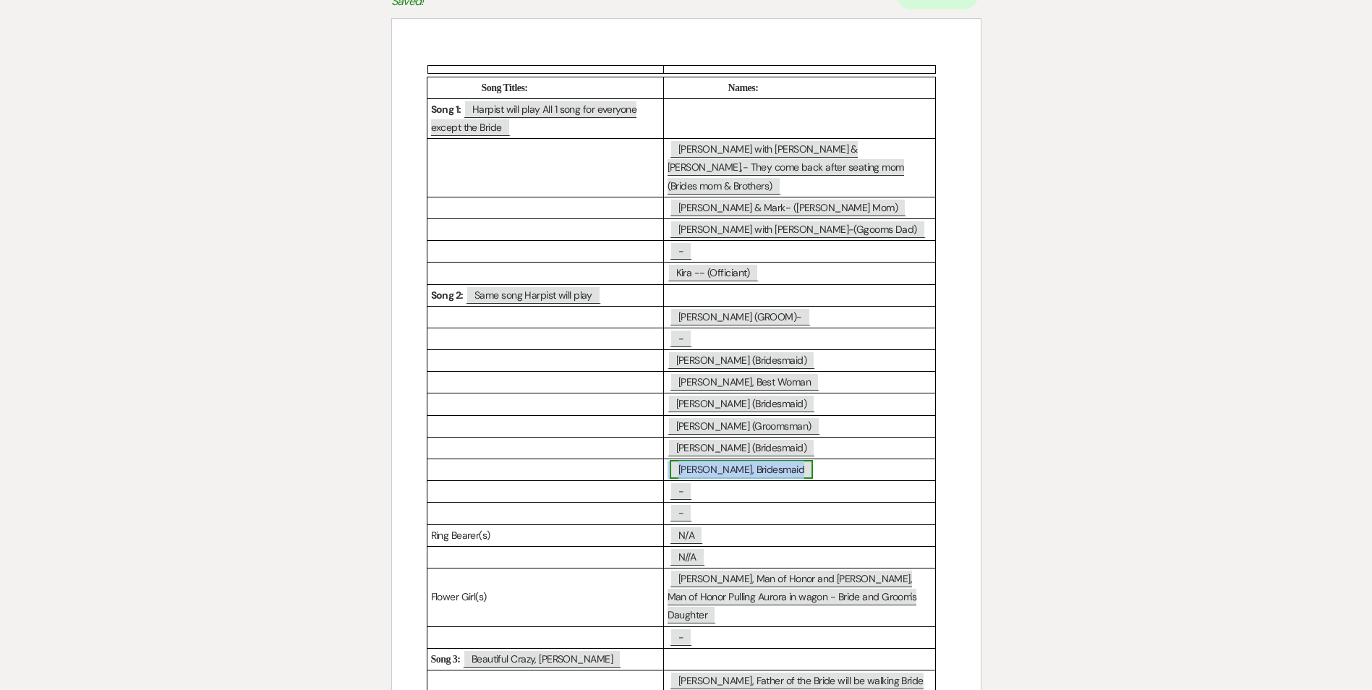
click at [709, 460] on span "[PERSON_NAME], Bridesmaid" at bounding box center [741, 469] width 143 height 19
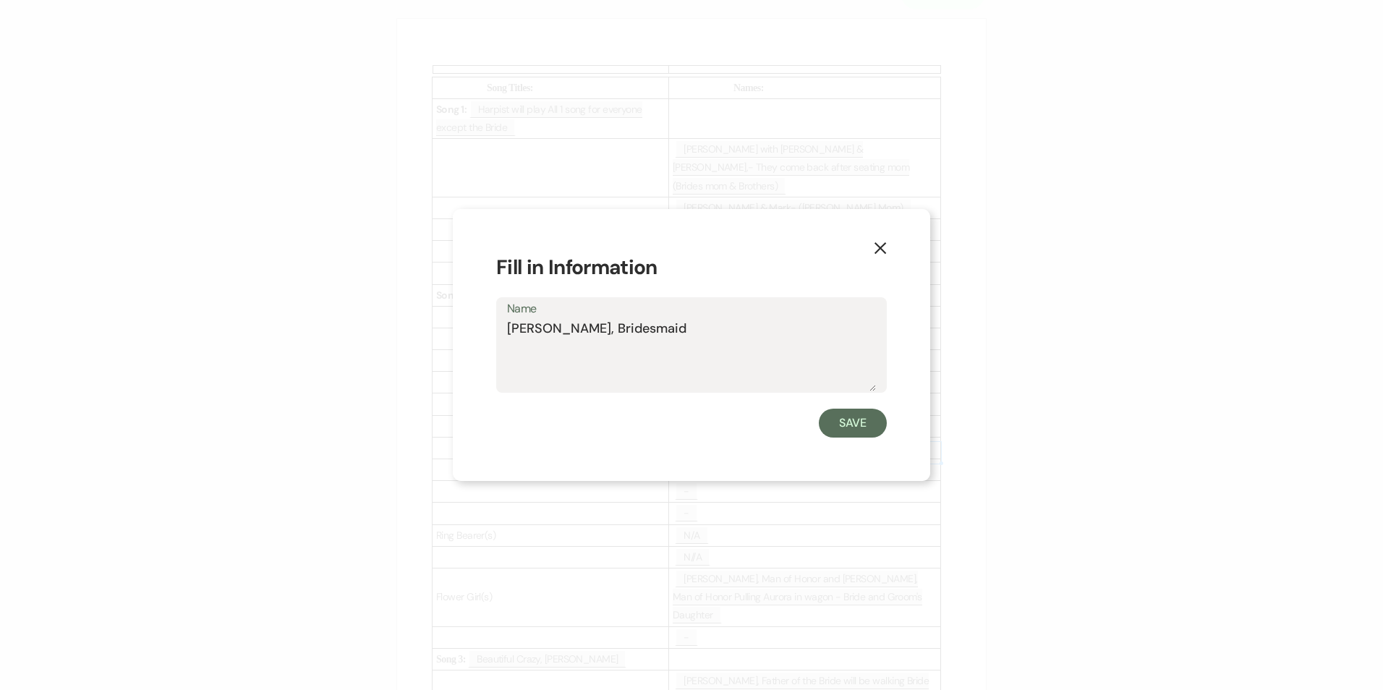
drag, startPoint x: 661, startPoint y: 334, endPoint x: 490, endPoint y: 339, distance: 170.8
click at [490, 339] on div "X Fill in Information Name [PERSON_NAME], Bridesmaid Save" at bounding box center [691, 345] width 477 height 273
type textarea "[PERSON_NAME] (Best Man)"
click at [866, 434] on button "Save" at bounding box center [853, 423] width 68 height 29
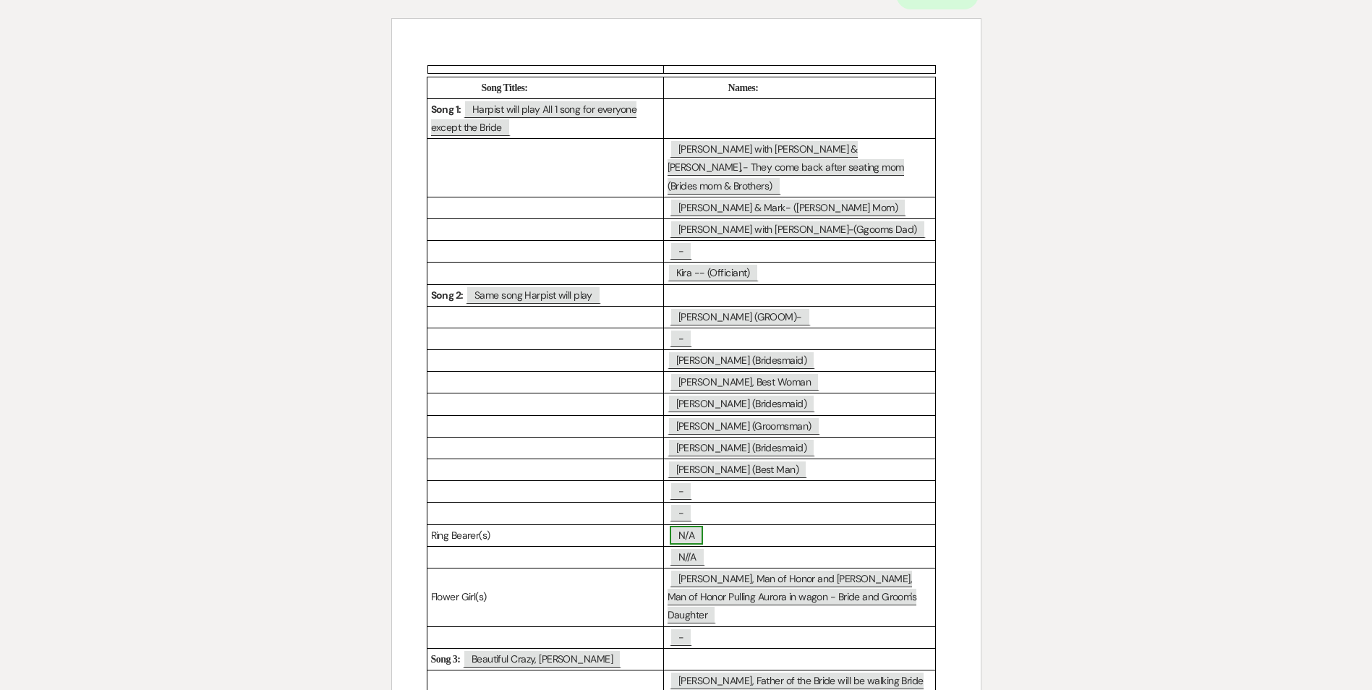
scroll to position [320, 0]
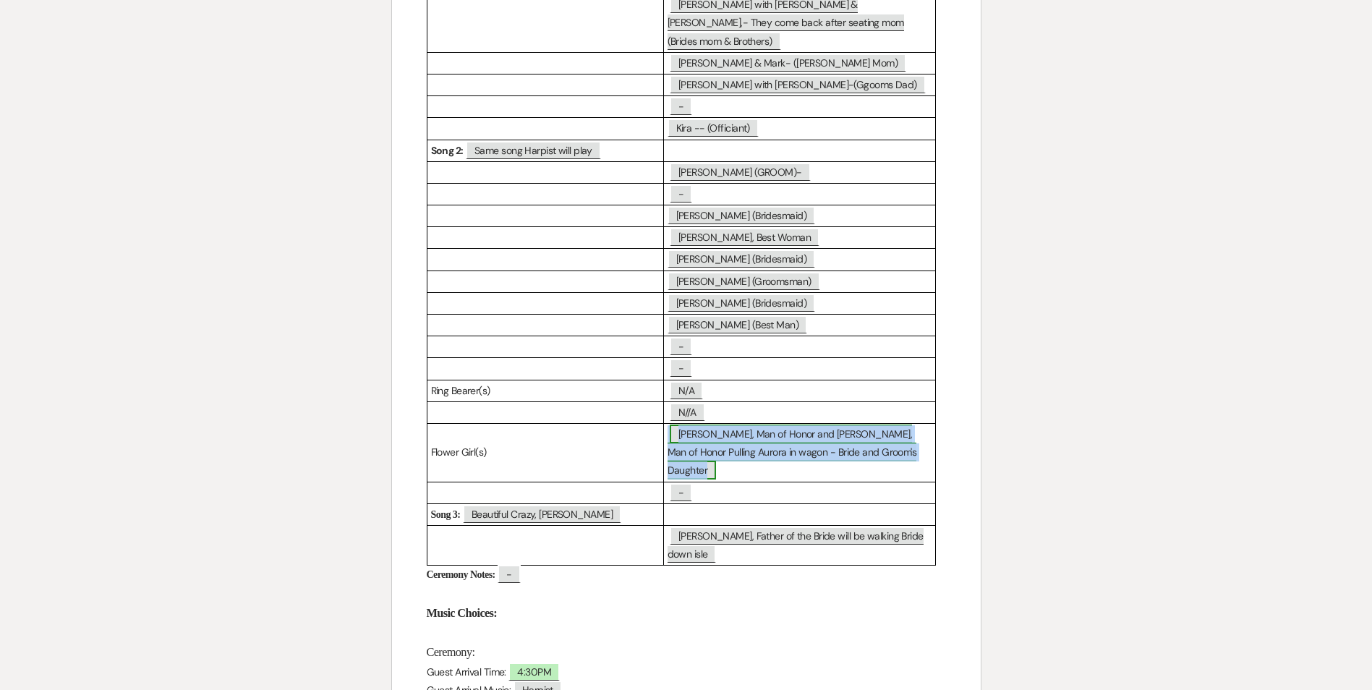
click at [744, 432] on span "[PERSON_NAME], Man of Honor and [PERSON_NAME], Man of Honor Pulling Aurora in w…" at bounding box center [793, 452] width 250 height 55
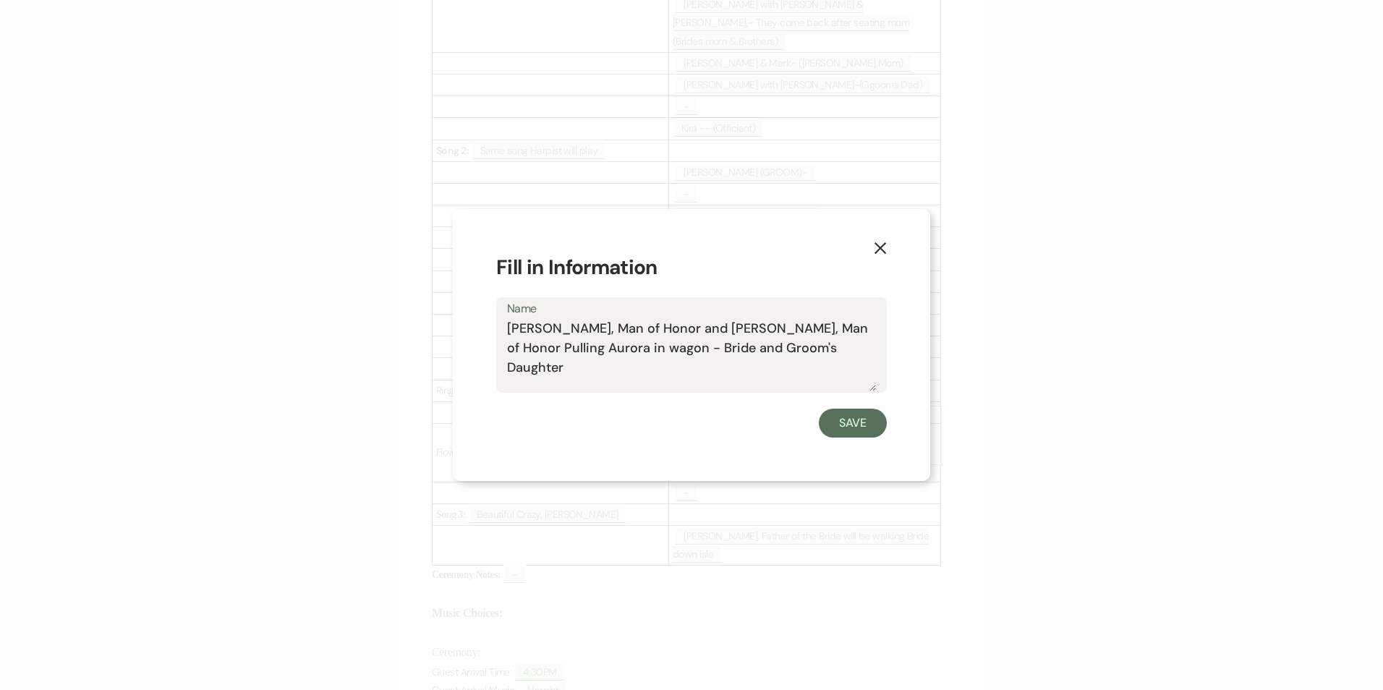
drag, startPoint x: 649, startPoint y: 349, endPoint x: 495, endPoint y: 328, distance: 155.6
click at [495, 328] on div "X Fill in Information Name [PERSON_NAME], Man of Honor and [PERSON_NAME], Man o…" at bounding box center [691, 345] width 477 height 273
click at [855, 425] on button "Save" at bounding box center [853, 423] width 68 height 29
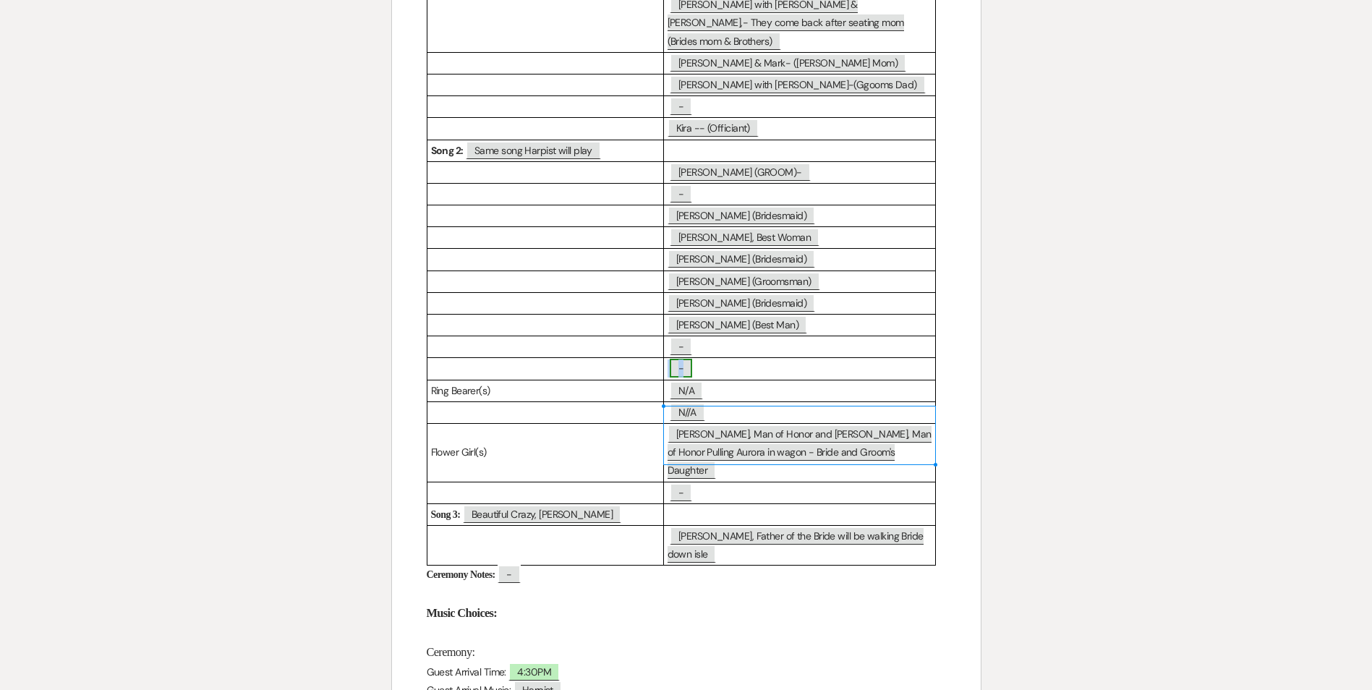
click at [678, 359] on span "-" at bounding box center [681, 368] width 22 height 19
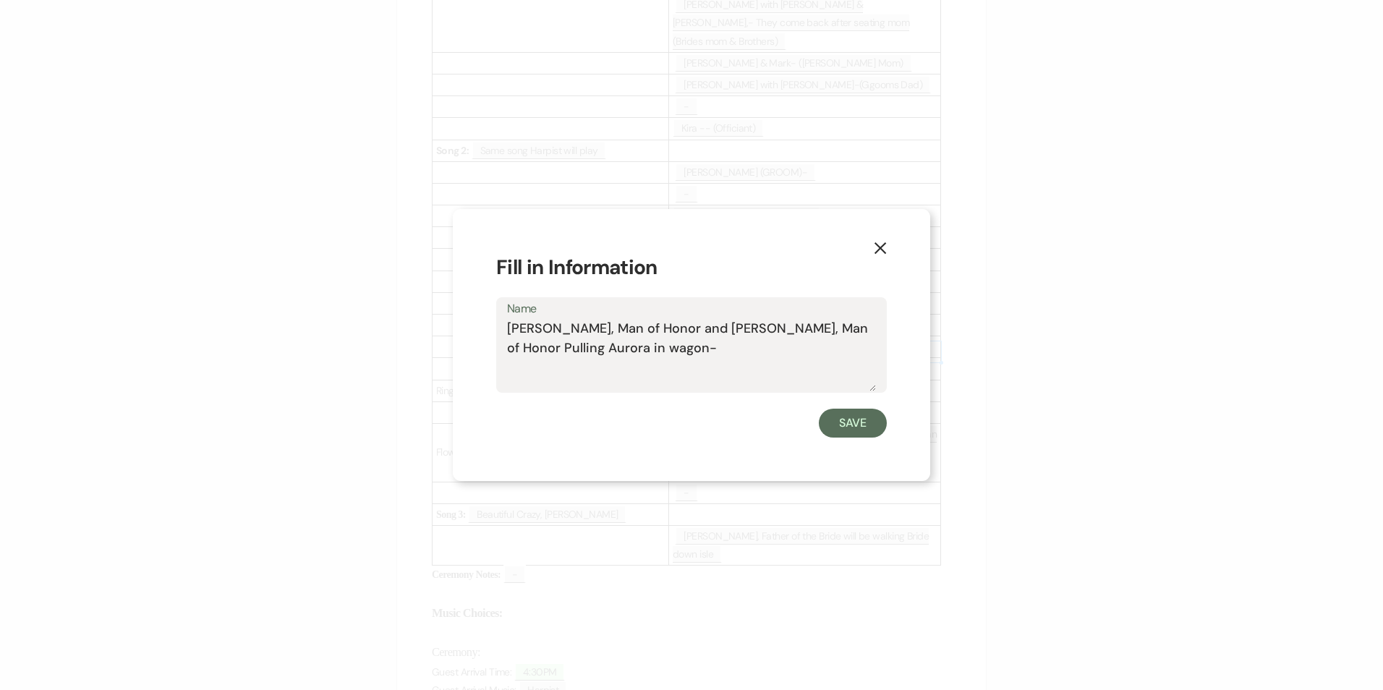
click at [584, 330] on textarea "[PERSON_NAME], Man of Honor and [PERSON_NAME], Man of Honor Pulling Aurora in w…" at bounding box center [691, 355] width 369 height 72
click at [671, 328] on textarea "[PERSON_NAME], (Man of Honor and [PERSON_NAME], Man of Honor Pulling Aurora in …" at bounding box center [691, 355] width 369 height 72
click at [708, 328] on textarea "[PERSON_NAME], (Man of Honor) and [PERSON_NAME], Man of Honor Pulling Aurora in…" at bounding box center [691, 355] width 369 height 72
click at [788, 334] on textarea "[PERSON_NAME], (Man of Honor) and [PERSON_NAME], Man of Honor Pulling Aurora in…" at bounding box center [691, 355] width 369 height 72
click at [793, 328] on textarea "[PERSON_NAME], (Man of Honor) and [PERSON_NAME] Man of Honor Pulling Aurora in …" at bounding box center [691, 355] width 369 height 72
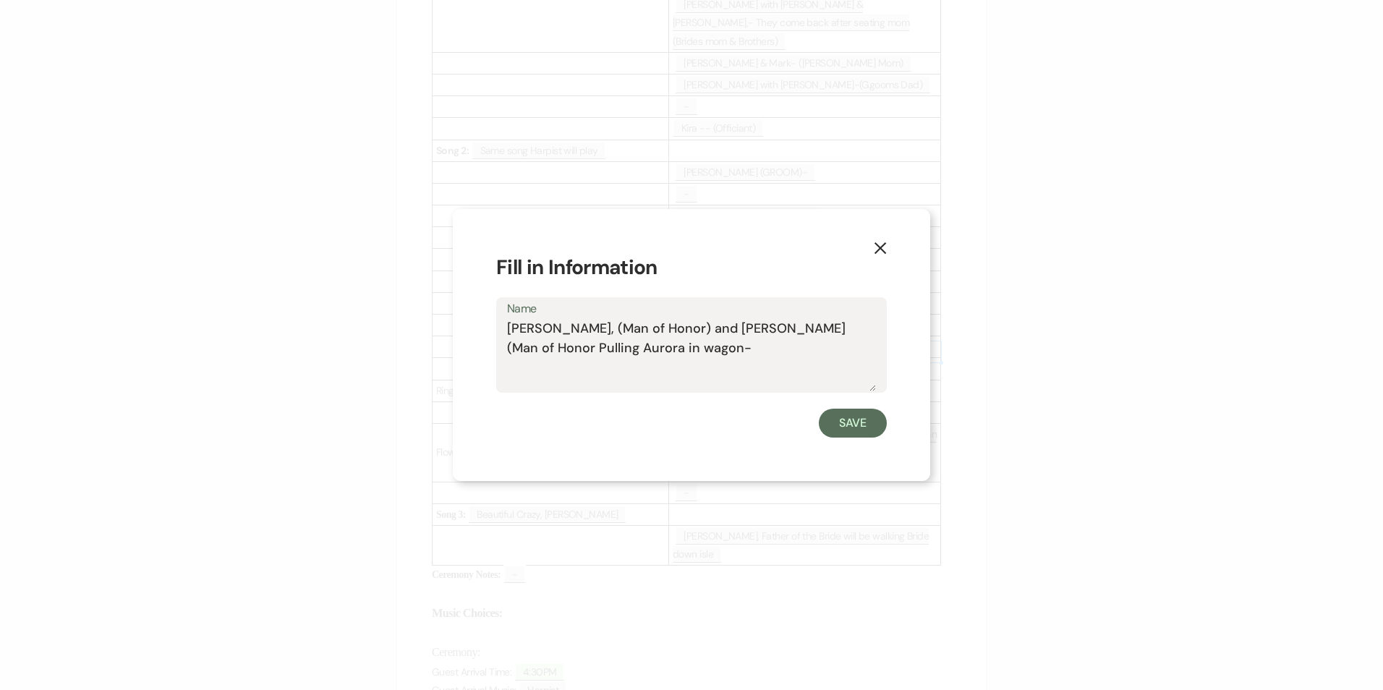
click at [540, 345] on textarea "[PERSON_NAME], (Man of Honor) and [PERSON_NAME] (Man of Honor Pulling Aurora in…" at bounding box center [691, 355] width 369 height 72
click at [543, 346] on textarea "[PERSON_NAME], (Man of Honor) and [PERSON_NAME] (Man of Honor Pulling Aurora in…" at bounding box center [691, 355] width 369 height 72
click at [596, 349] on textarea "[PERSON_NAME], (Man of Honor) and [PERSON_NAME] (Man of Honor) Pulling Aurora i…" at bounding box center [691, 355] width 369 height 72
click at [702, 350] on textarea "[PERSON_NAME], (Man of Honor) and [PERSON_NAME] (Man of Honor) Pulling Aurora i…" at bounding box center [691, 355] width 369 height 72
click at [636, 352] on textarea "[PERSON_NAME], (Man of Honor) and [PERSON_NAME] (Man of Honor) Pulling Aurora i…" at bounding box center [691, 355] width 369 height 72
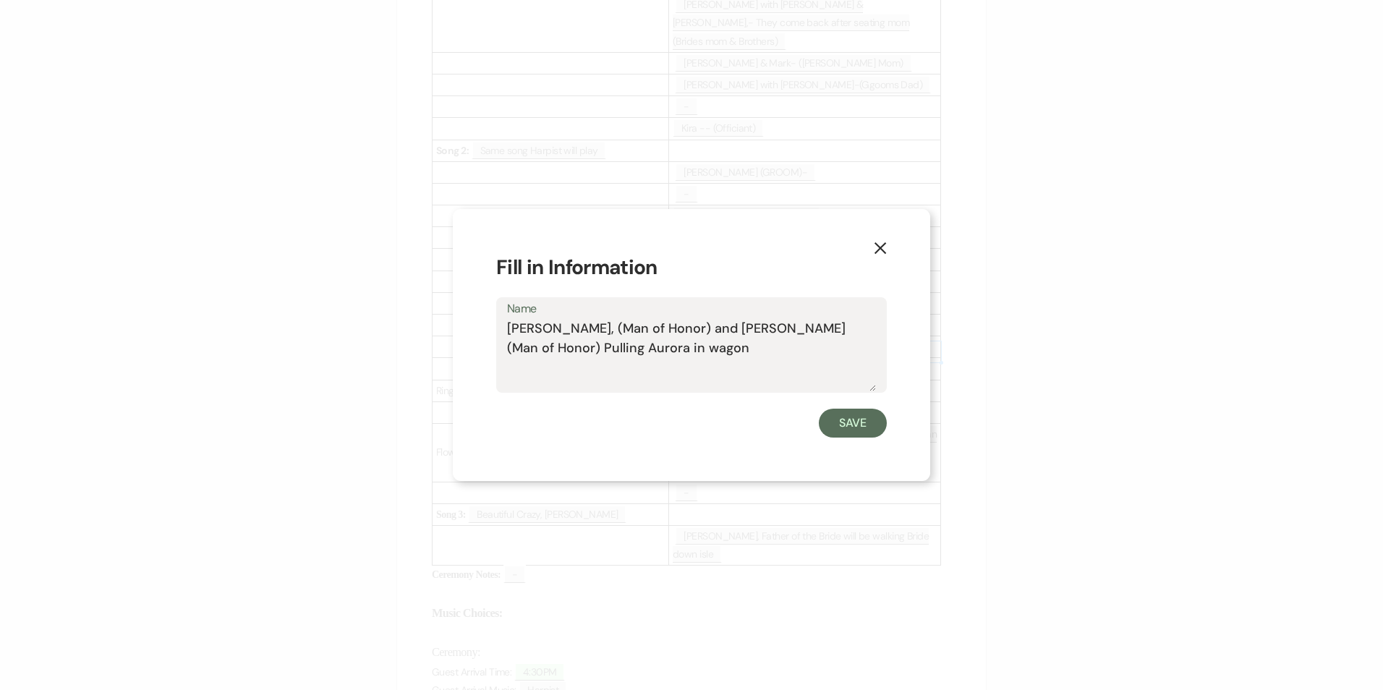
drag, startPoint x: 637, startPoint y: 349, endPoint x: 598, endPoint y: 351, distance: 39.1
click at [598, 351] on textarea "[PERSON_NAME], (Man of Honor) and [PERSON_NAME] (Man of Honor) Pulling Aurora i…" at bounding box center [691, 355] width 369 height 72
type textarea "[PERSON_NAME], (Man of Honor) and [PERSON_NAME] (Man of Honor) Pulling Flower G…"
click at [861, 420] on button "Save" at bounding box center [853, 423] width 68 height 29
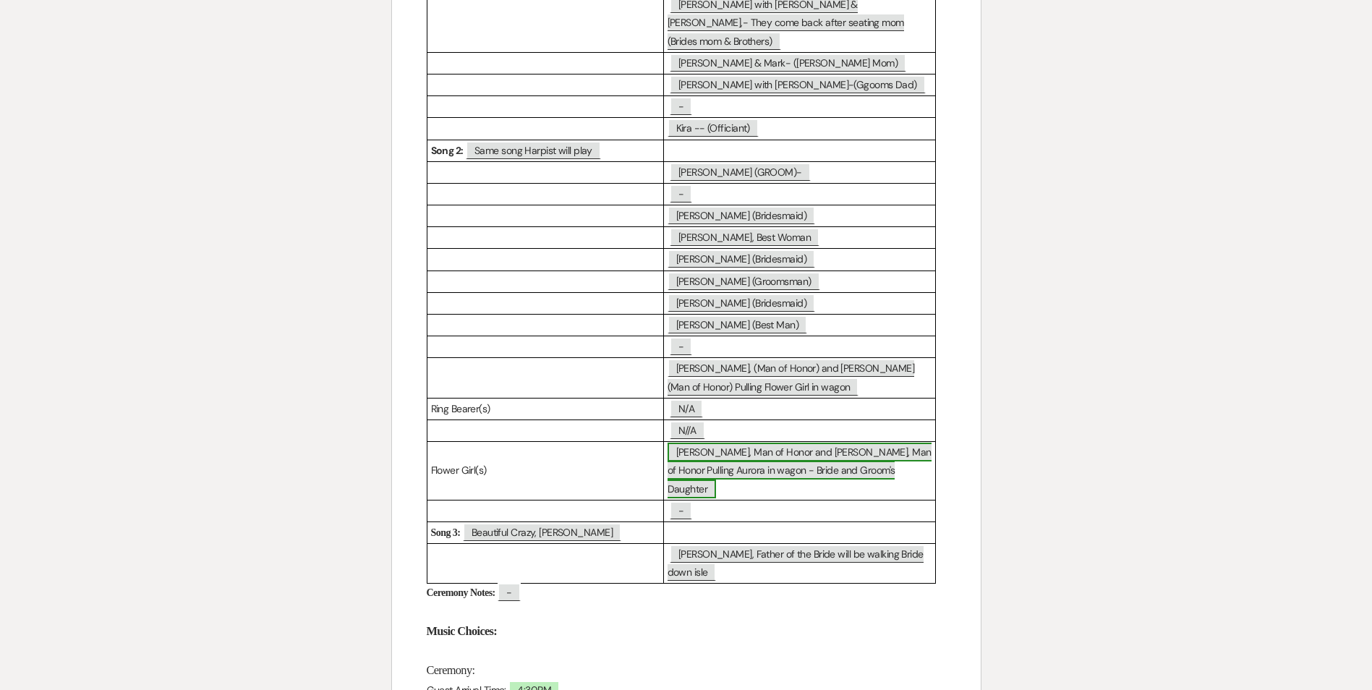
click at [696, 443] on span "[PERSON_NAME], Man of Honor and [PERSON_NAME], Man of Honor Pulling Aurora in w…" at bounding box center [800, 470] width 264 height 55
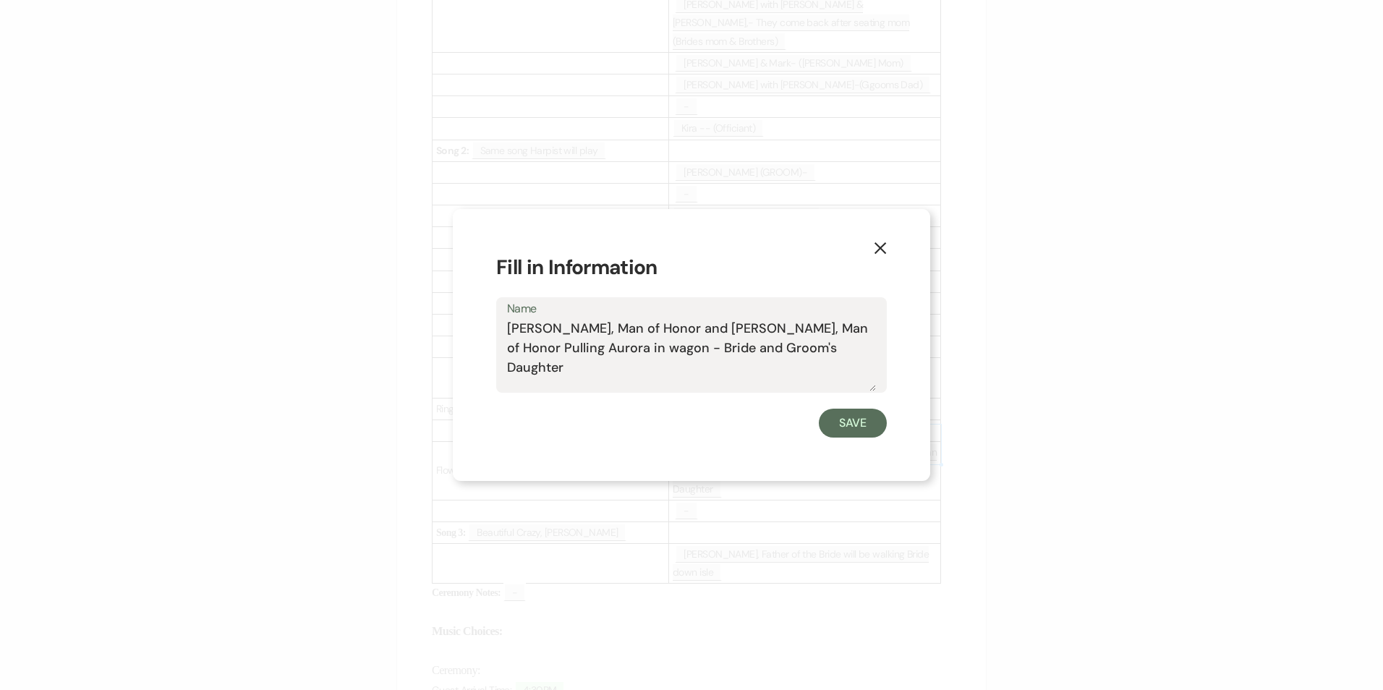
drag, startPoint x: 546, startPoint y: 349, endPoint x: 505, endPoint y: 328, distance: 46.3
click at [505, 328] on div "Name [PERSON_NAME], Man of Honor and [PERSON_NAME], Man of Honor Pulling Aurora…" at bounding box center [691, 345] width 391 height 96
click at [794, 332] on textarea "Aurora in wagon - Bride and [PERSON_NAME]'s Daughter" at bounding box center [691, 355] width 369 height 72
drag, startPoint x: 606, startPoint y: 332, endPoint x: 556, endPoint y: 333, distance: 50.6
click at [556, 333] on textarea "Aurora in wagon - Bride and [PERSON_NAME]'s DaughterBrad Koman, Man of Honor an…" at bounding box center [691, 355] width 369 height 72
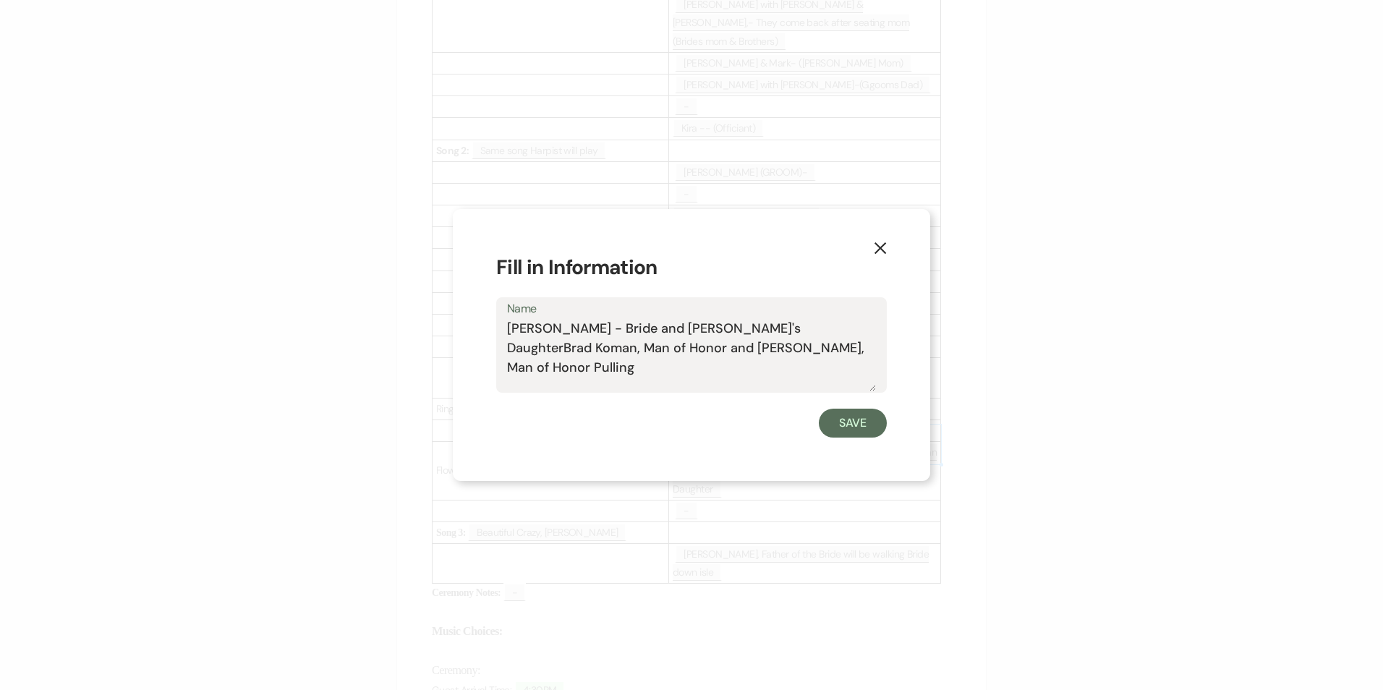
click at [637, 331] on textarea "[PERSON_NAME] - Bride and [PERSON_NAME]'s DaughterBrad Koman, Man of Honor and …" at bounding box center [691, 355] width 369 height 72
drag, startPoint x: 642, startPoint y: 351, endPoint x: 735, endPoint y: 353, distance: 93.3
click at [735, 353] on textarea "[PERSON_NAME] - (Bride and [PERSON_NAME]'s Daughter) Pulled in wagon by [PERSON…" at bounding box center [691, 355] width 369 height 72
drag, startPoint x: 752, startPoint y: 349, endPoint x: 790, endPoint y: 370, distance: 43.7
click at [790, 370] on textarea "[PERSON_NAME] - (Bride and [PERSON_NAME]'s Daughter) Pulled in wagon by [PERSON…" at bounding box center [691, 355] width 369 height 72
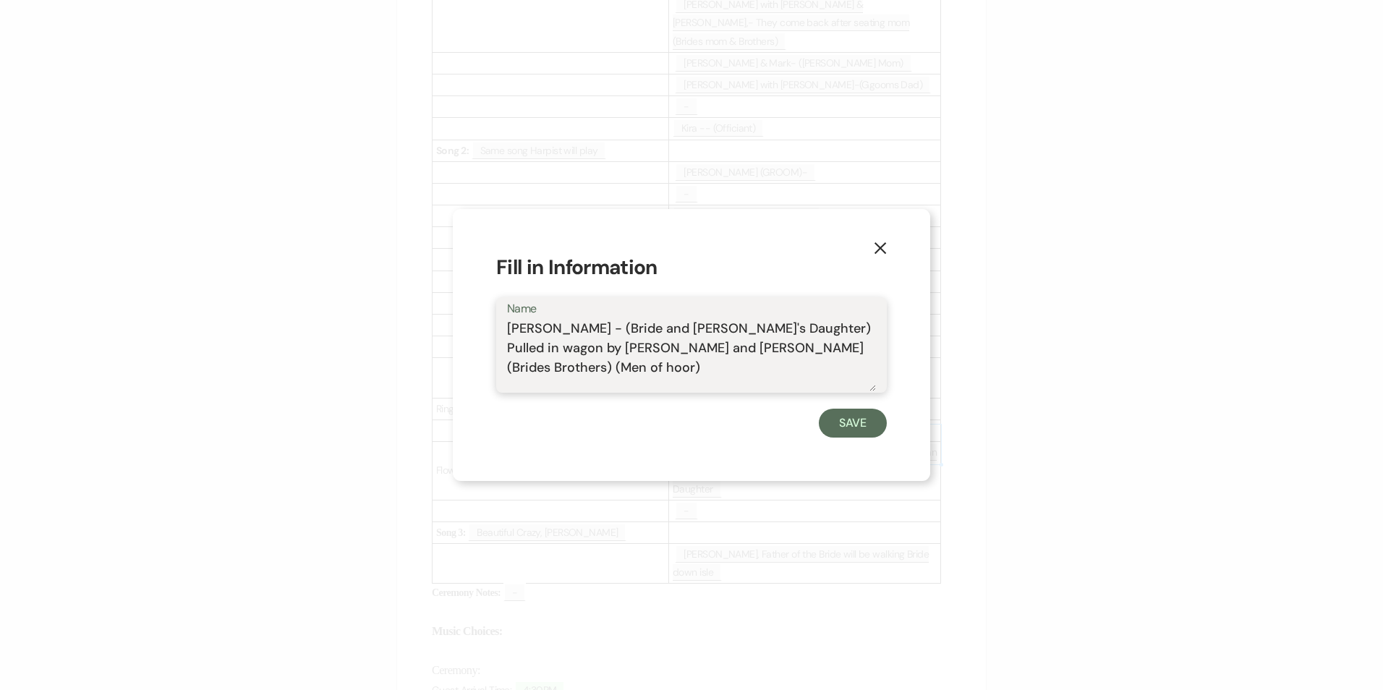
click at [569, 350] on textarea "[PERSON_NAME] - (Bride and [PERSON_NAME]'s Daughter) Pulled in wagon by [PERSON…" at bounding box center [691, 355] width 369 height 72
type textarea "[PERSON_NAME] - (Bride and [PERSON_NAME]'s Daughter) Pulled in wagon by [PERSON…"
click at [848, 433] on button "Save" at bounding box center [853, 423] width 68 height 29
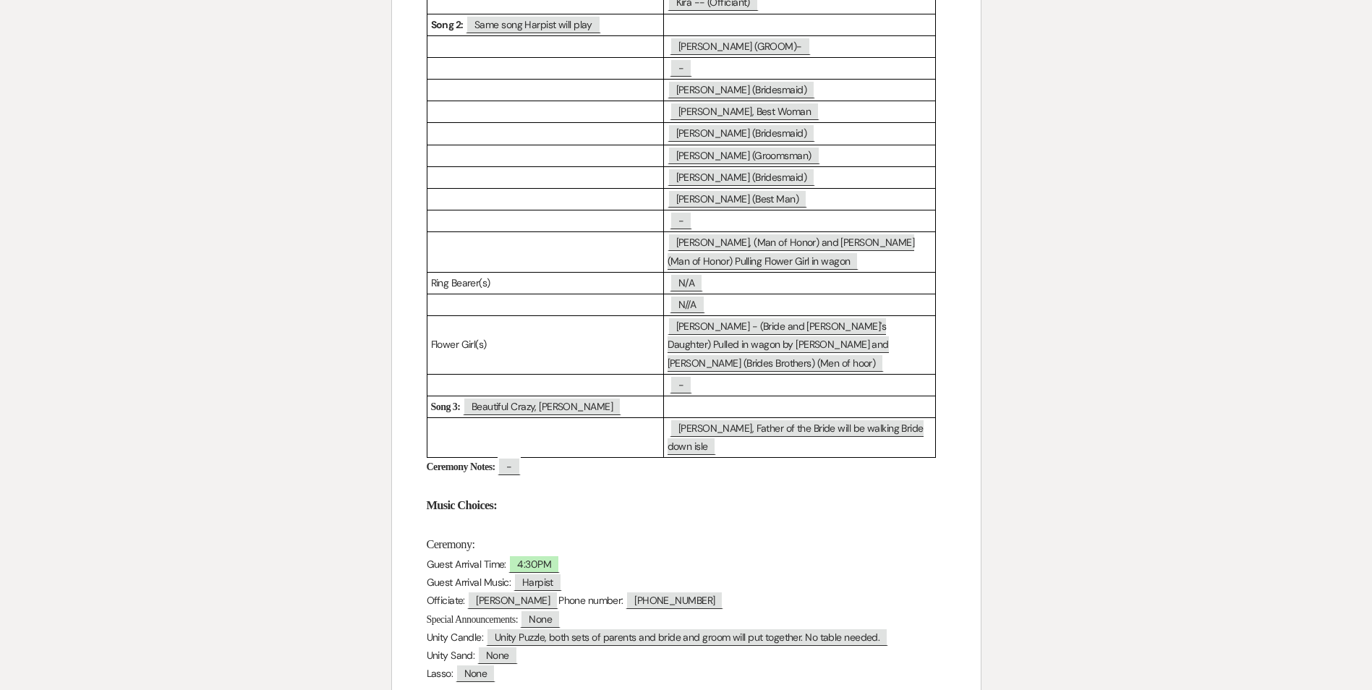
scroll to position [610, 0]
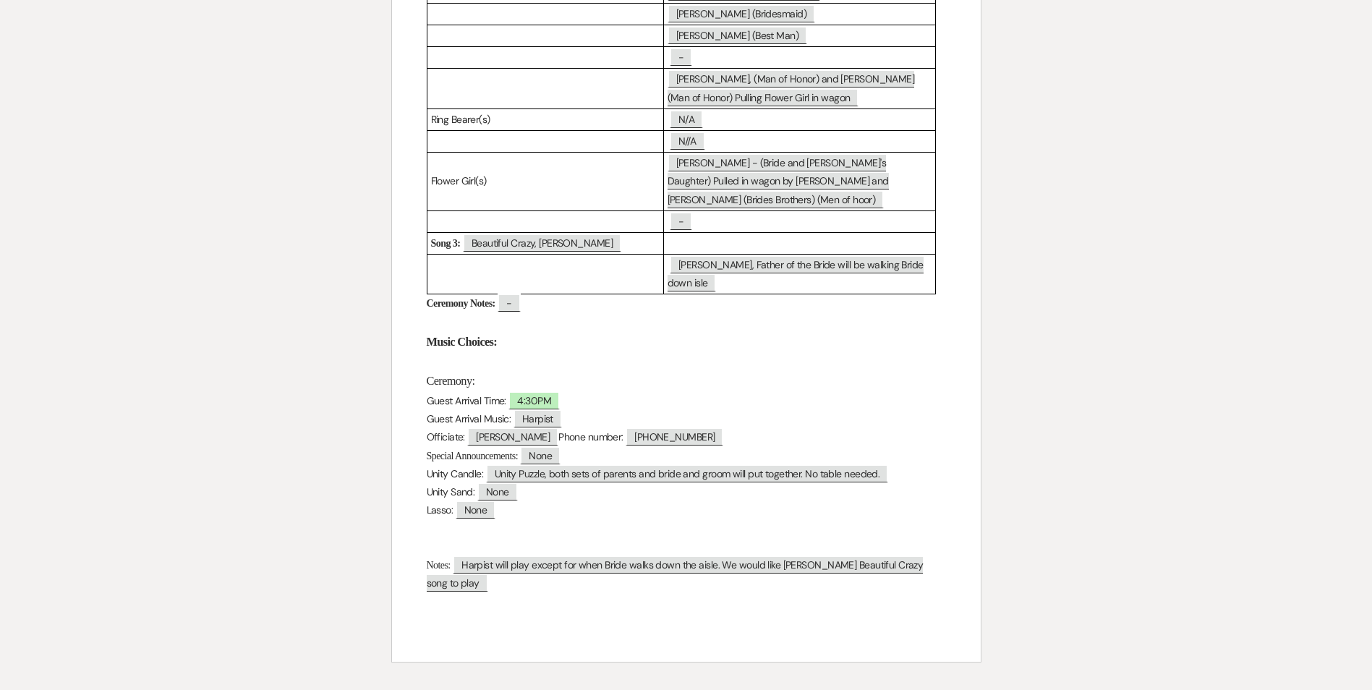
click at [428, 374] on span "Ceremony:" at bounding box center [451, 381] width 48 height 14
click at [684, 255] on span "[PERSON_NAME], Father of the Bride will be walking Bride down isle" at bounding box center [796, 273] width 256 height 37
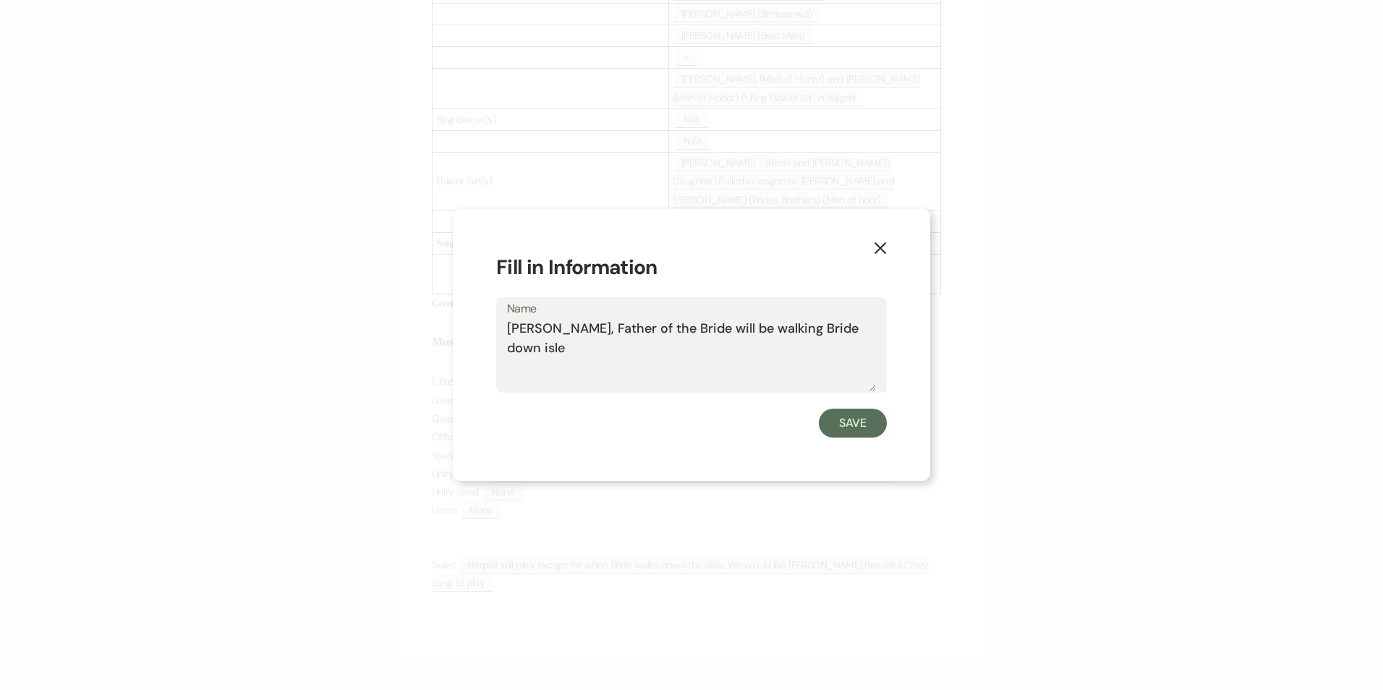
click at [601, 330] on textarea "[PERSON_NAME], Father of the Bride will be walking Bride down isle" at bounding box center [691, 355] width 369 height 72
type textarea "[PERSON_NAME] Father of the Bride will be walking Bride down isle"
click at [859, 420] on button "Save" at bounding box center [853, 423] width 68 height 29
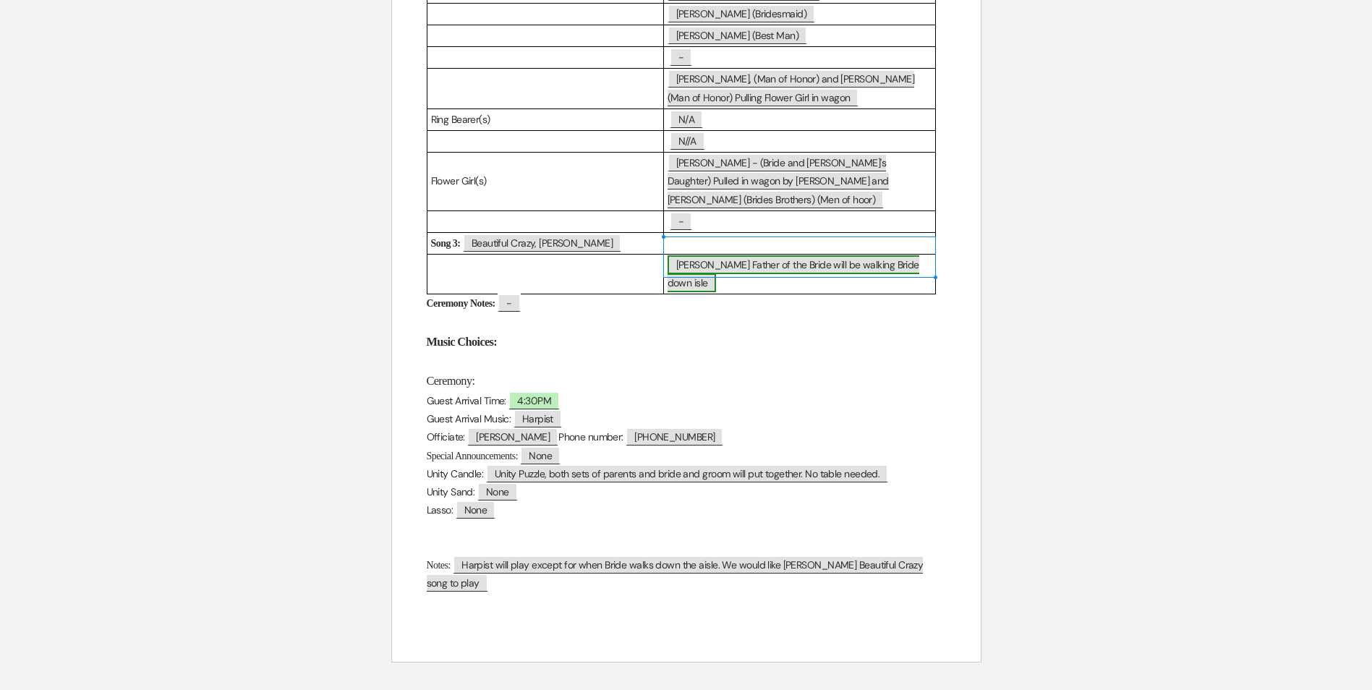
click at [701, 255] on span "[PERSON_NAME] Father of the Bride will be walking Bride down isle" at bounding box center [794, 273] width 252 height 37
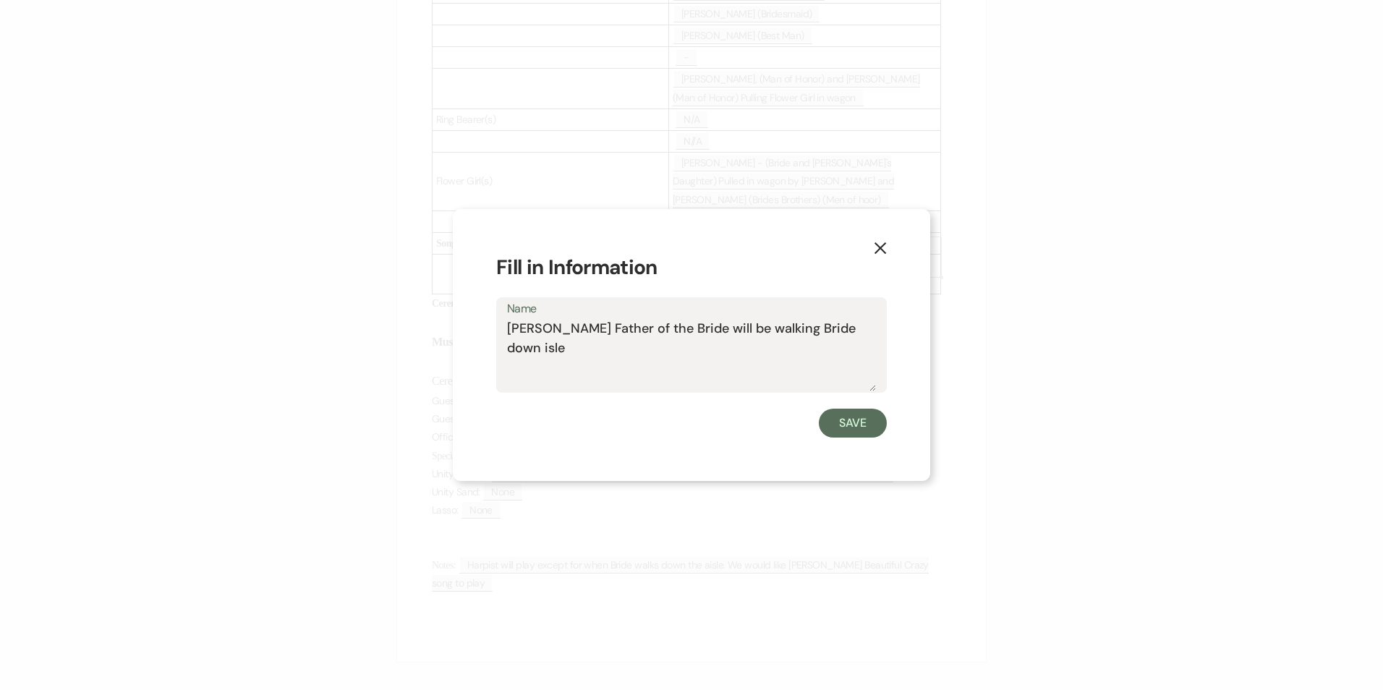
click at [858, 329] on textarea "[PERSON_NAME] Father of the Bride will be walking Bride down isle" at bounding box center [691, 355] width 369 height 72
drag, startPoint x: 572, startPoint y: 354, endPoint x: 501, endPoint y: 329, distance: 75.7
click at [501, 329] on div "Name [PERSON_NAME] Father of the Bride will be walking Bride down isle" at bounding box center [691, 345] width 391 height 96
type textarea "Bride ("
click at [858, 422] on button "Save" at bounding box center [853, 423] width 68 height 29
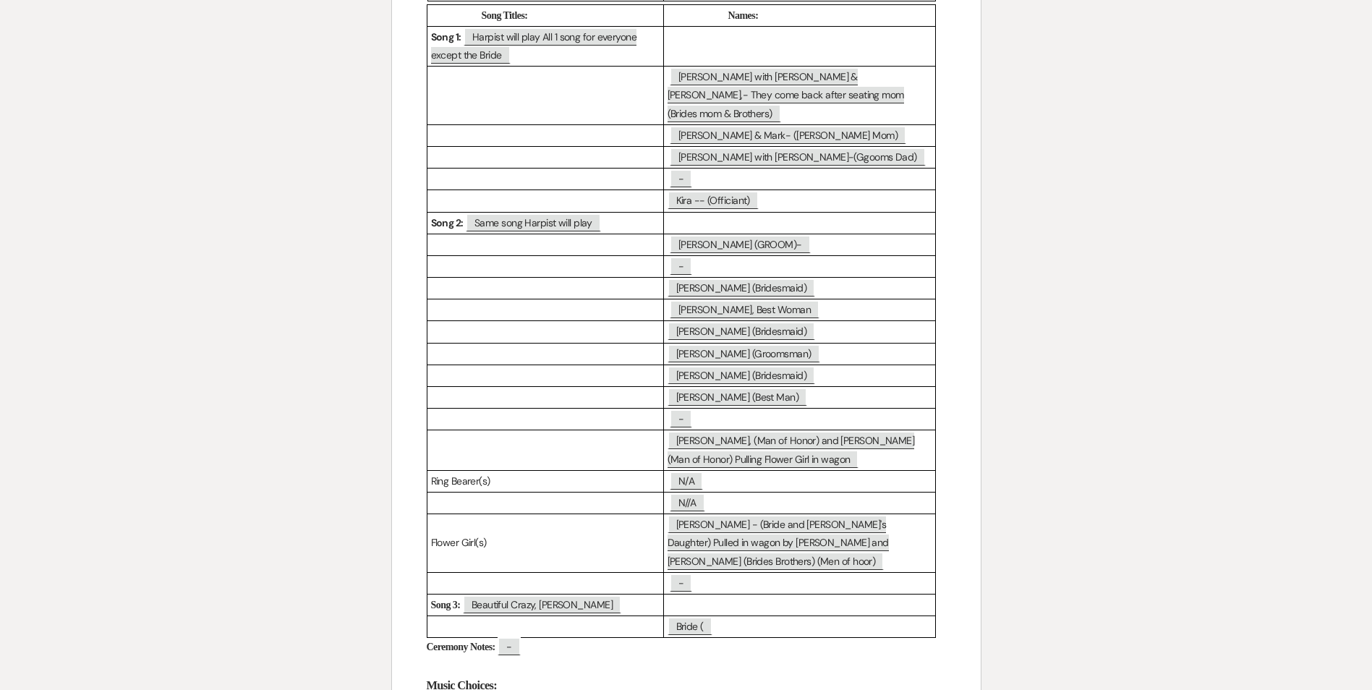
scroll to position [0, 0]
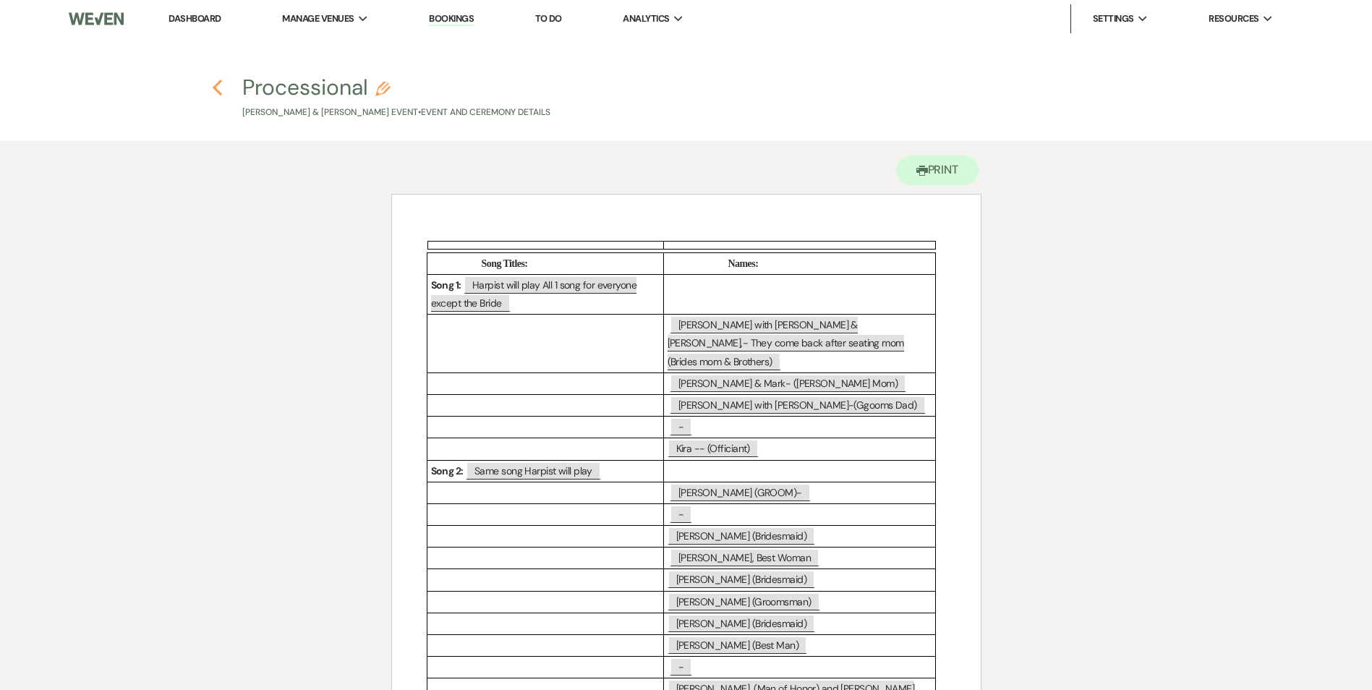
click at [218, 95] on icon "Previous" at bounding box center [217, 87] width 11 height 17
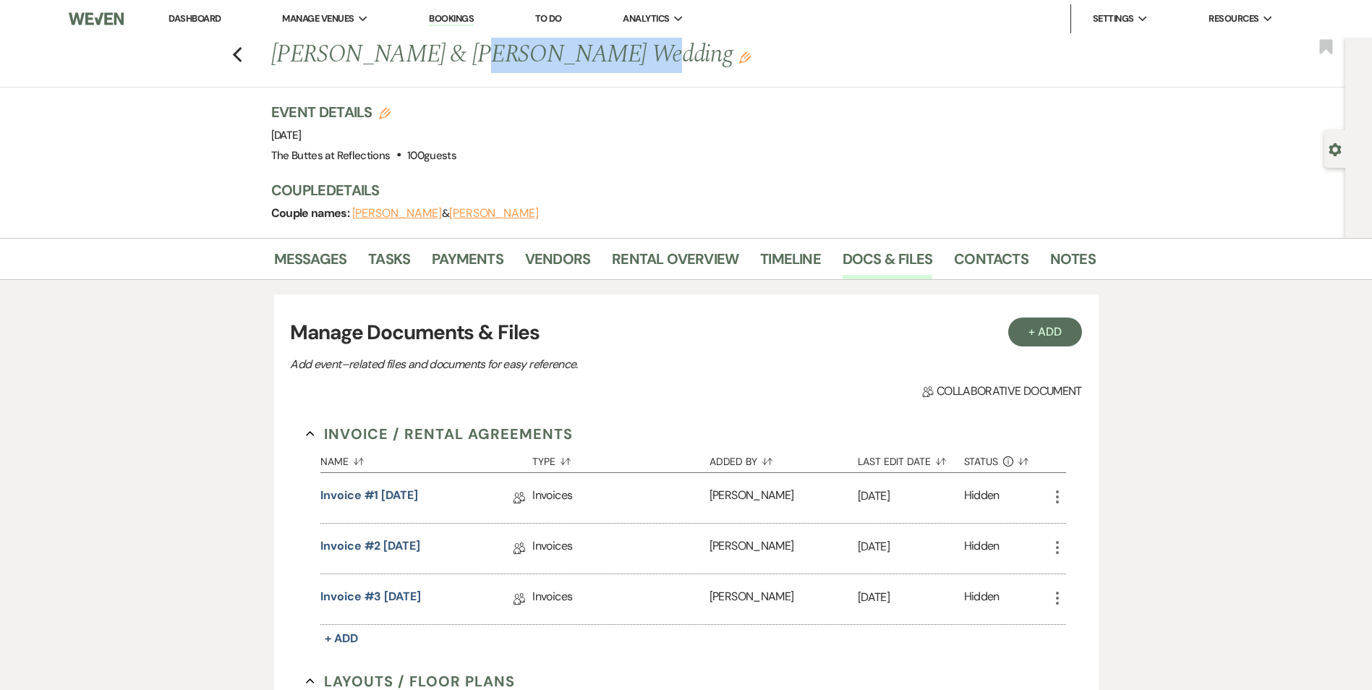
drag, startPoint x: 605, startPoint y: 56, endPoint x: 465, endPoint y: 61, distance: 140.4
click at [465, 61] on h1 "[PERSON_NAME] & [PERSON_NAME] Wedding Edit" at bounding box center [595, 55] width 648 height 35
copy h1 "[PERSON_NAME]"
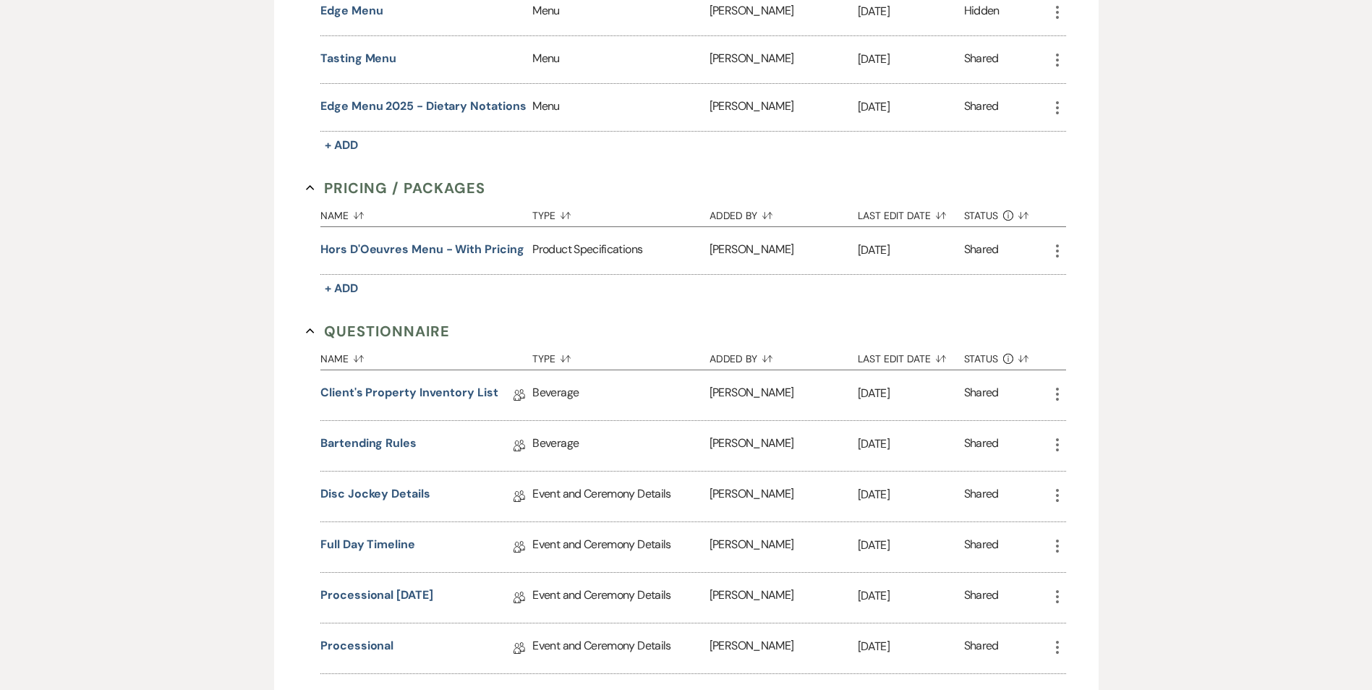
scroll to position [1972, 0]
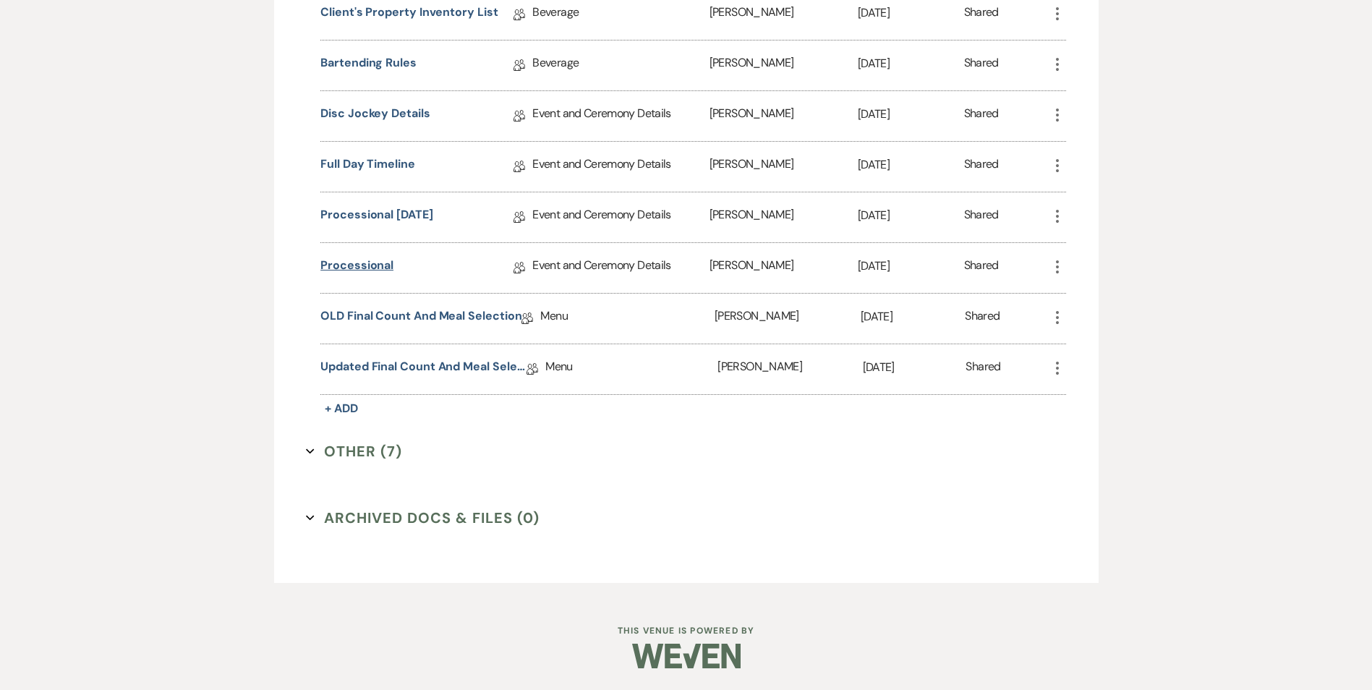
click at [370, 269] on link "Processional" at bounding box center [356, 268] width 73 height 22
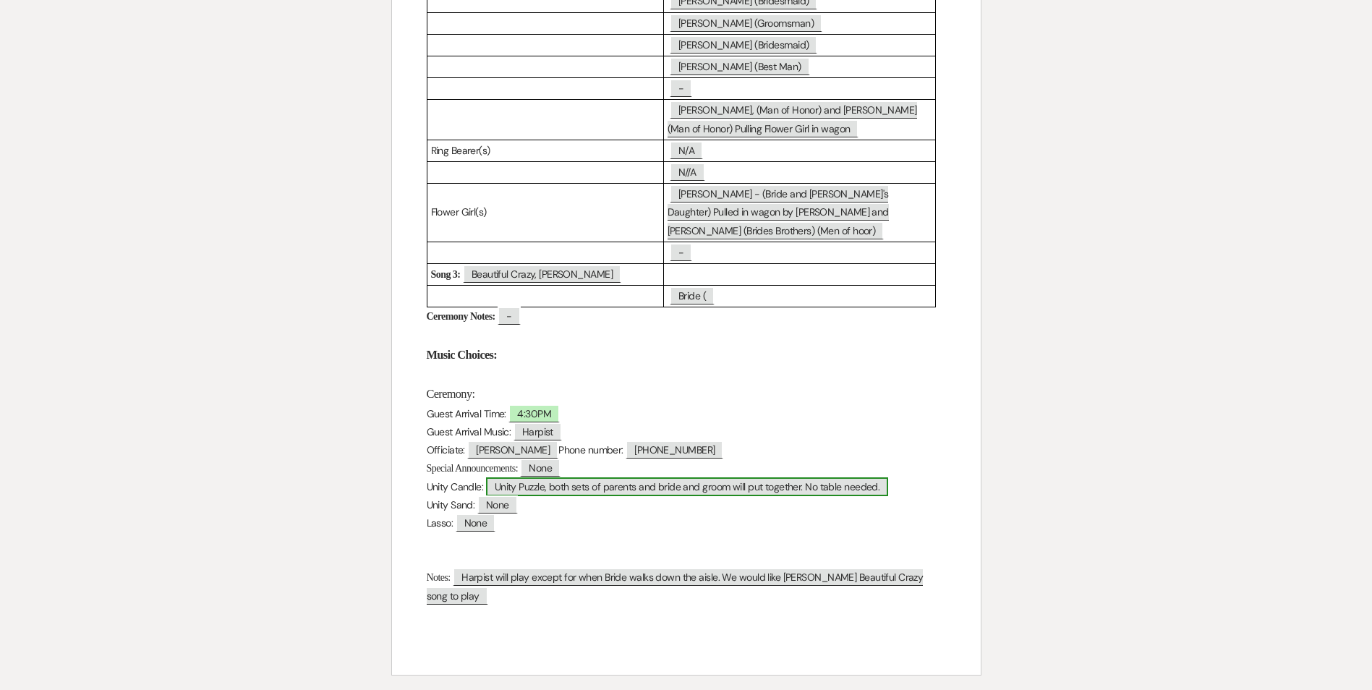
scroll to position [682, 0]
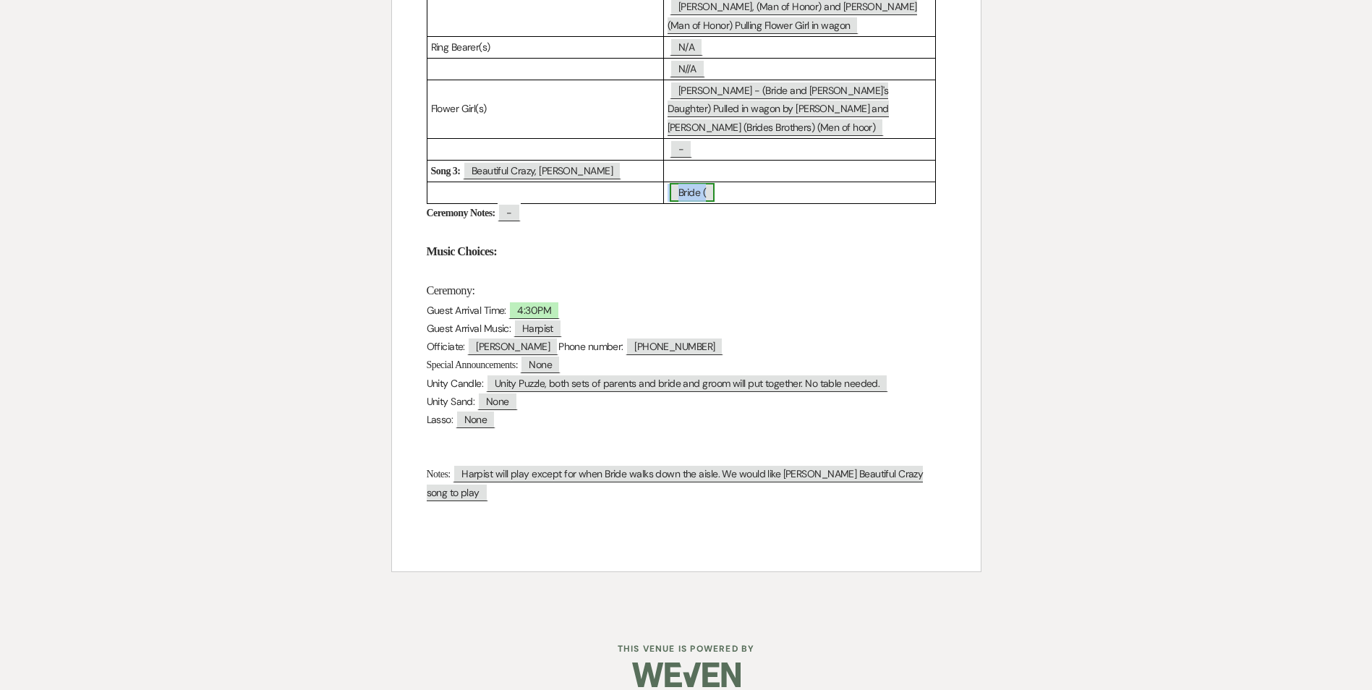
click at [707, 183] on span "Bride (" at bounding box center [692, 192] width 45 height 19
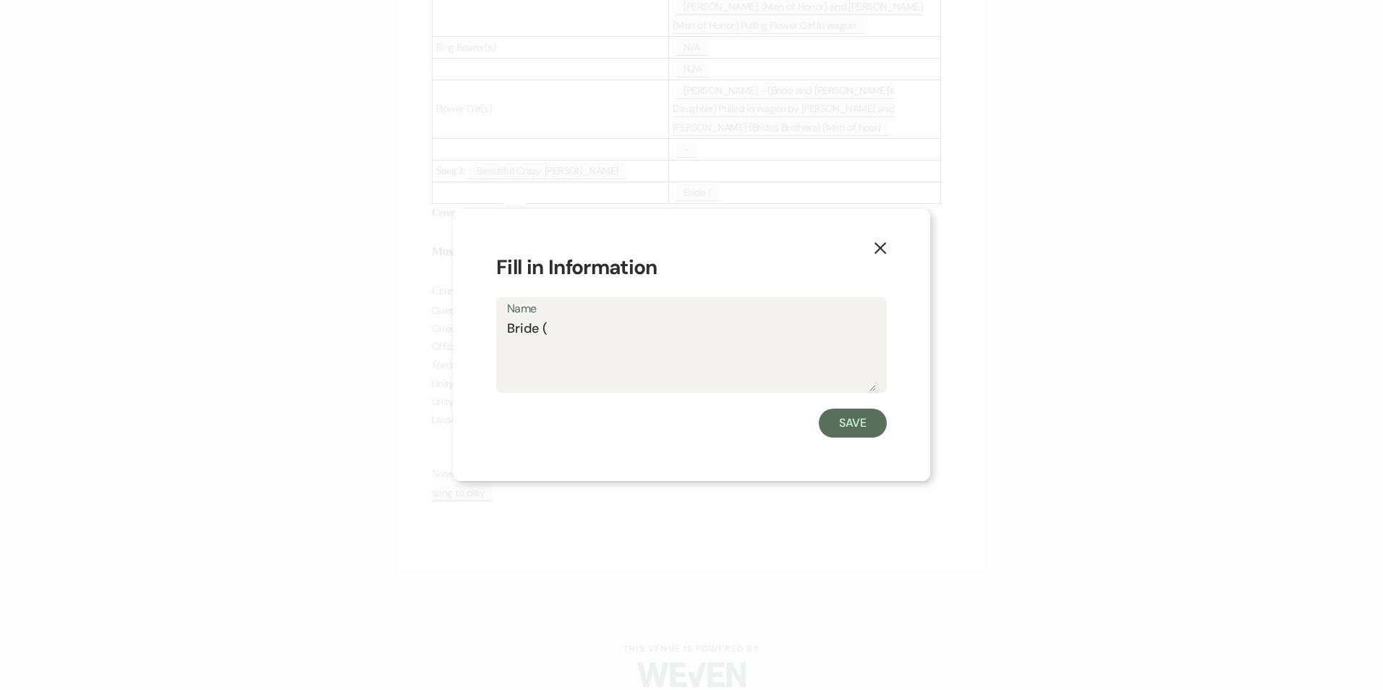
click at [555, 331] on textarea "Bride (" at bounding box center [691, 355] width 369 height 72
type textarea "Bride ([PERSON_NAME]) Walked By Father of the Bride ([PERSON_NAME])"
click at [848, 427] on button "Save" at bounding box center [853, 423] width 68 height 29
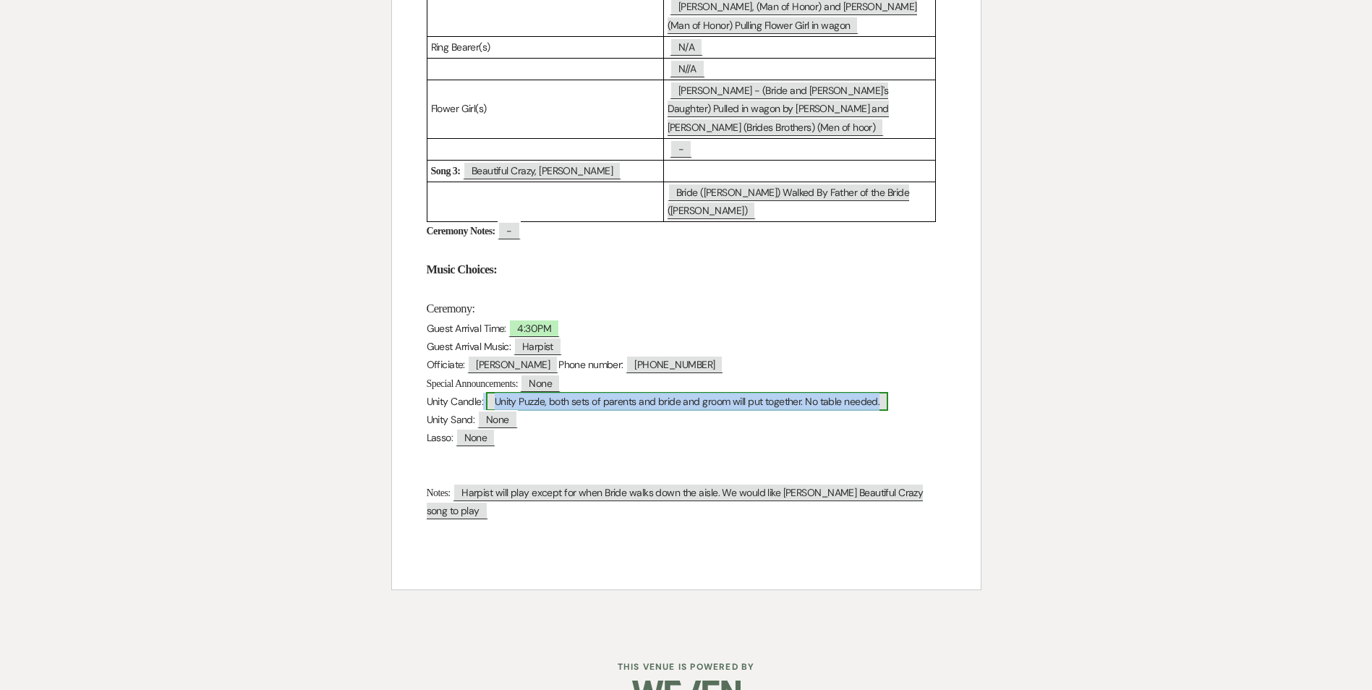
click at [775, 392] on span "Unity Puzzle, both sets of parents and bride and groom will put together. No ta…" at bounding box center [687, 401] width 403 height 19
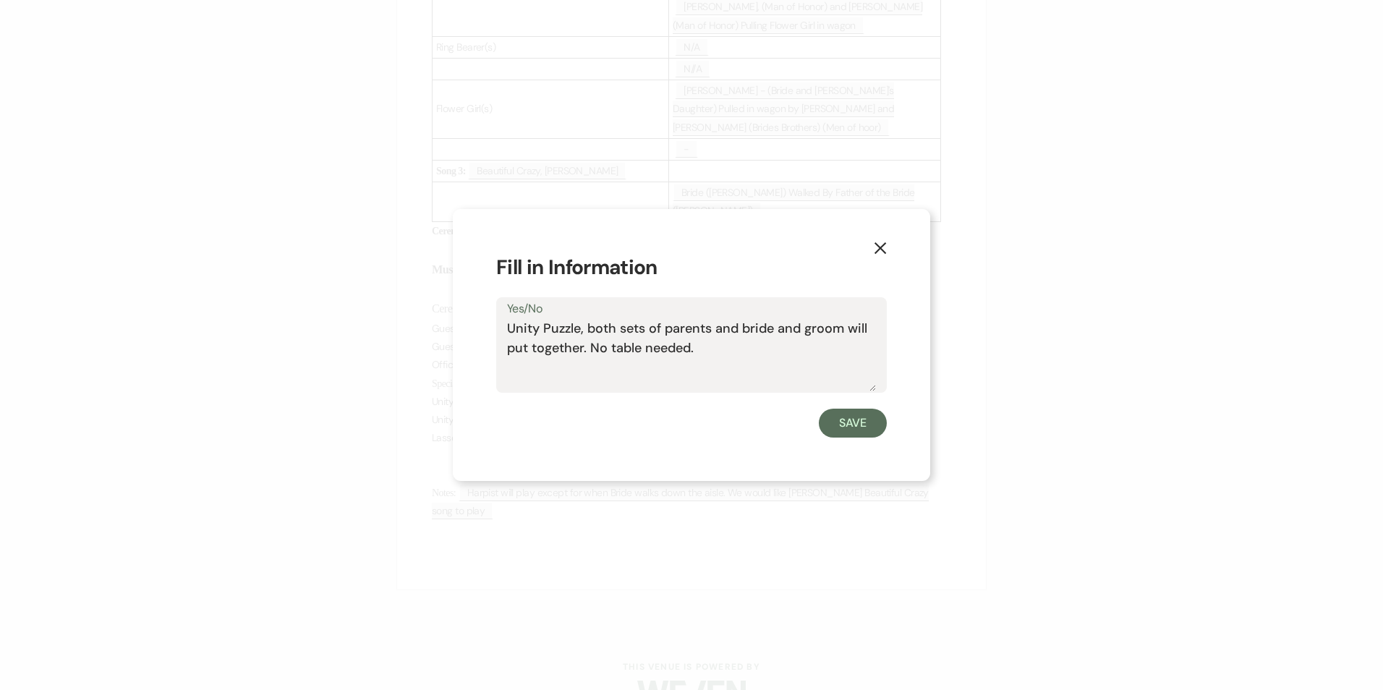
drag, startPoint x: 705, startPoint y: 353, endPoint x: 589, endPoint y: 354, distance: 115.7
click at [589, 354] on textarea "Unity Puzzle, both sets of parents and bride and groom will put together. No ta…" at bounding box center [691, 355] width 369 height 72
click at [631, 354] on textarea "Unity Puzzle, both sets of parents and bride and groom will put together. Small…" at bounding box center [691, 355] width 369 height 72
type textarea "Unity Puzzle, both sets of parents and bride and groom will put together. Small…"
click at [853, 426] on button "Save" at bounding box center [853, 423] width 68 height 29
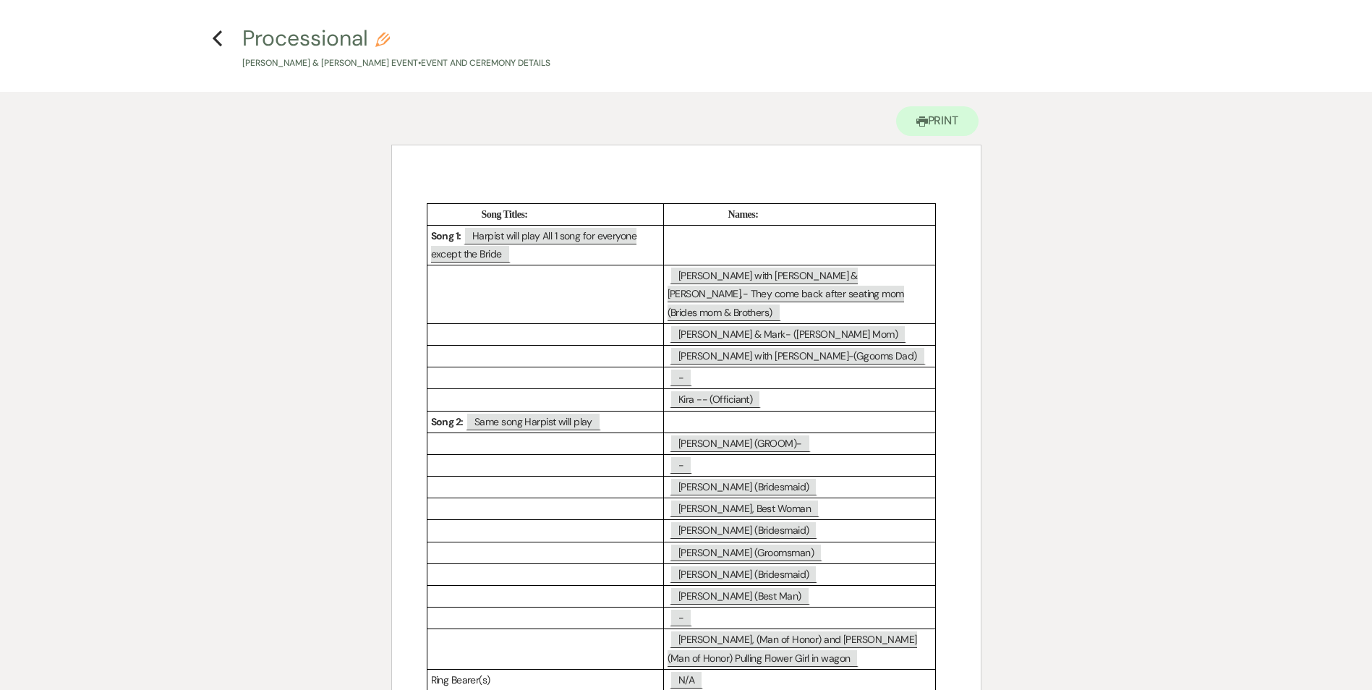
scroll to position [0, 0]
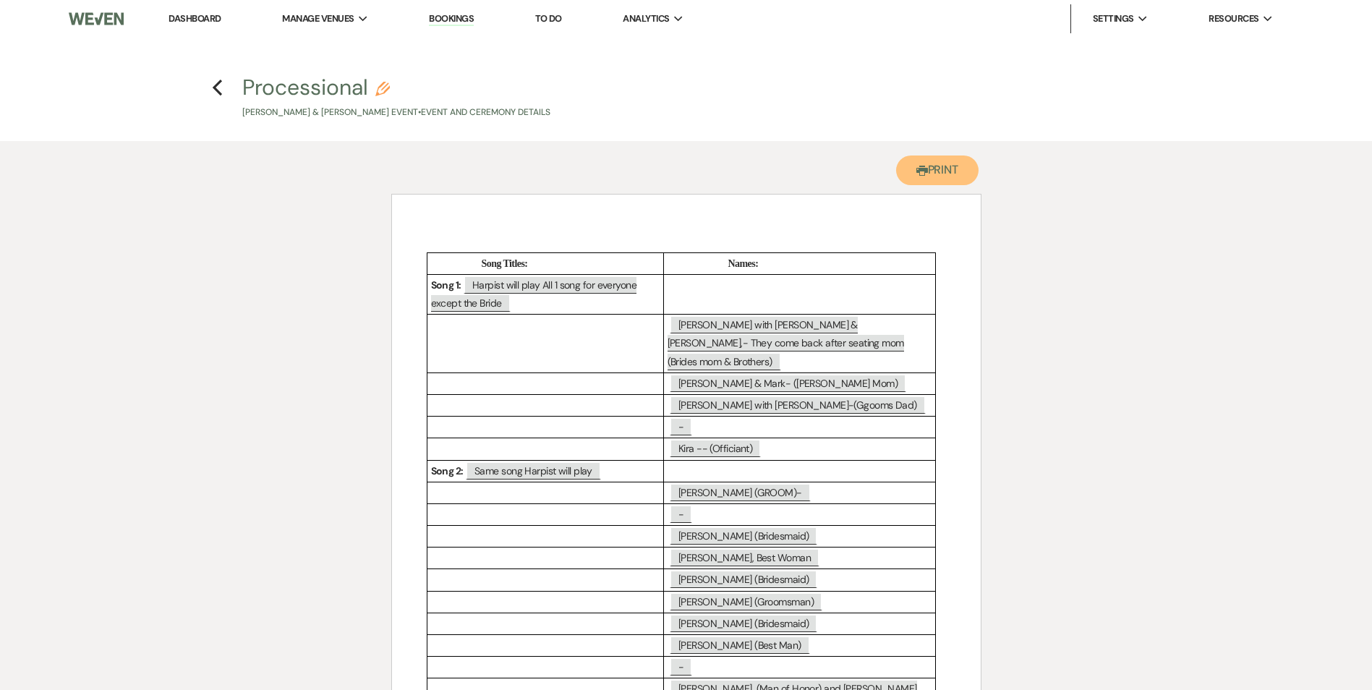
click at [937, 174] on button "Printer Print" at bounding box center [937, 171] width 83 height 30
